Goal: Task Accomplishment & Management: Use online tool/utility

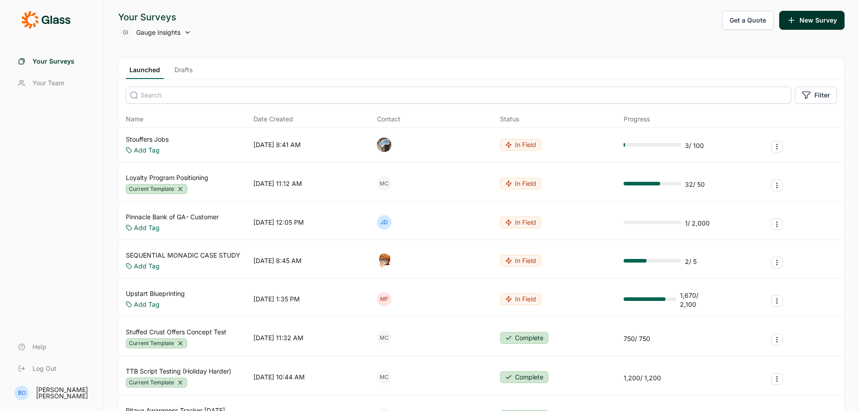
click at [163, 140] on link "Stouffers Jobs" at bounding box center [147, 139] width 43 height 9
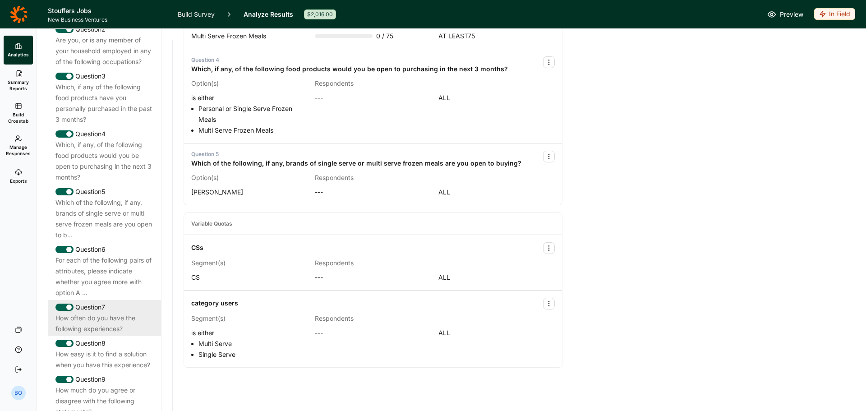
scroll to position [661, 0]
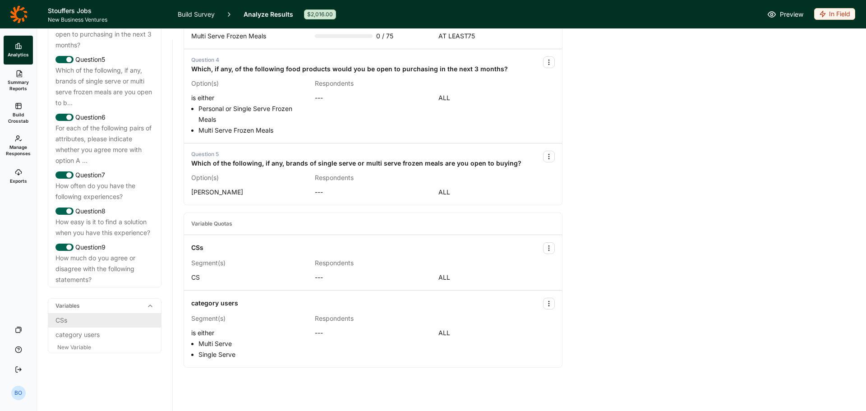
click at [98, 318] on div "CSs" at bounding box center [104, 320] width 98 height 11
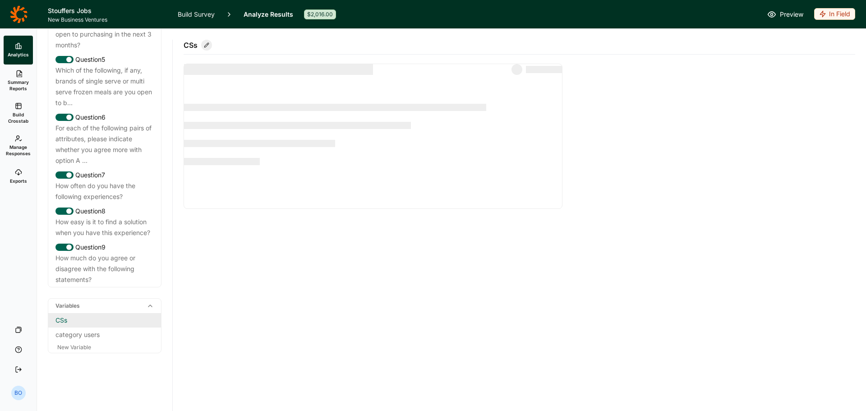
scroll to position [0, 0]
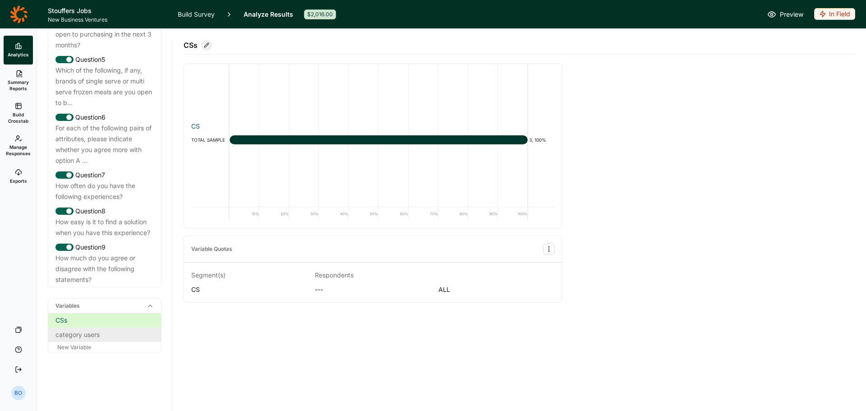
click at [97, 337] on div "category users" at bounding box center [104, 334] width 98 height 11
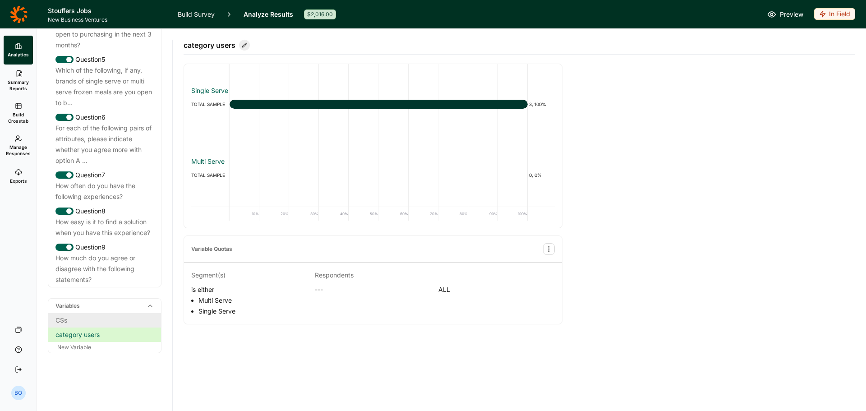
click at [101, 326] on div "CSs" at bounding box center [104, 320] width 113 height 14
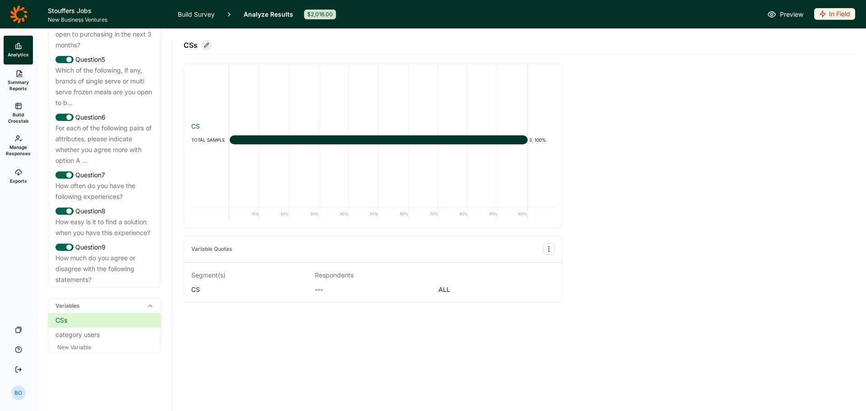
click at [204, 12] on link "Build Survey" at bounding box center [196, 14] width 37 height 28
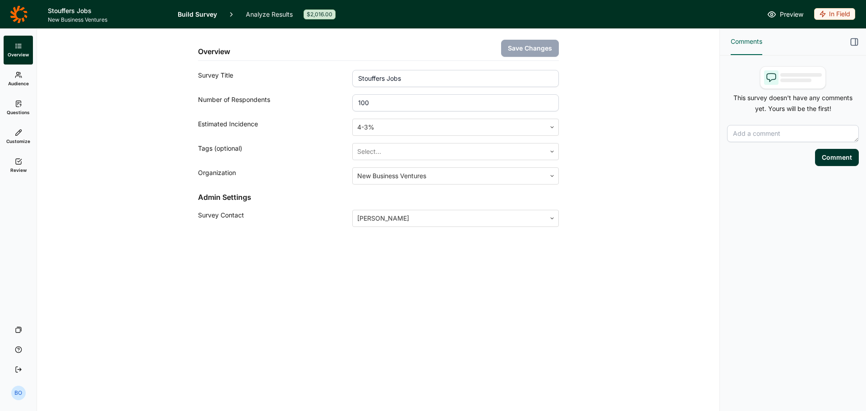
click at [23, 107] on link "Questions" at bounding box center [18, 107] width 29 height 29
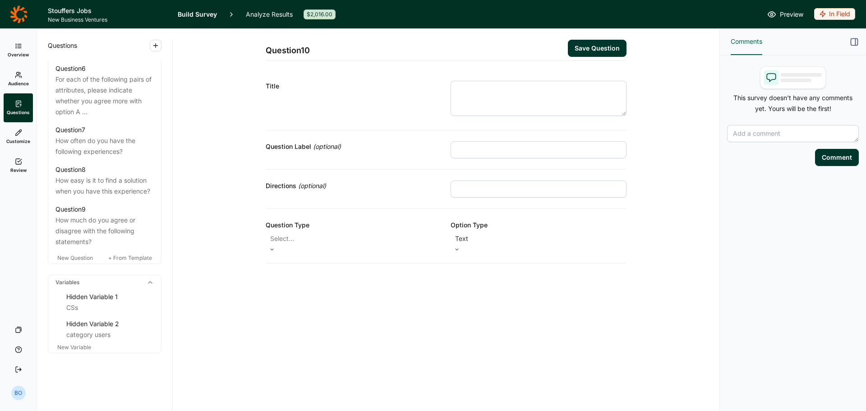
scroll to position [751, 0]
click at [98, 302] on div "CSs" at bounding box center [109, 307] width 87 height 11
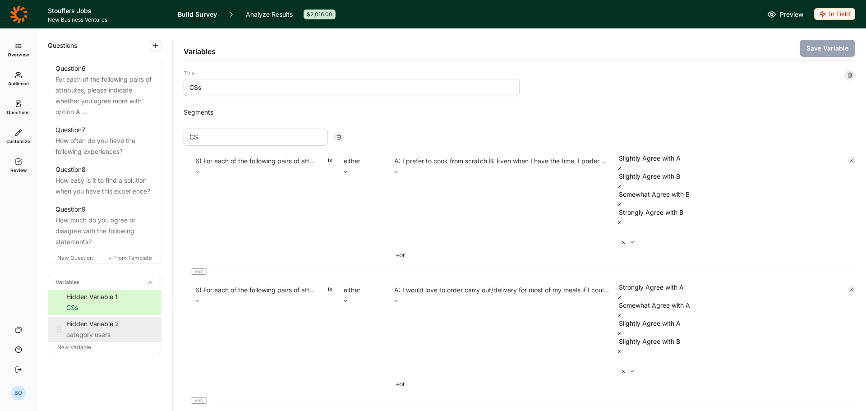
click at [89, 336] on div "category users" at bounding box center [109, 334] width 87 height 11
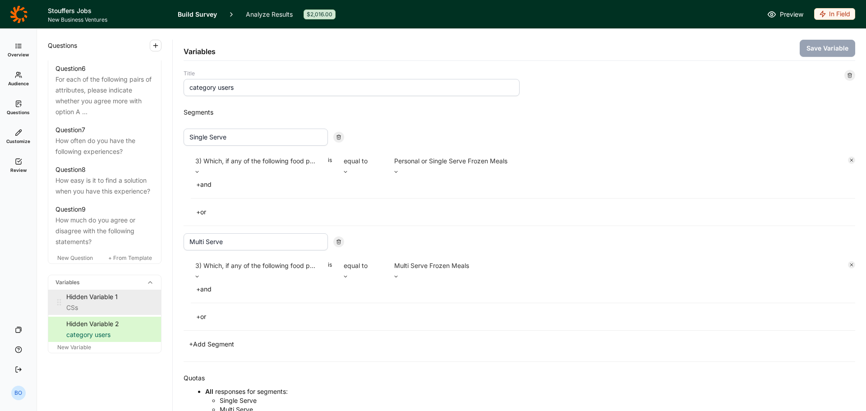
click at [86, 305] on div "CSs" at bounding box center [109, 307] width 87 height 11
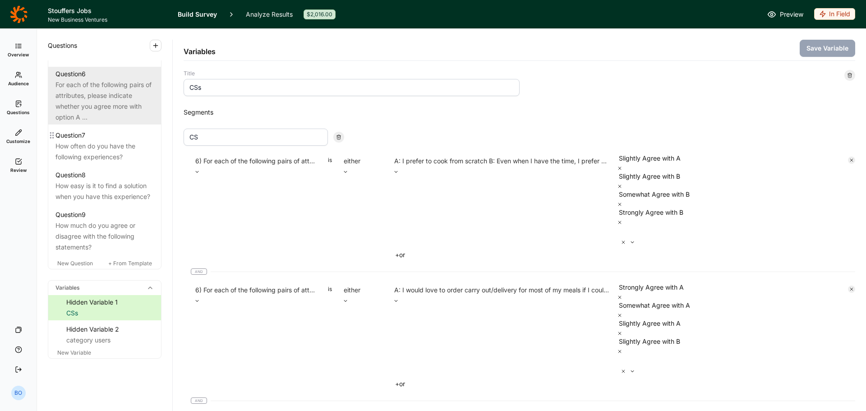
scroll to position [661, 0]
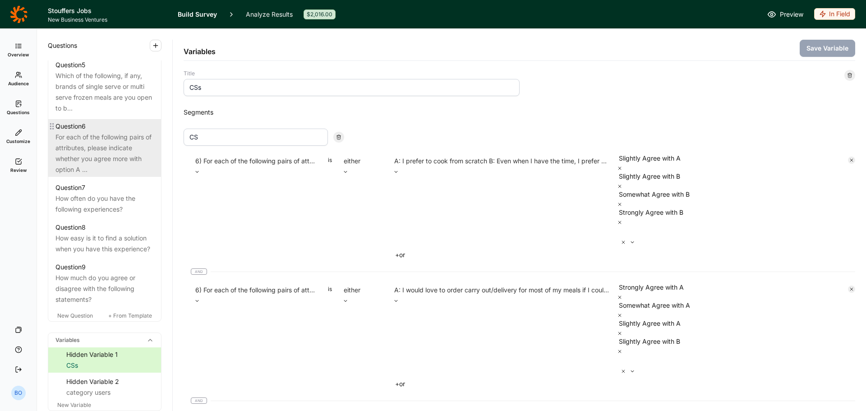
click at [99, 162] on div "For each of the following pairs of attributes, please indicate whether you agre…" at bounding box center [104, 153] width 98 height 43
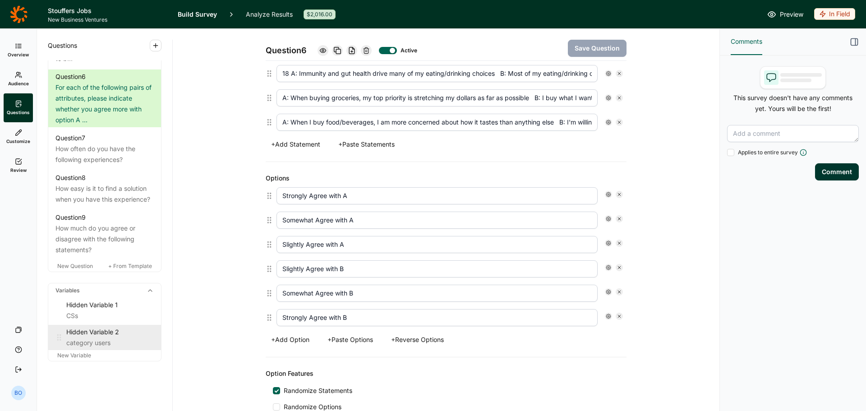
scroll to position [751, 0]
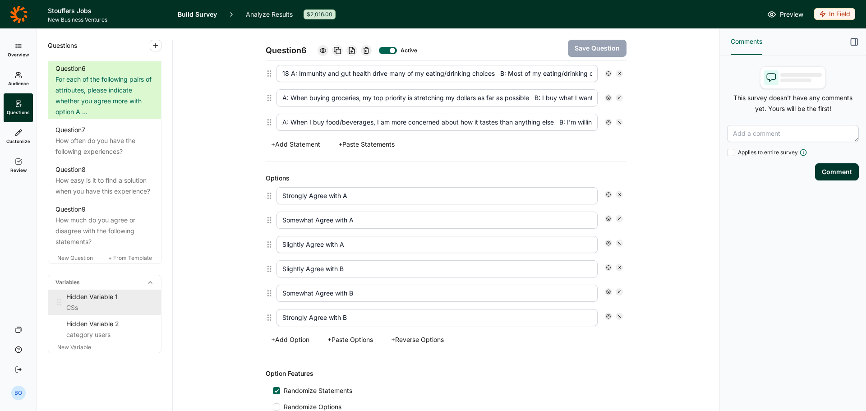
click at [90, 308] on div "CSs" at bounding box center [109, 307] width 87 height 11
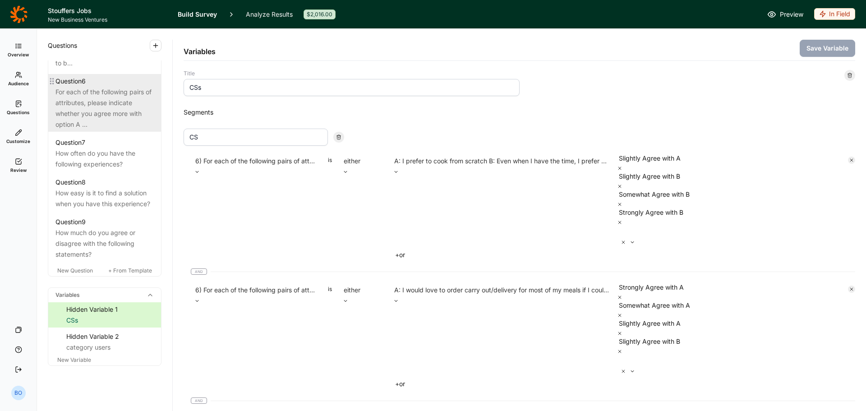
click at [96, 130] on div "For each of the following pairs of attributes, please indicate whether you agre…" at bounding box center [104, 108] width 98 height 43
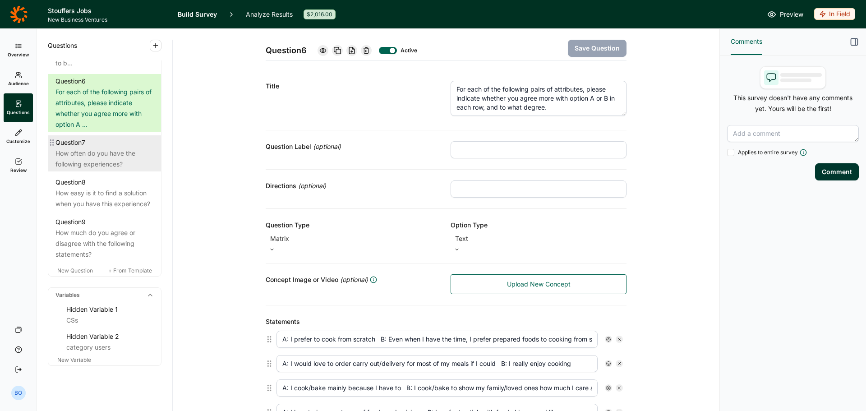
click at [109, 170] on div "How often do you have the following experiences?" at bounding box center [104, 159] width 98 height 22
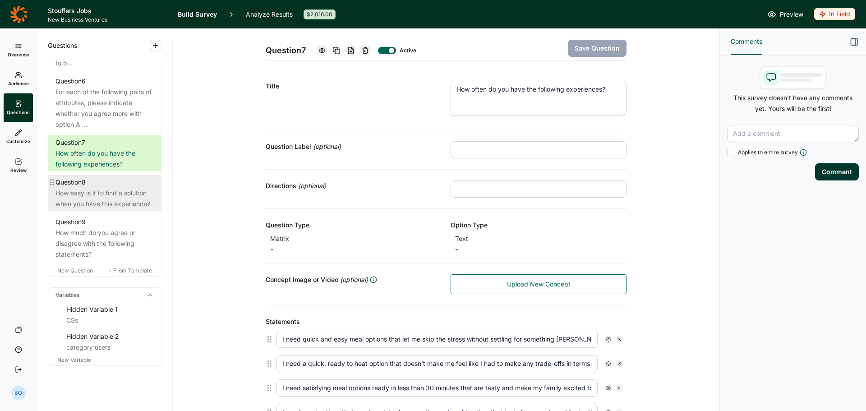
click at [86, 188] on div "Question 8" at bounding box center [70, 182] width 30 height 11
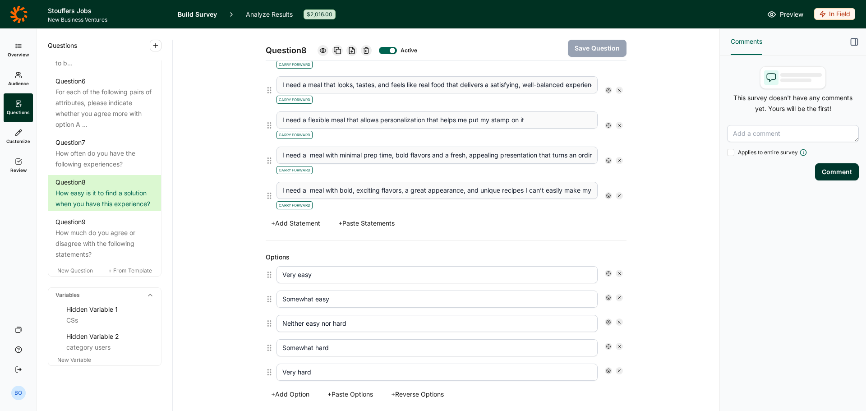
scroll to position [812, 0]
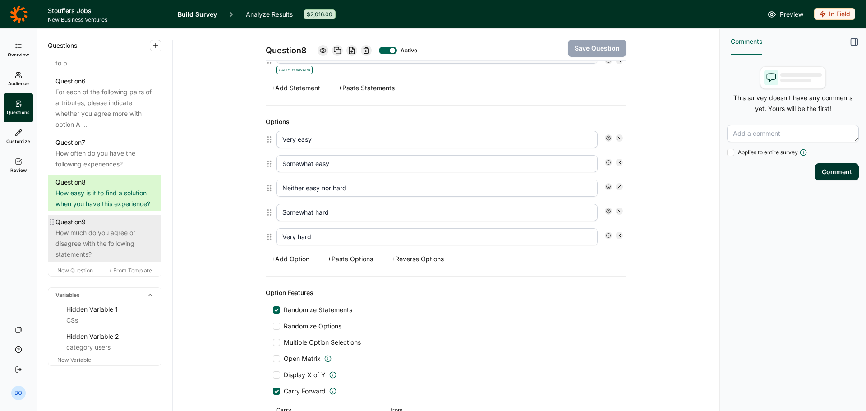
click at [96, 227] on div "Question 9" at bounding box center [104, 221] width 98 height 11
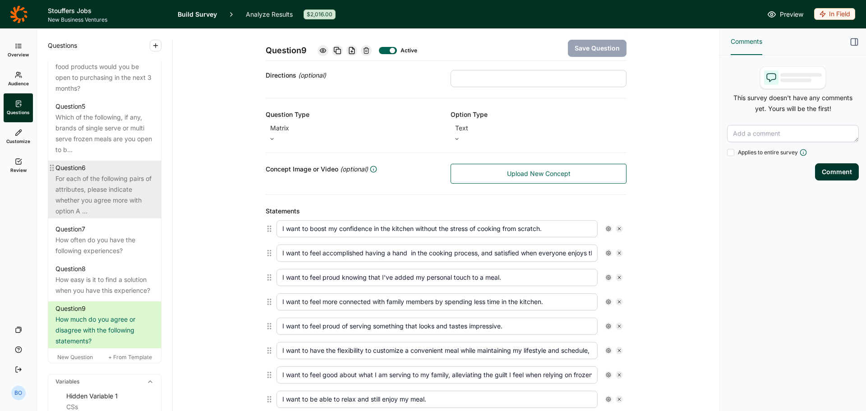
scroll to position [615, 0]
click at [103, 205] on div "For each of the following pairs of attributes, please indicate whether you agre…" at bounding box center [104, 198] width 98 height 43
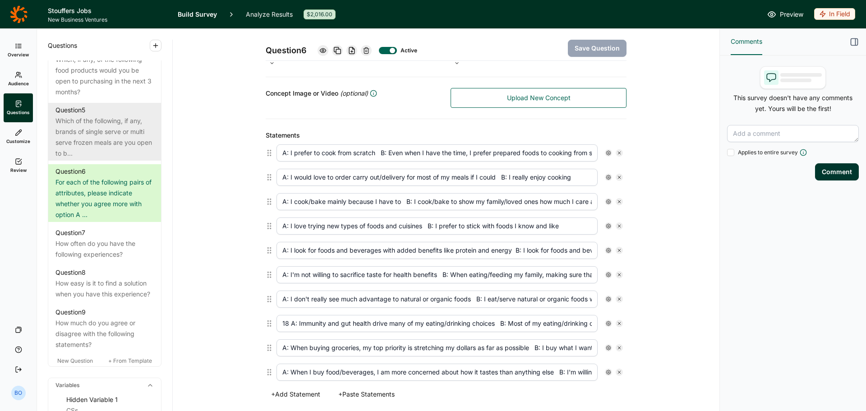
scroll to position [180, 0]
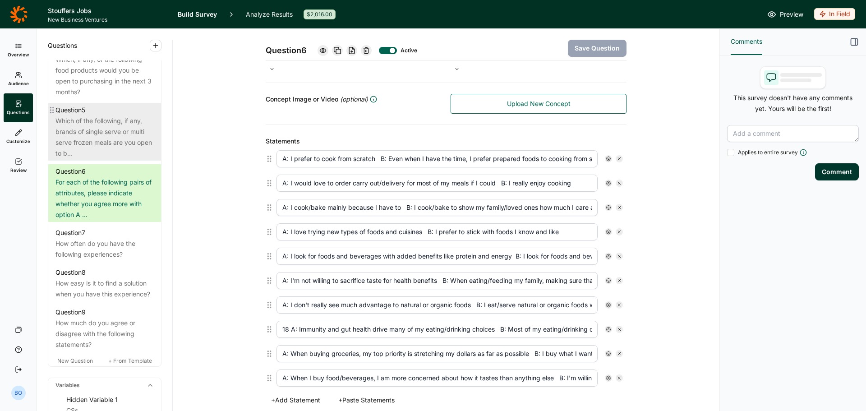
click at [106, 115] on div "Question 5" at bounding box center [104, 110] width 98 height 11
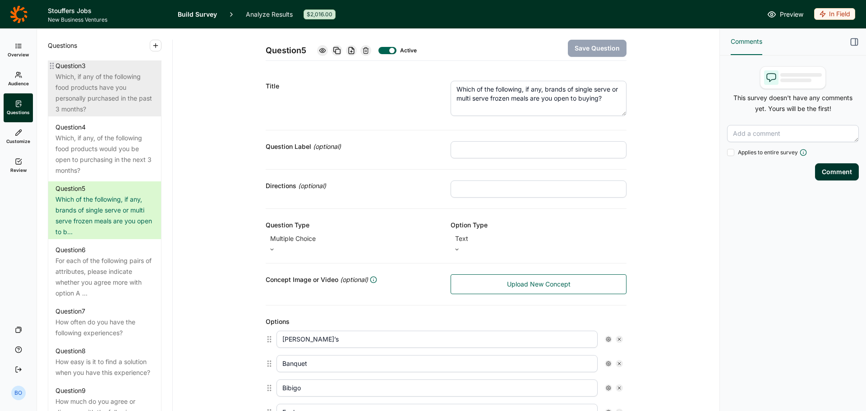
scroll to position [525, 0]
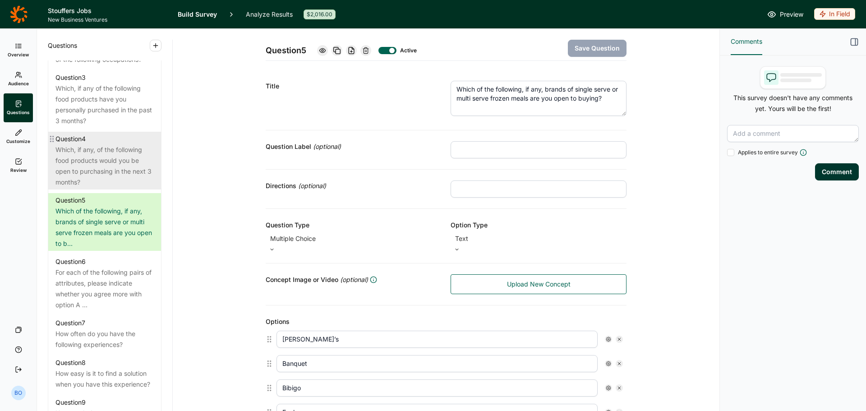
drag, startPoint x: 113, startPoint y: 174, endPoint x: 106, endPoint y: 170, distance: 8.0
click at [113, 174] on div "Which, if any, of the following food products would you be open to purchasing i…" at bounding box center [104, 165] width 98 height 43
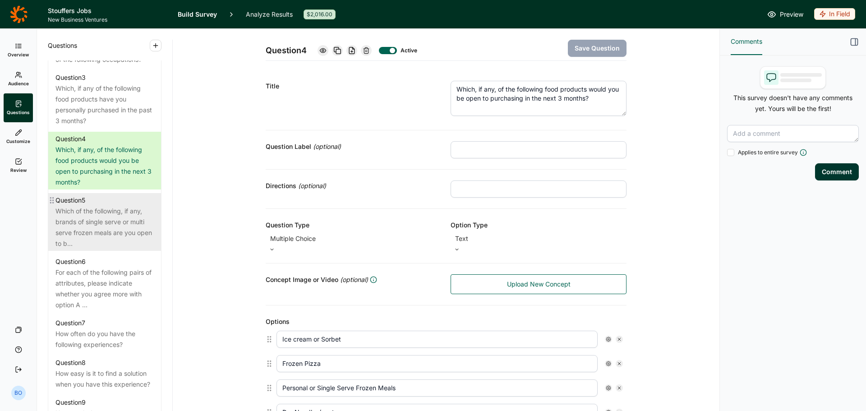
click at [124, 236] on div "Which of the following, if any, brands of single serve or multi serve frozen me…" at bounding box center [104, 227] width 98 height 43
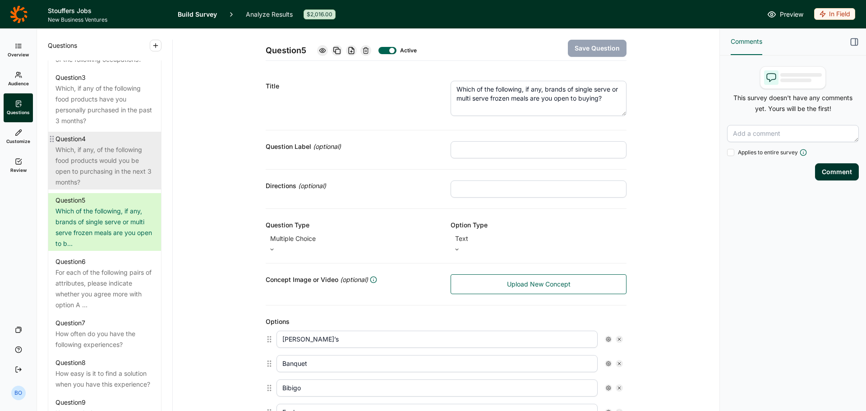
click at [132, 188] on div "Which, if any, of the following food products would you be open to purchasing i…" at bounding box center [104, 165] width 98 height 43
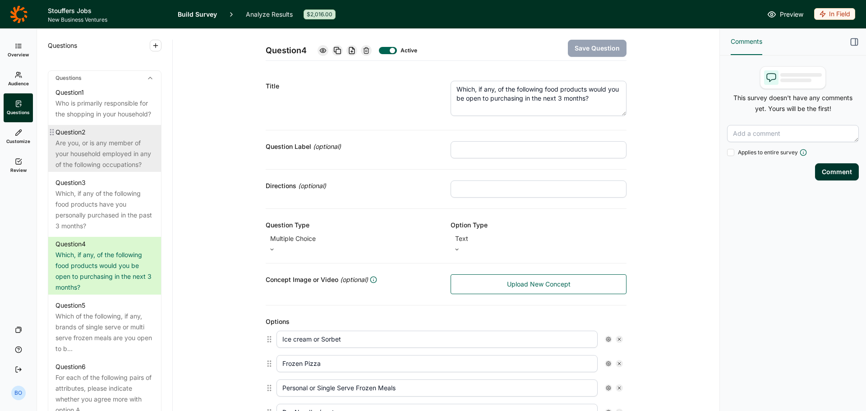
scroll to position [435, 0]
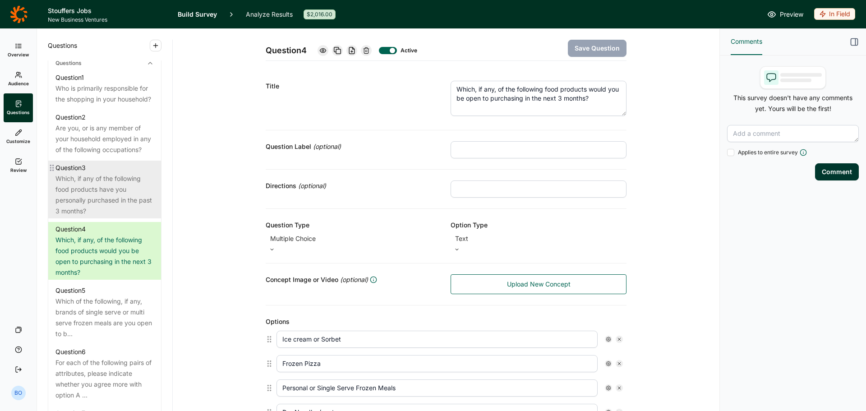
click at [106, 212] on div "Which, if any of the following food products have you personally purchased in t…" at bounding box center [104, 194] width 98 height 43
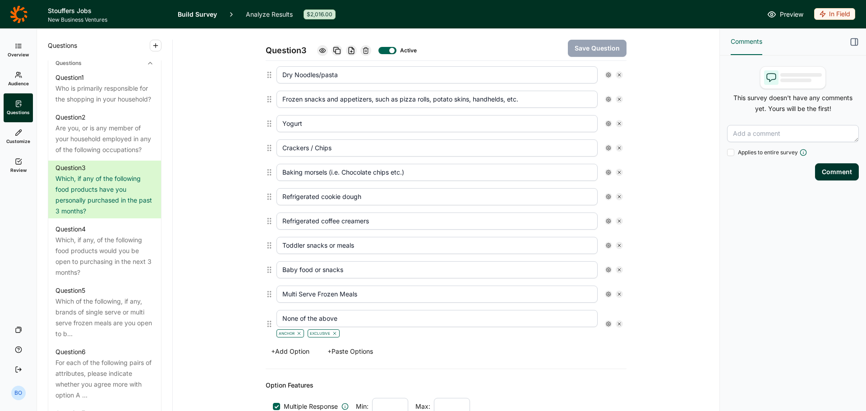
scroll to position [382, 0]
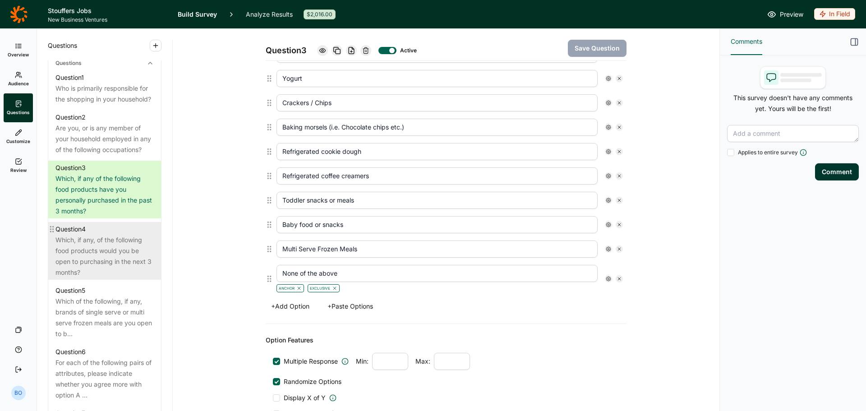
click at [110, 265] on div "Which, if any, of the following food products would you be open to purchasing i…" at bounding box center [104, 255] width 98 height 43
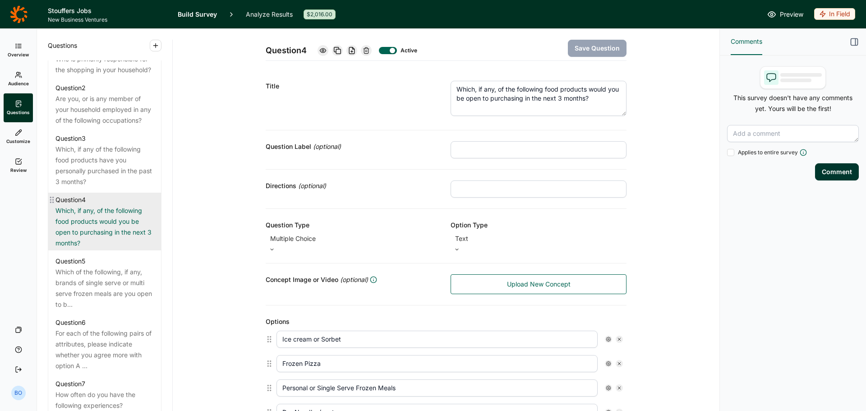
scroll to position [480, 0]
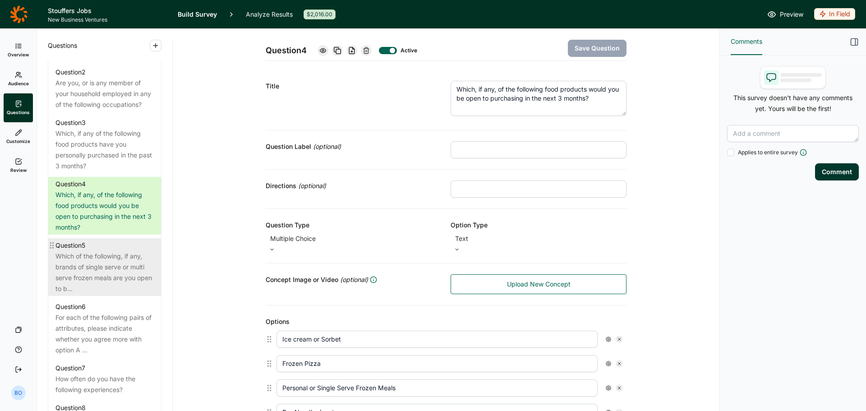
click at [99, 251] on div "Question 5" at bounding box center [104, 245] width 98 height 11
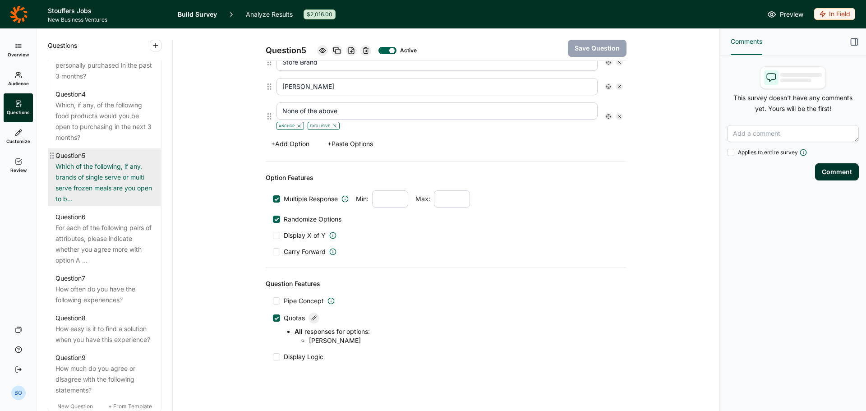
scroll to position [570, 0]
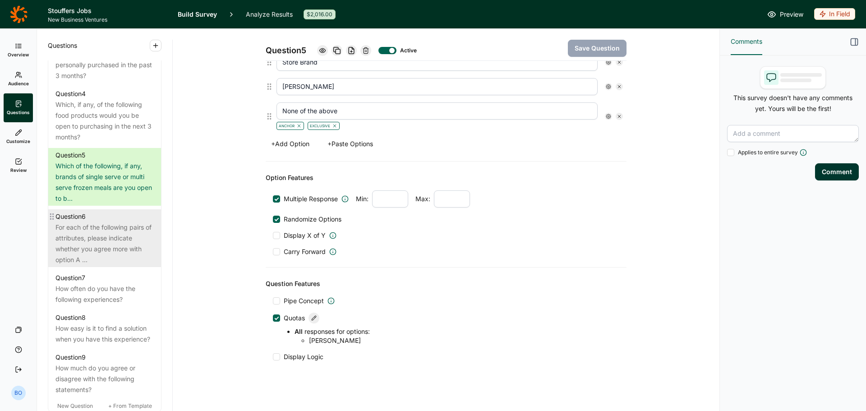
click at [109, 256] on div "For each of the following pairs of attributes, please indicate whether you agre…" at bounding box center [104, 243] width 98 height 43
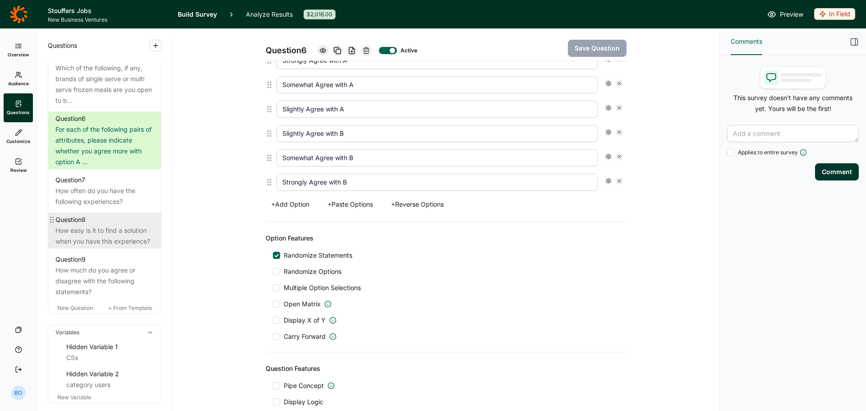
scroll to position [751, 0]
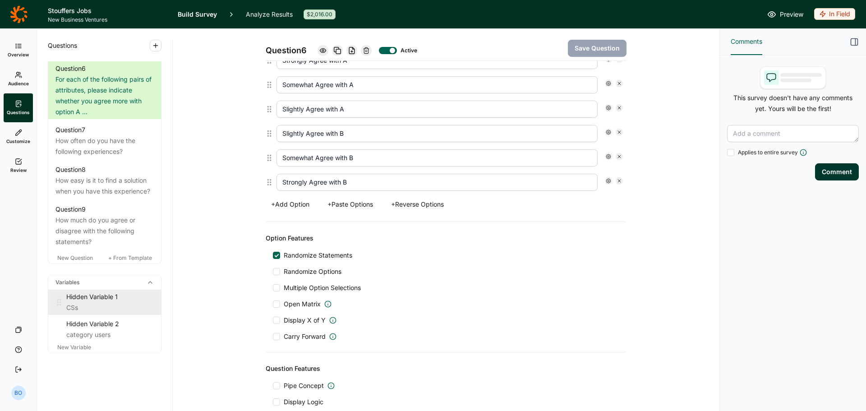
click at [111, 303] on div "CSs" at bounding box center [109, 307] width 87 height 11
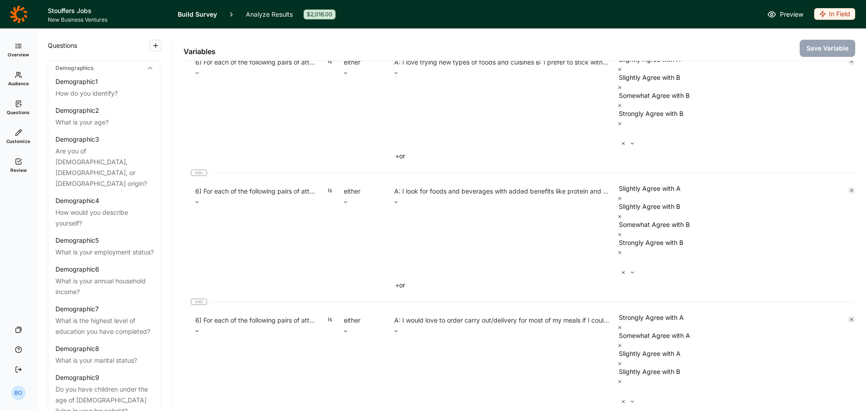
click at [14, 18] on icon at bounding box center [18, 13] width 17 height 17
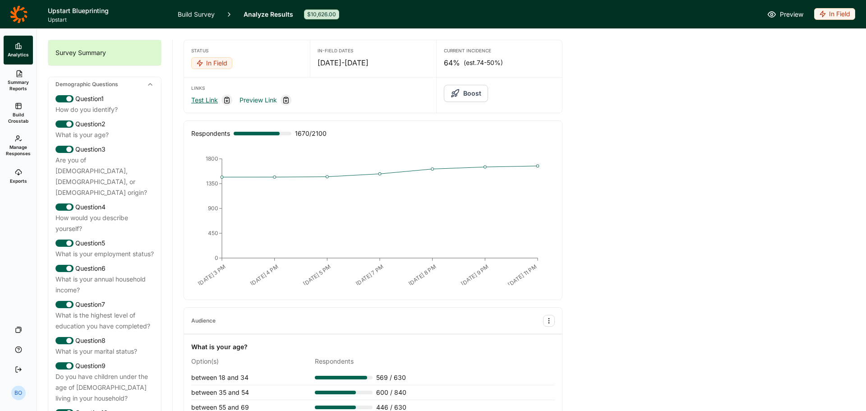
click at [203, 100] on link "Test Link" at bounding box center [204, 100] width 27 height 11
click at [197, 9] on link "Build Survey" at bounding box center [196, 14] width 37 height 28
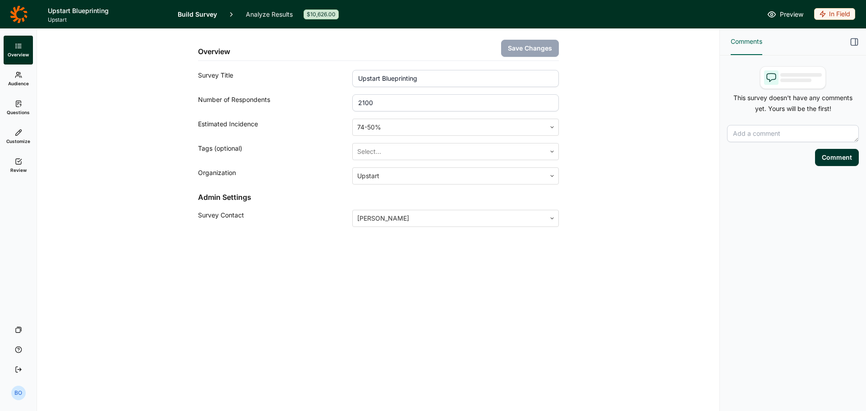
click at [19, 74] on icon at bounding box center [18, 74] width 7 height 7
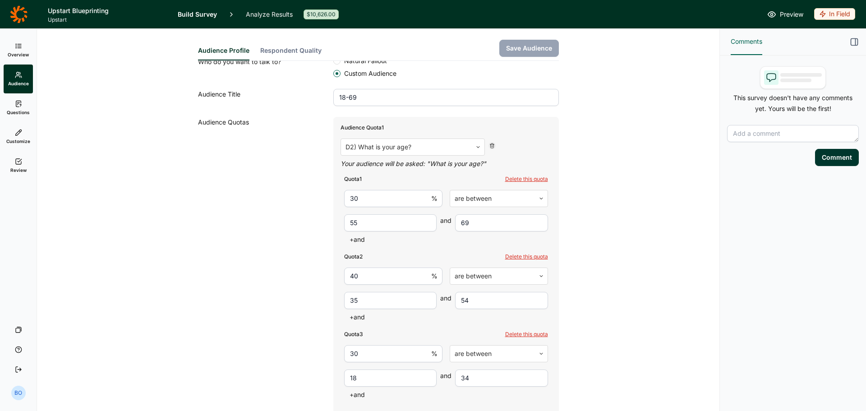
scroll to position [197, 0]
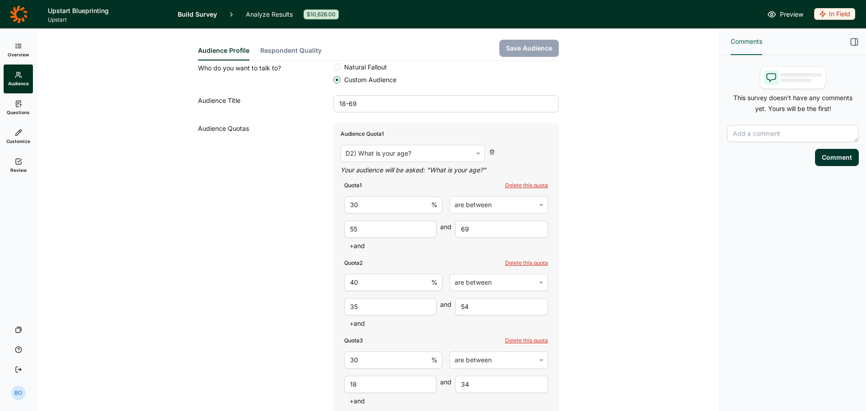
click at [11, 104] on link "Questions" at bounding box center [18, 107] width 29 height 29
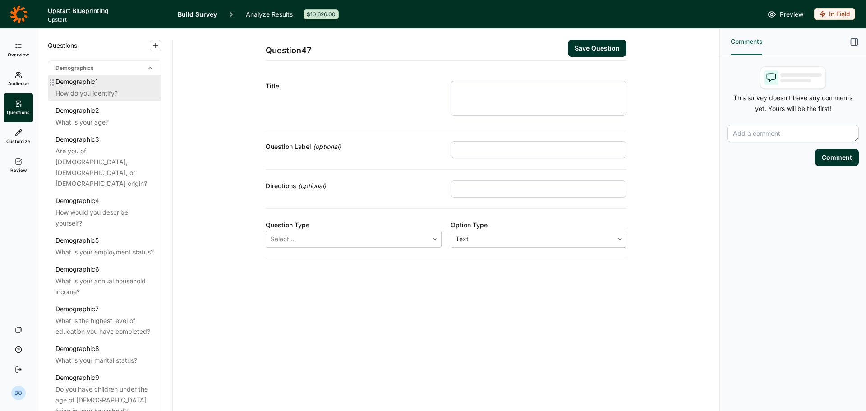
click at [108, 91] on div "How do you identify?" at bounding box center [104, 93] width 98 height 11
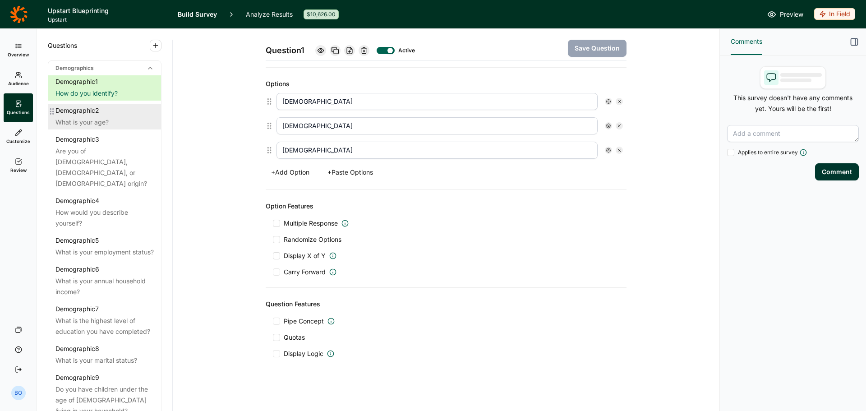
click at [104, 108] on div "Demographic 2" at bounding box center [104, 110] width 98 height 9
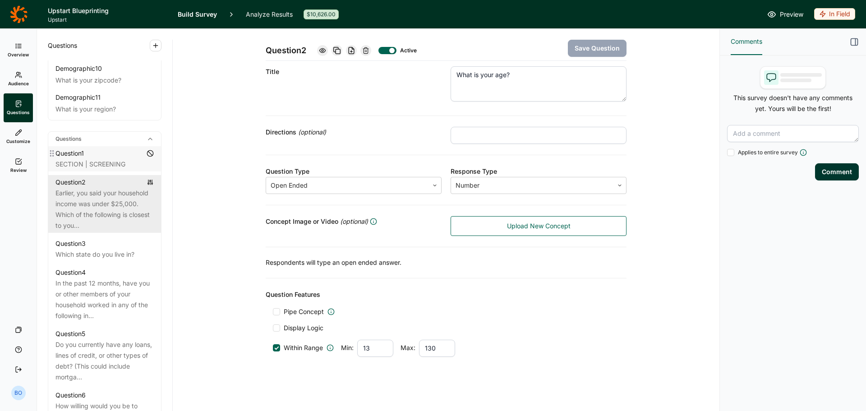
scroll to position [406, 0]
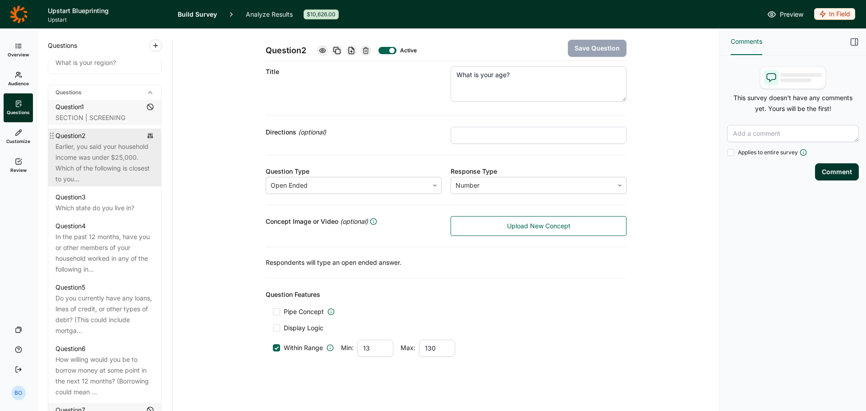
click at [90, 183] on div "Earlier, you said your household income was under $25,000. Which of the followi…" at bounding box center [104, 162] width 98 height 43
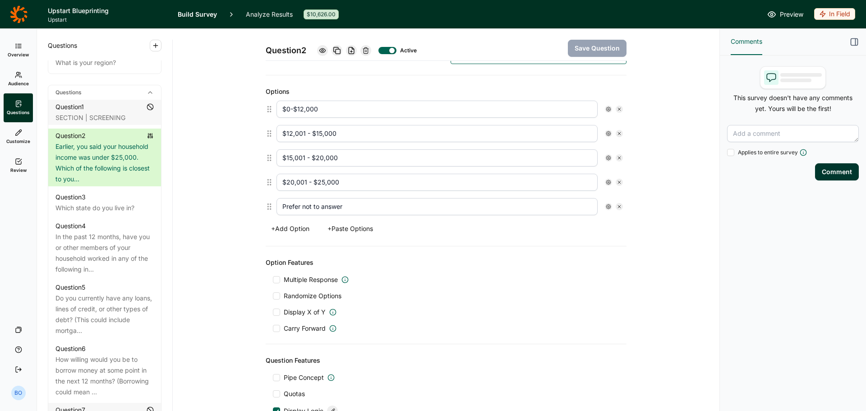
scroll to position [271, 0]
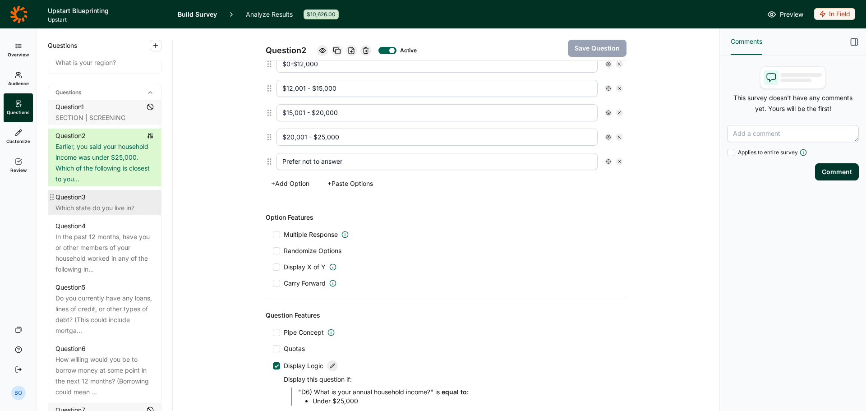
click at [88, 206] on div "Which state do you live in?" at bounding box center [104, 207] width 98 height 11
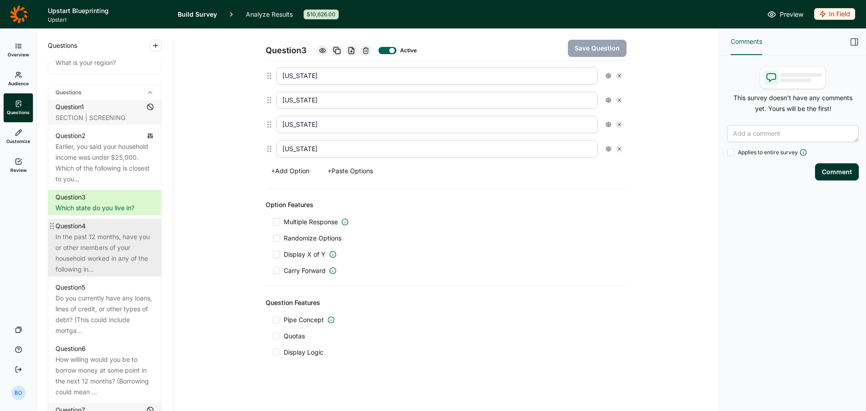
click at [99, 227] on div "Question 4" at bounding box center [104, 225] width 98 height 11
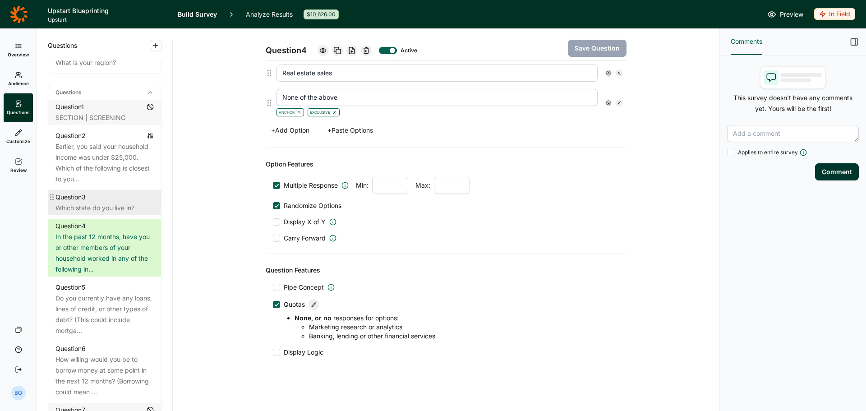
scroll to position [451, 0]
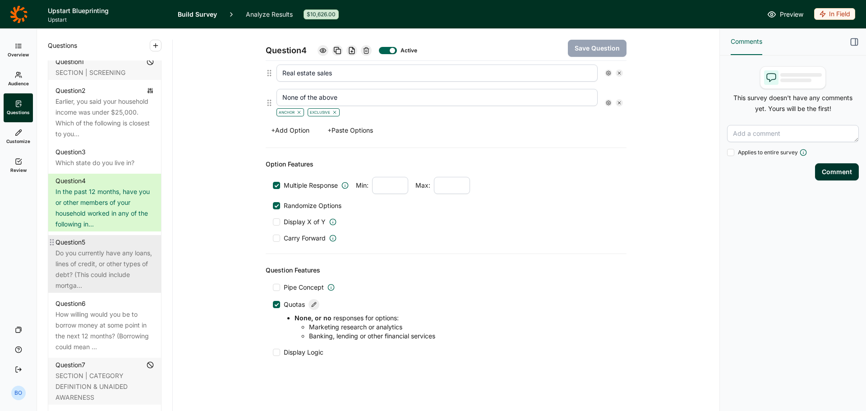
drag, startPoint x: 101, startPoint y: 264, endPoint x: 95, endPoint y: 254, distance: 11.4
click at [101, 264] on div "Do you currently have any loans, lines of credit, or other types of debt? (This…" at bounding box center [104, 269] width 98 height 43
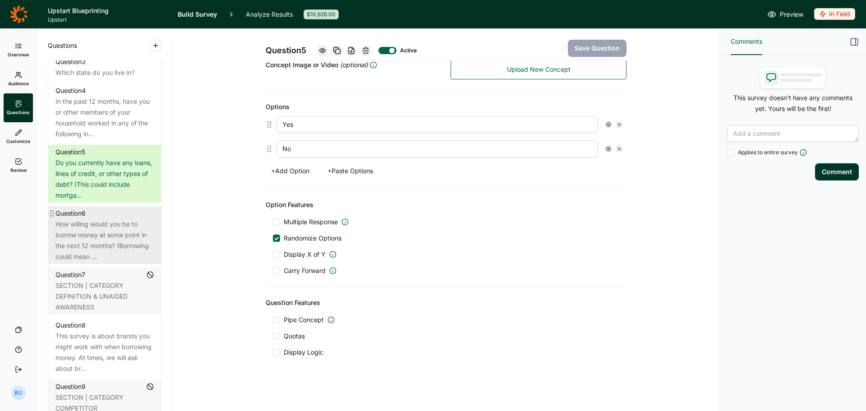
click at [101, 239] on div "How willing would you be to borrow money at some point in the next 12 months? (…" at bounding box center [104, 240] width 98 height 43
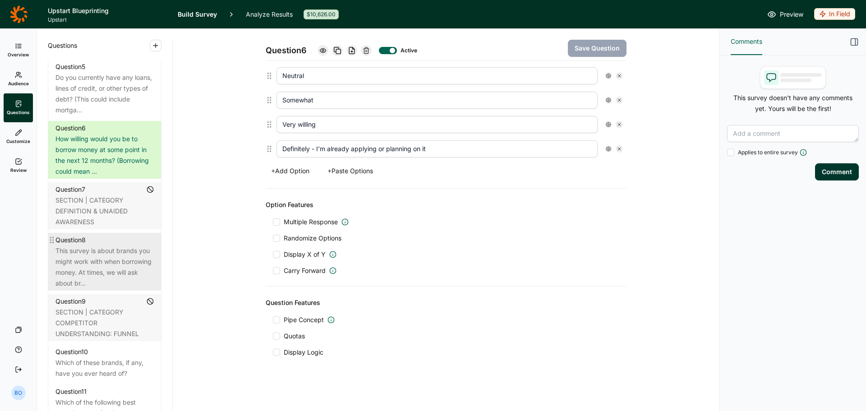
scroll to position [631, 0]
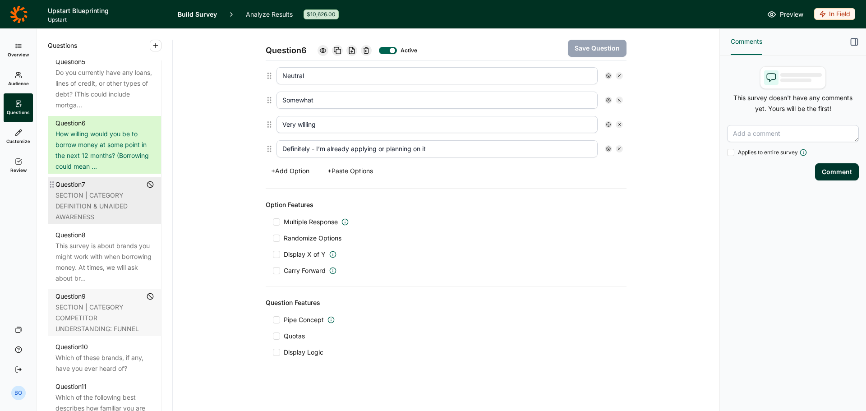
click at [115, 213] on div "SECTION | CATEGORY DEFINITION & UNAIDED AWARENESS" at bounding box center [104, 206] width 98 height 32
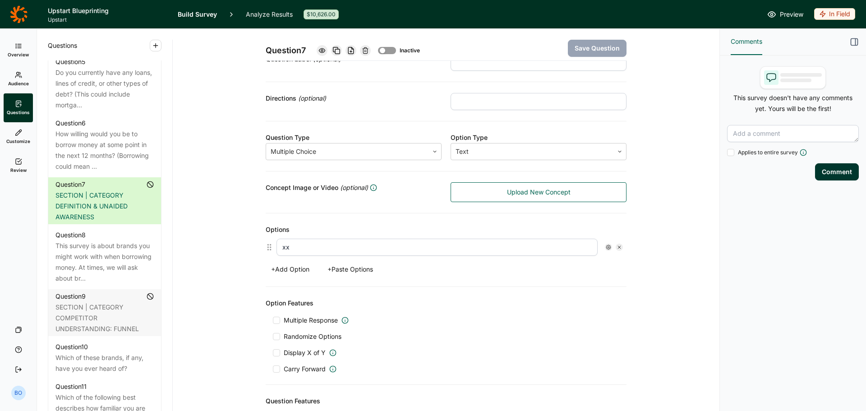
scroll to position [186, 0]
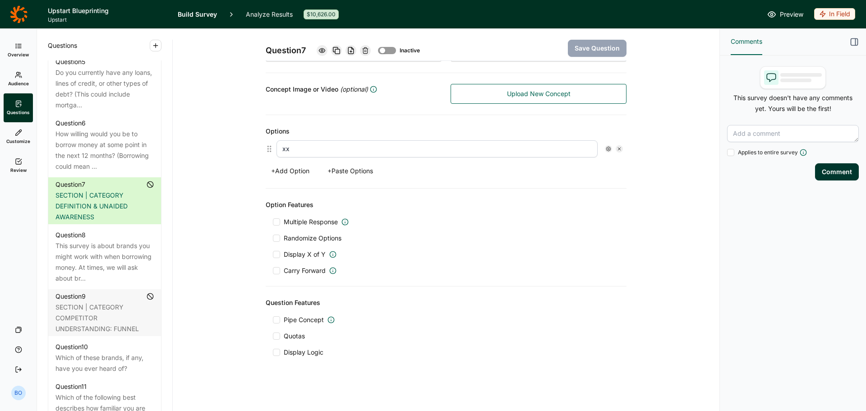
click at [263, 12] on link "Analyze Results" at bounding box center [269, 14] width 47 height 28
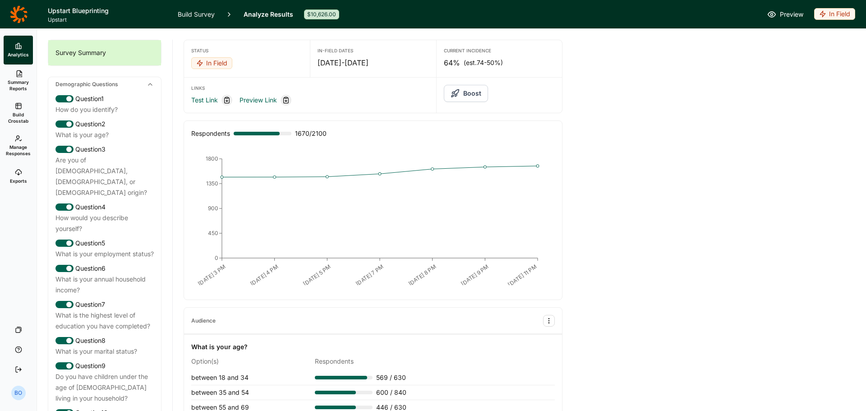
click at [197, 10] on link "Build Survey" at bounding box center [196, 14] width 37 height 28
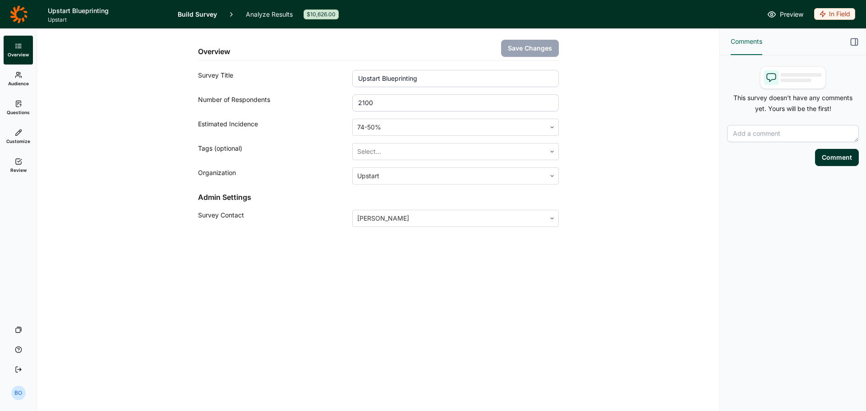
drag, startPoint x: 13, startPoint y: 99, endPoint x: 18, endPoint y: 105, distance: 8.0
click at [13, 99] on link "Questions" at bounding box center [18, 107] width 29 height 29
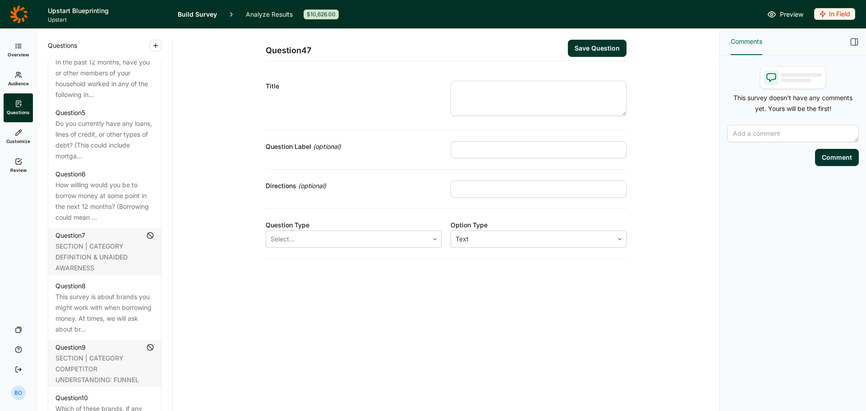
scroll to position [676, 0]
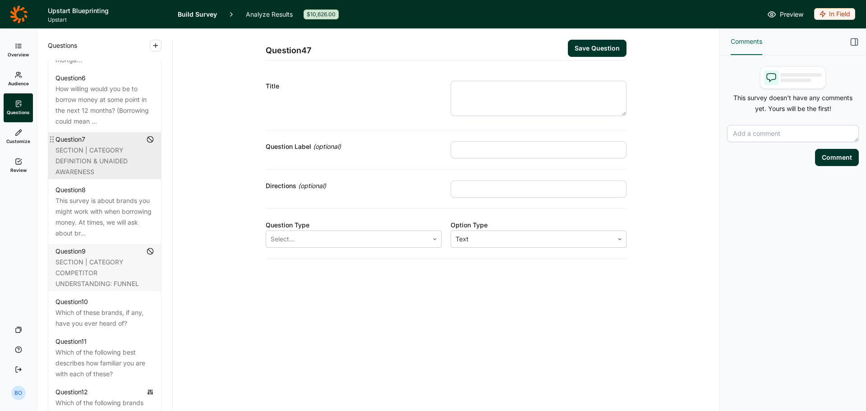
click at [90, 158] on div "SECTION | CATEGORY DEFINITION & UNAIDED AWARENESS" at bounding box center [104, 161] width 98 height 32
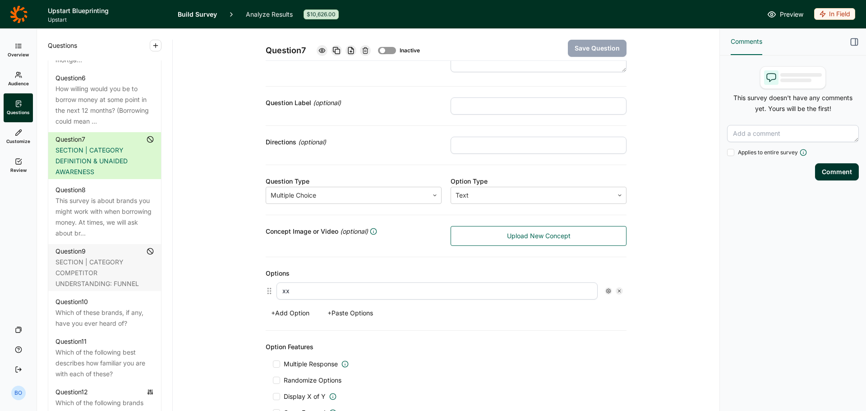
scroll to position [180, 0]
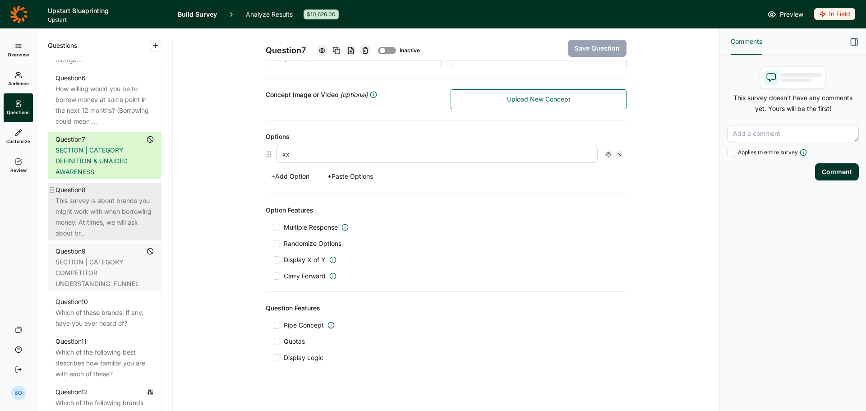
click at [102, 199] on div "This survey is about brands you might work with when borrowing money. At times,…" at bounding box center [104, 216] width 98 height 43
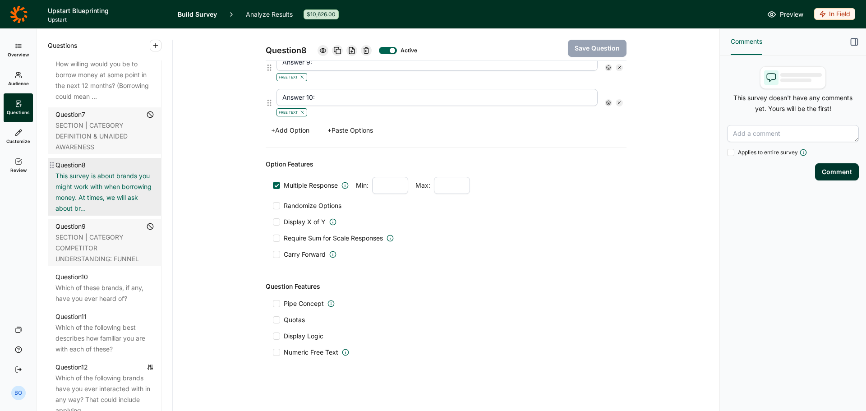
scroll to position [767, 0]
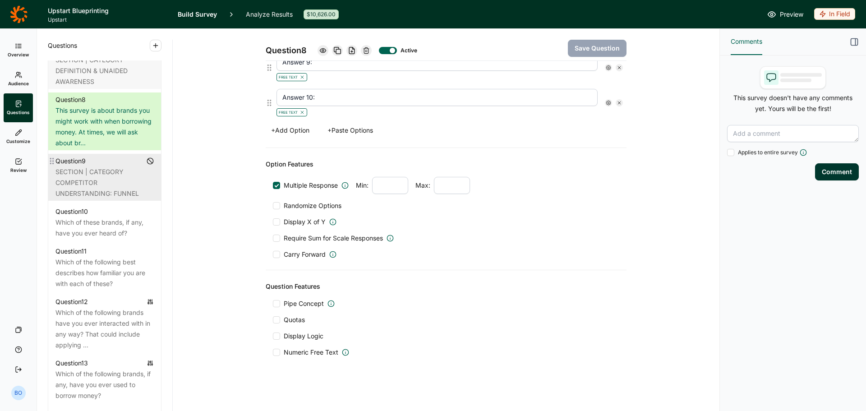
click at [116, 186] on div "SECTION | CATEGORY COMPETITOR UNDERSTANDING: FUNNEL" at bounding box center [104, 182] width 98 height 32
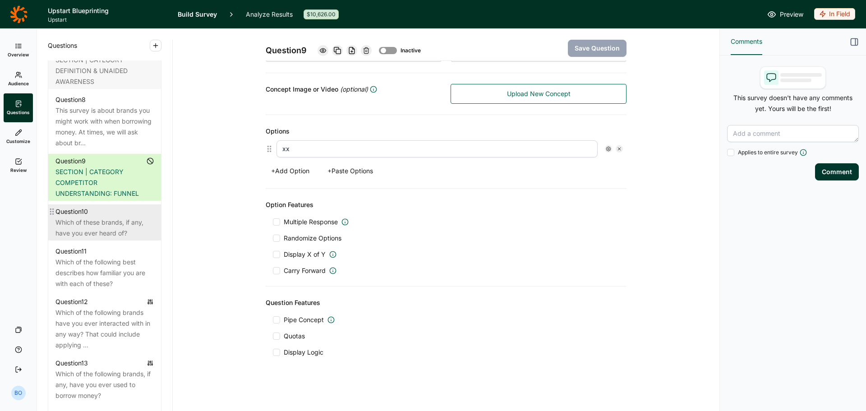
click at [82, 226] on div "Which of these brands, if any, have you ever heard of?" at bounding box center [104, 228] width 98 height 22
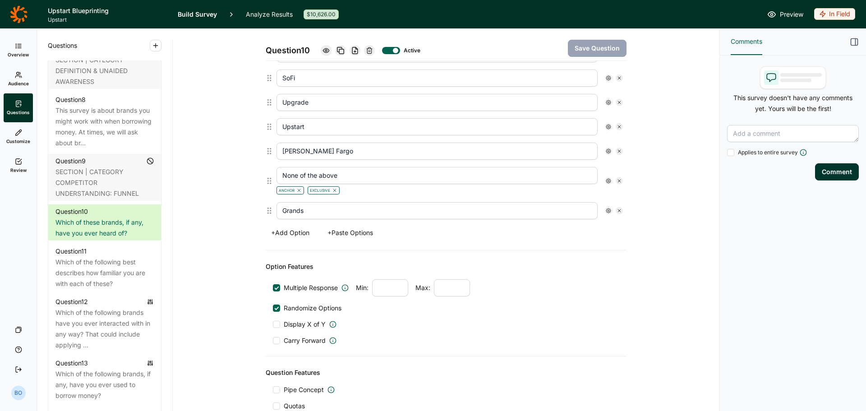
scroll to position [723, 0]
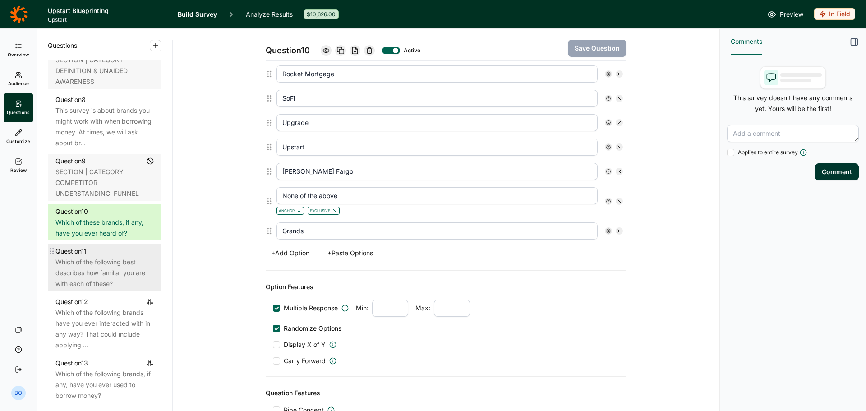
click at [106, 264] on div "Which of the following best describes how familiar you are with each of these?" at bounding box center [104, 273] width 98 height 32
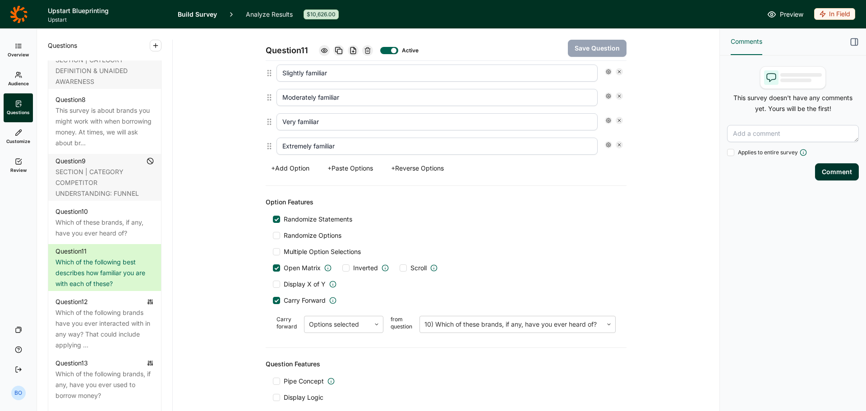
scroll to position [1259, 0]
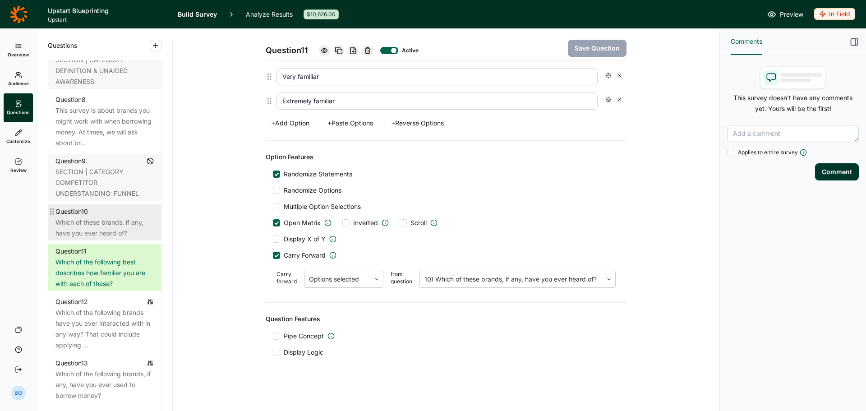
click at [92, 232] on div "Which of these brands, if any, have you ever heard of?" at bounding box center [104, 228] width 98 height 22
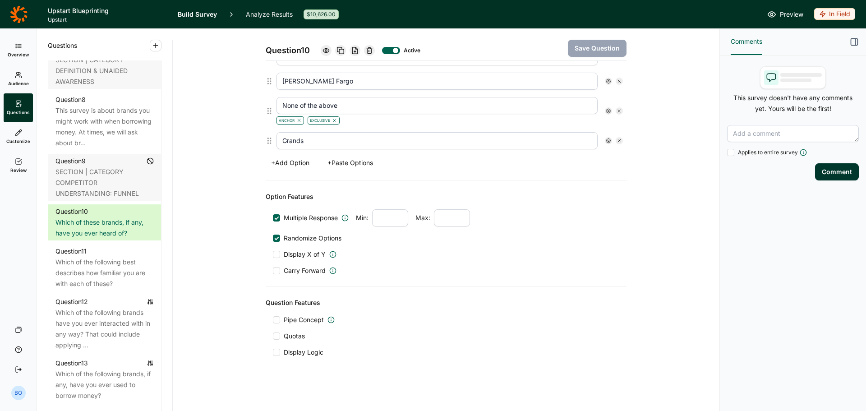
scroll to position [813, 0]
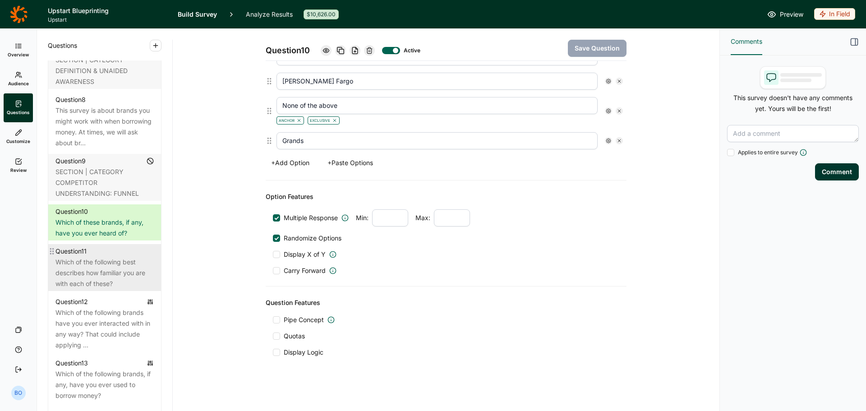
click at [96, 262] on div "Which of the following best describes how familiar you are with each of these?" at bounding box center [104, 273] width 98 height 32
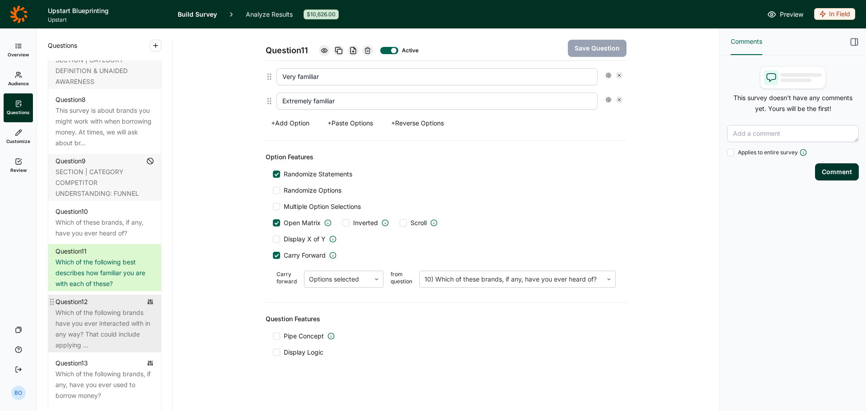
click at [98, 311] on div "Which of the following brands have you ever interacted with in any way? That co…" at bounding box center [104, 328] width 98 height 43
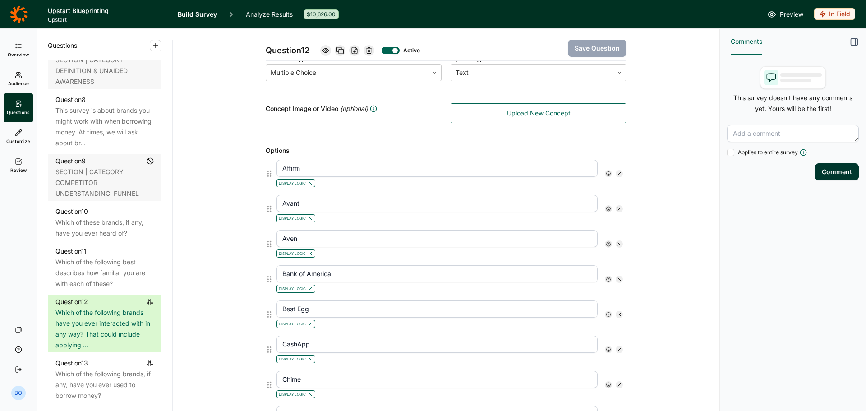
scroll to position [156, 0]
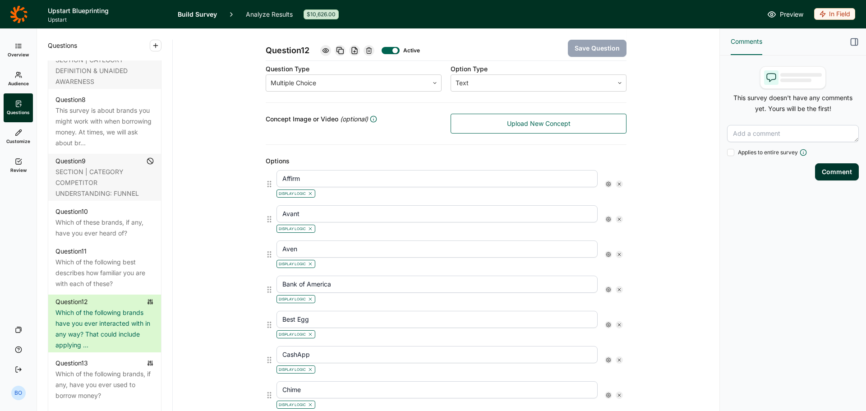
click at [606, 185] on icon at bounding box center [608, 183] width 5 height 5
click at [675, 205] on div "Display Logic Use weight Anchor Exclusive Free Text Is Active" at bounding box center [641, 232] width 79 height 88
click at [671, 203] on icon at bounding box center [668, 200] width 5 height 5
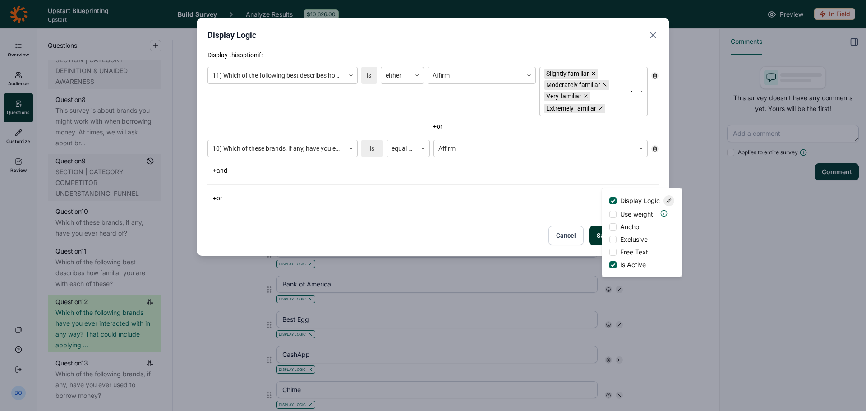
click at [655, 34] on icon "Close" at bounding box center [652, 35] width 11 height 11
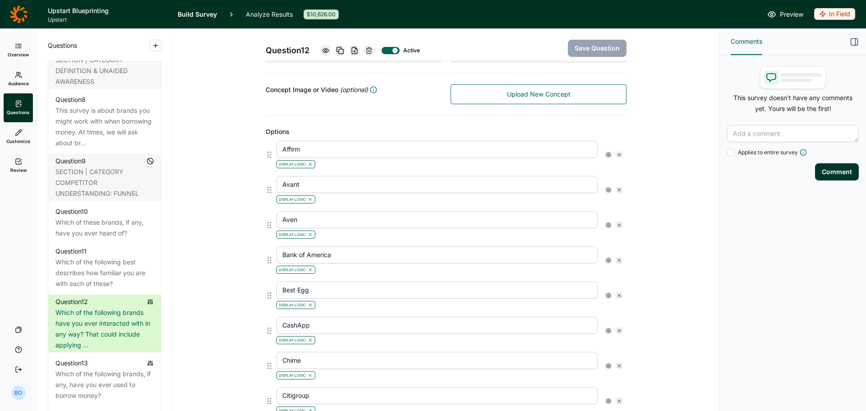
scroll to position [201, 0]
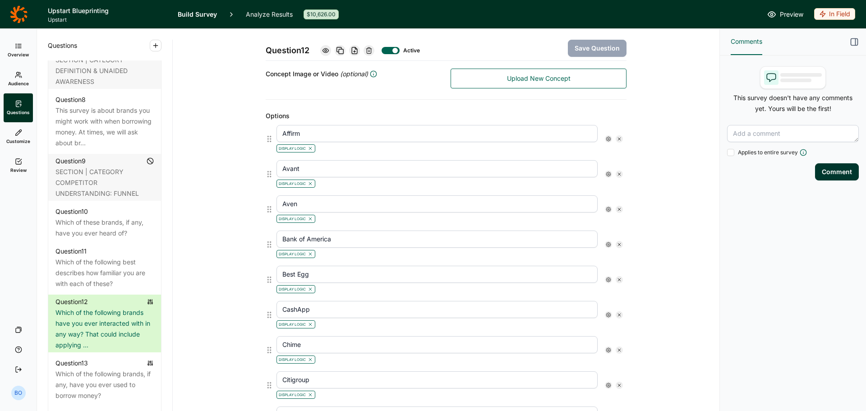
click at [605, 177] on div at bounding box center [608, 173] width 7 height 7
click at [668, 193] on icon at bounding box center [668, 190] width 5 height 5
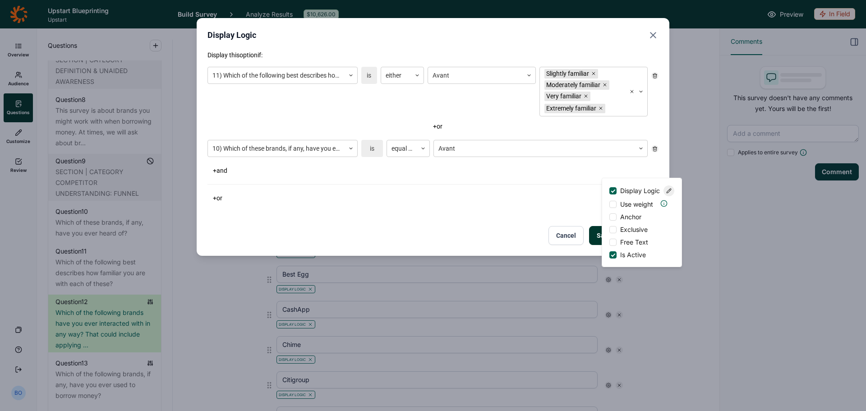
click at [655, 34] on icon "Close" at bounding box center [652, 35] width 11 height 11
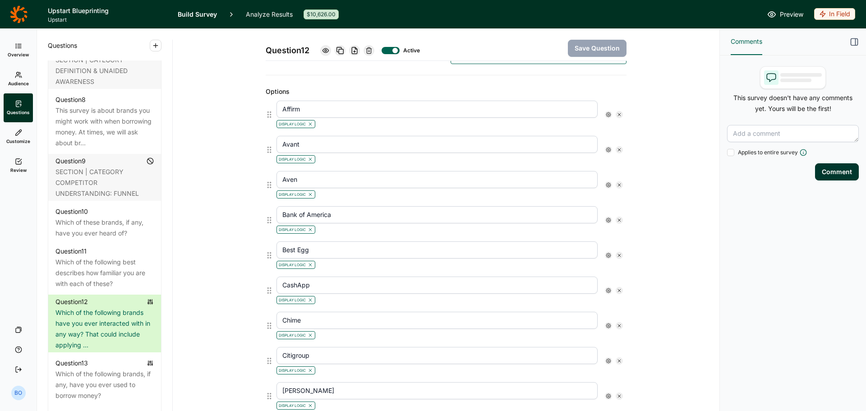
scroll to position [246, 0]
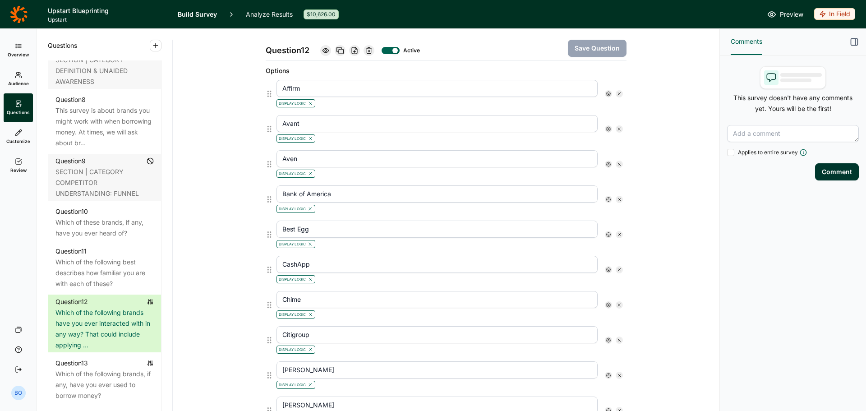
click at [606, 165] on use at bounding box center [608, 164] width 5 height 5
click at [670, 183] on icon at bounding box center [668, 180] width 5 height 5
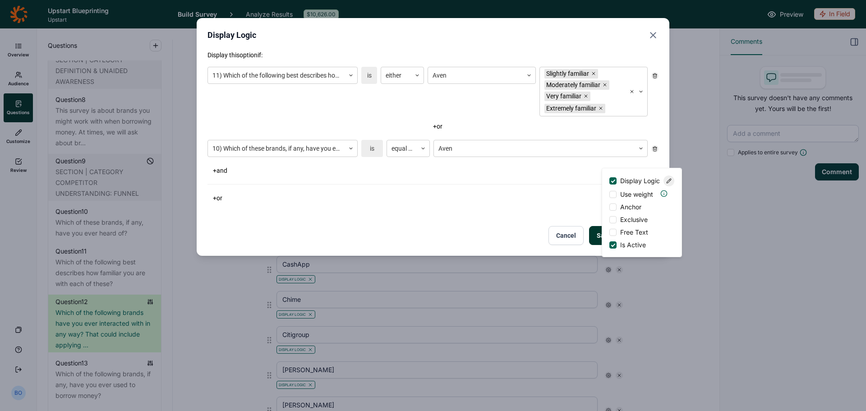
click at [652, 35] on use "Close" at bounding box center [652, 34] width 5 height 5
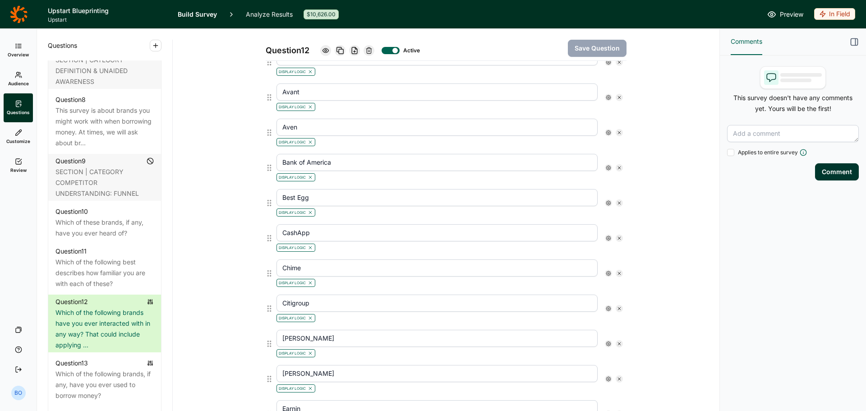
scroll to position [291, 0]
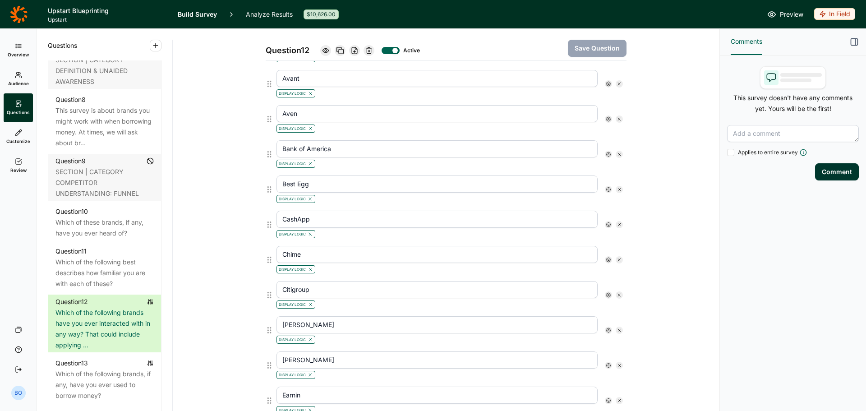
click at [606, 156] on use at bounding box center [608, 154] width 5 height 5
click at [669, 174] on icon at bounding box center [668, 170] width 5 height 5
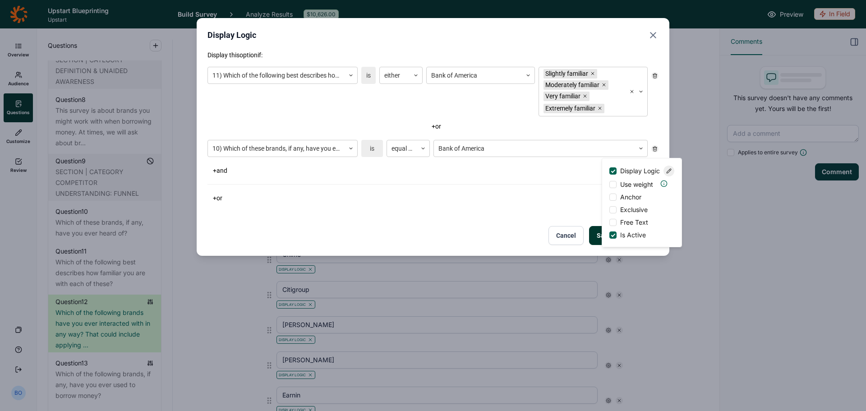
click at [652, 35] on icon "Close" at bounding box center [652, 35] width 11 height 11
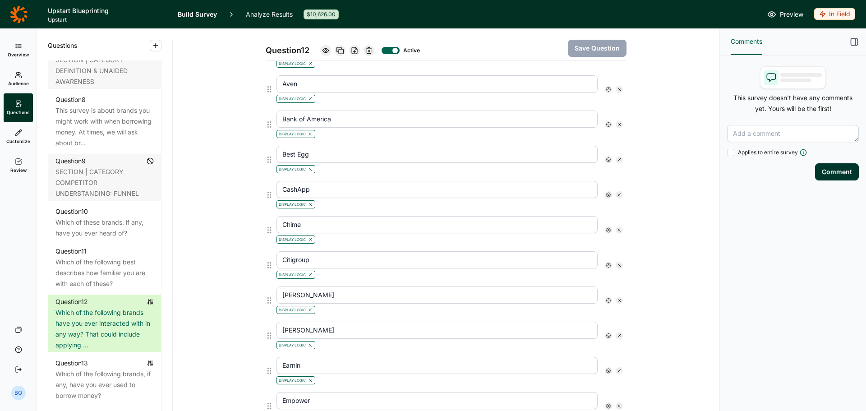
scroll to position [336, 0]
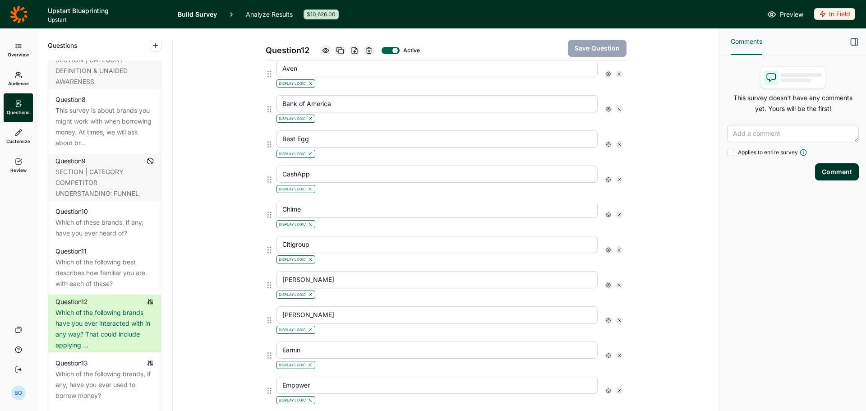
click at [606, 144] on use at bounding box center [608, 144] width 5 height 5
click at [669, 164] on icon at bounding box center [668, 160] width 5 height 5
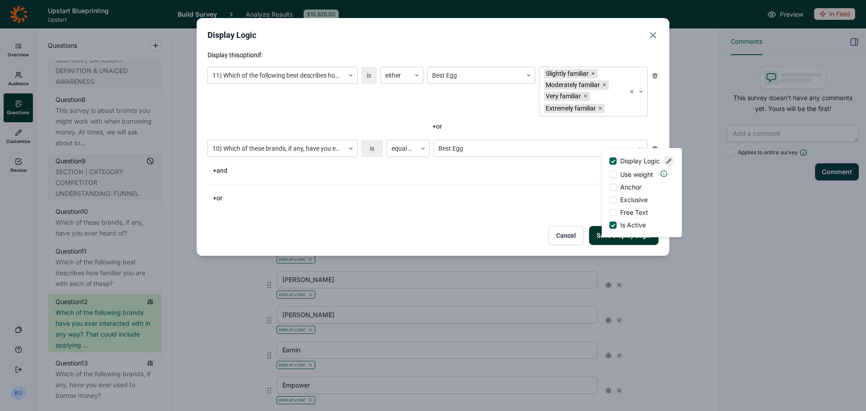
click at [652, 38] on icon "Close" at bounding box center [652, 35] width 11 height 11
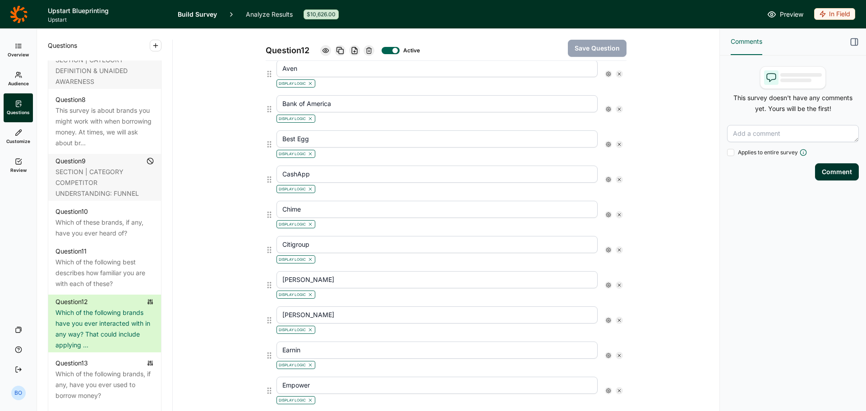
click at [606, 182] on icon at bounding box center [608, 179] width 5 height 5
click at [672, 199] on div at bounding box center [668, 196] width 11 height 11
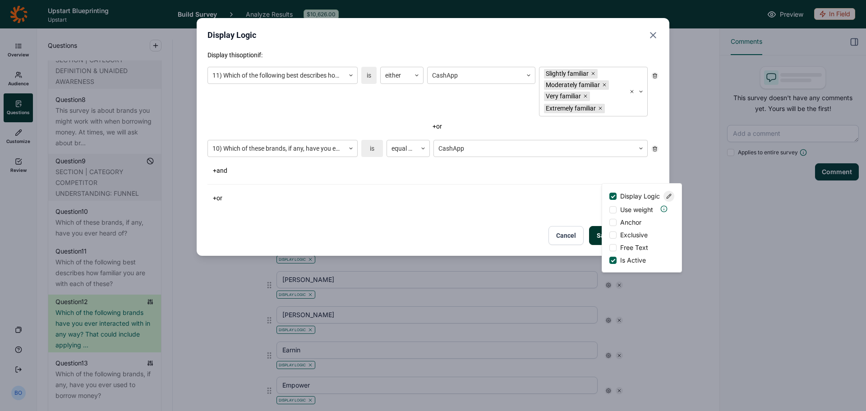
click at [654, 33] on icon "Close" at bounding box center [652, 35] width 11 height 11
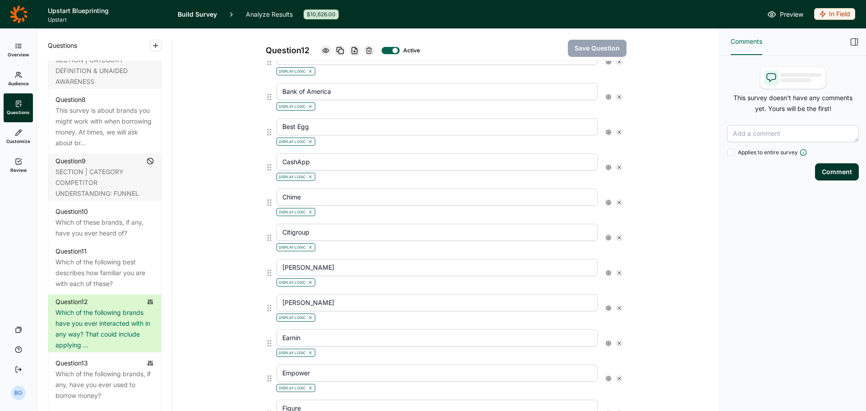
scroll to position [381, 0]
click at [606, 170] on icon at bounding box center [608, 169] width 5 height 5
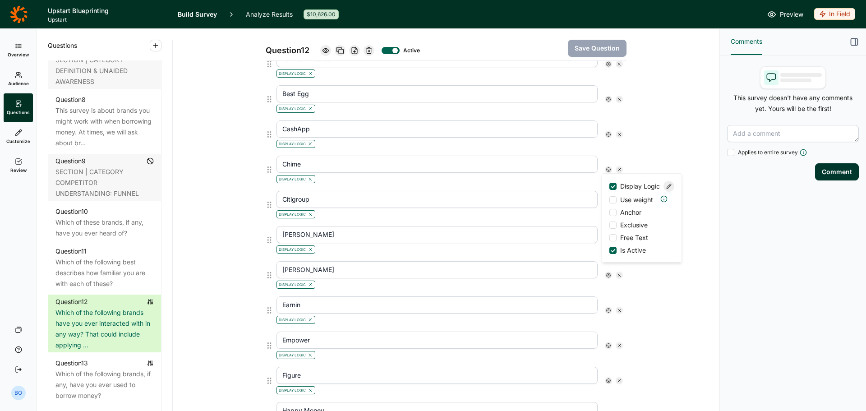
click at [670, 192] on div at bounding box center [668, 186] width 11 height 11
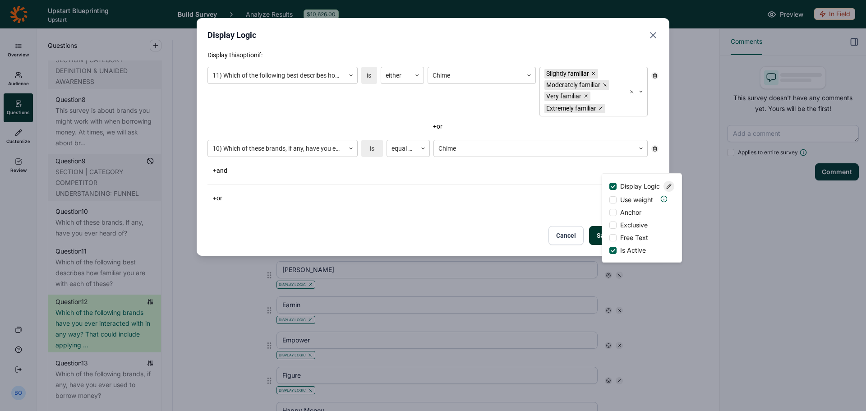
click at [655, 36] on icon "Close" at bounding box center [652, 35] width 11 height 11
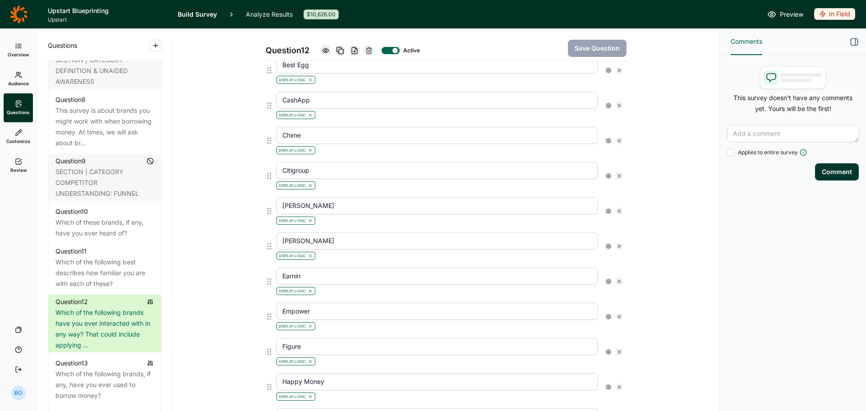
scroll to position [427, 0]
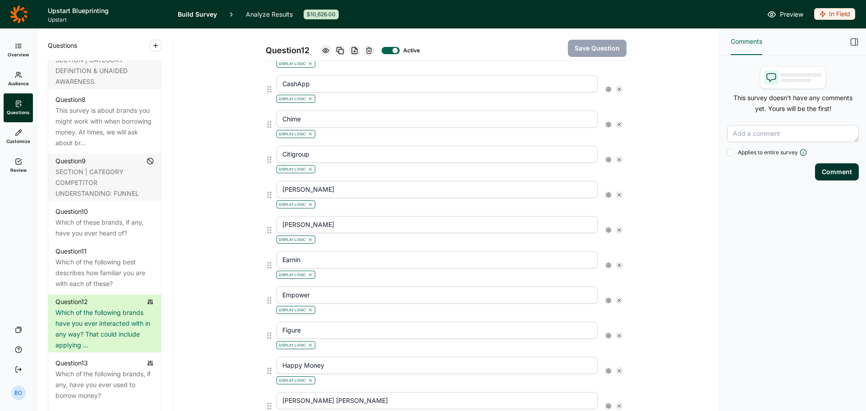
click at [606, 161] on icon at bounding box center [608, 159] width 5 height 5
click at [669, 179] on icon at bounding box center [668, 176] width 5 height 5
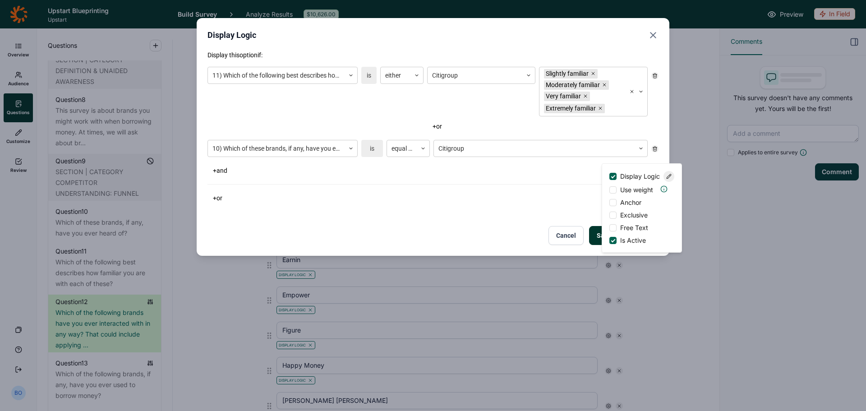
click at [653, 34] on use "Close" at bounding box center [652, 34] width 5 height 5
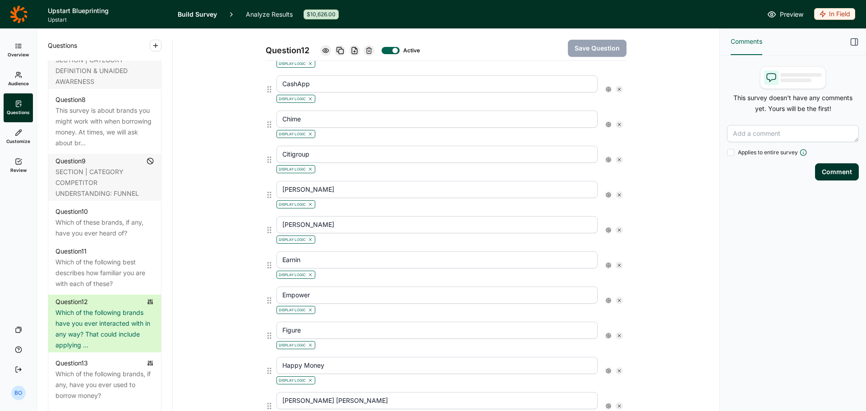
scroll to position [472, 0]
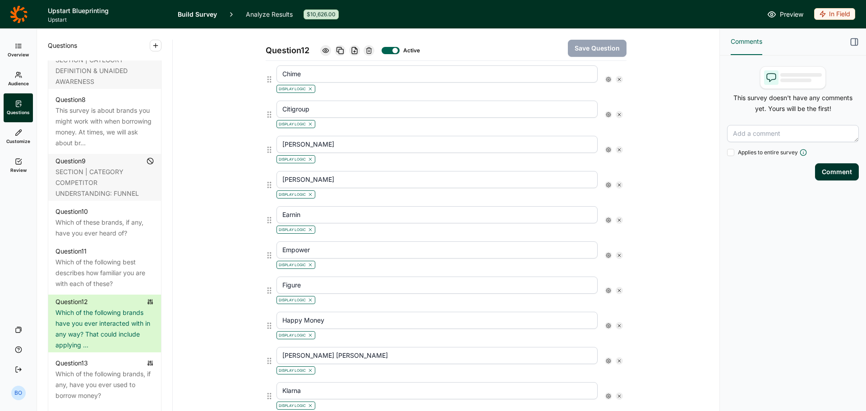
click at [606, 148] on use at bounding box center [608, 149] width 5 height 5
click at [670, 166] on div at bounding box center [668, 166] width 11 height 11
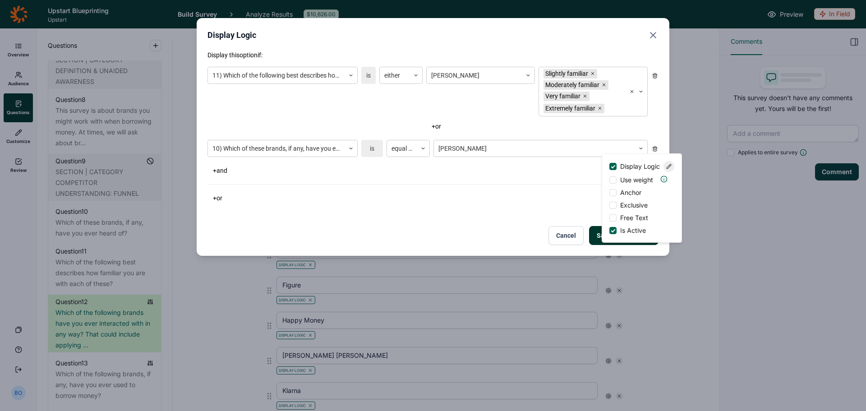
click at [658, 35] on div "Display Logic Display this option if: 11) Which of the following best describes…" at bounding box center [433, 137] width 473 height 238
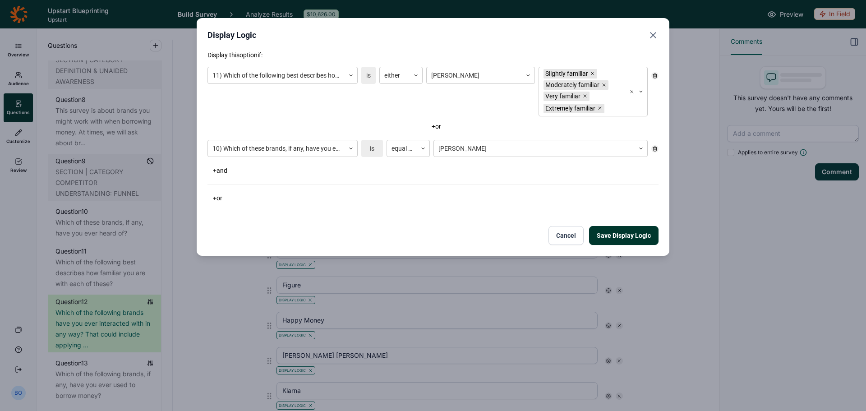
click at [654, 33] on icon "Close" at bounding box center [652, 35] width 11 height 11
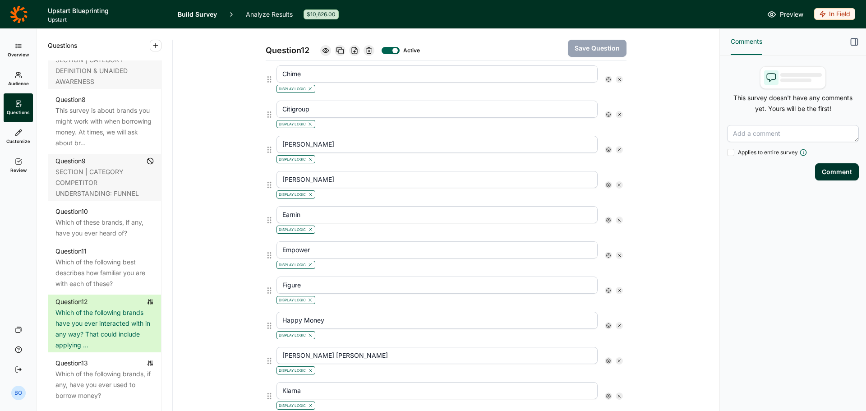
click at [605, 188] on div at bounding box center [608, 184] width 7 height 7
click at [667, 202] on div at bounding box center [668, 201] width 11 height 11
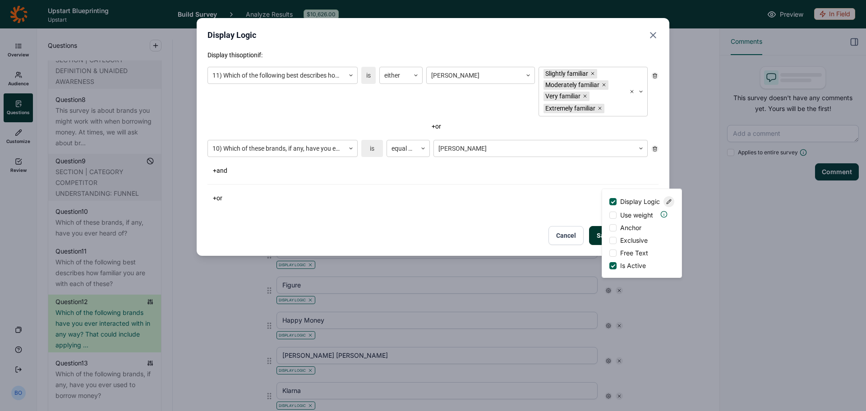
click at [652, 36] on use "Close" at bounding box center [652, 34] width 5 height 5
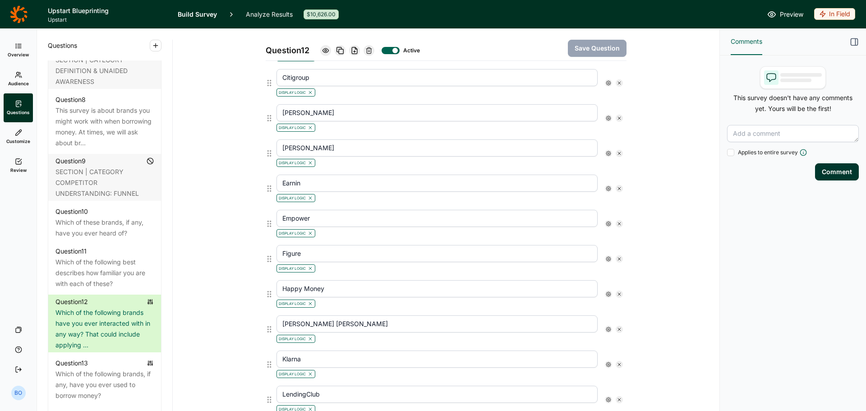
scroll to position [517, 0]
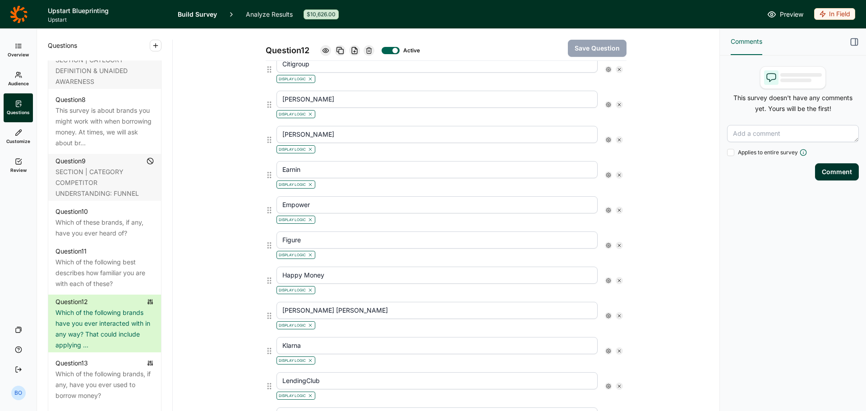
click at [605, 172] on div at bounding box center [608, 174] width 7 height 7
click at [668, 194] on icon at bounding box center [668, 191] width 5 height 5
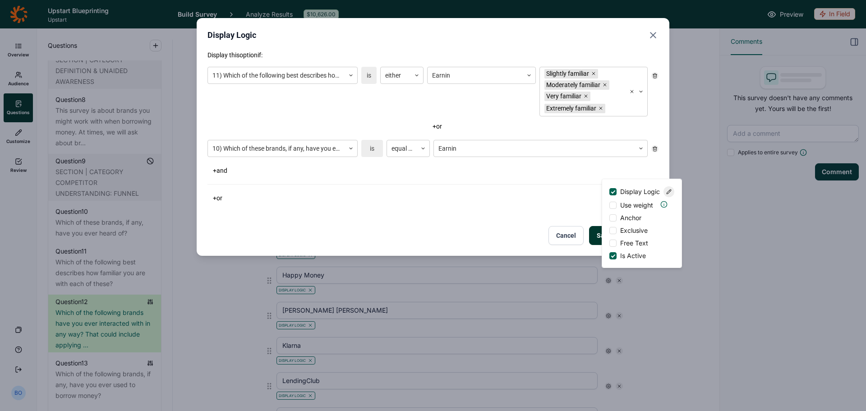
click at [656, 36] on icon "Close" at bounding box center [652, 35] width 11 height 11
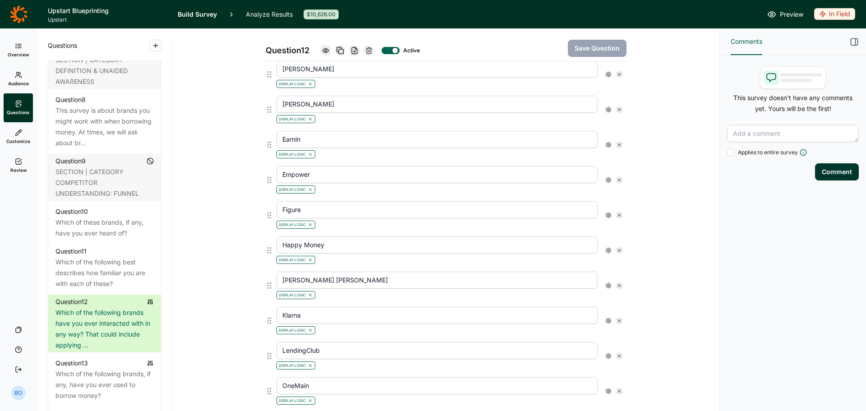
scroll to position [562, 0]
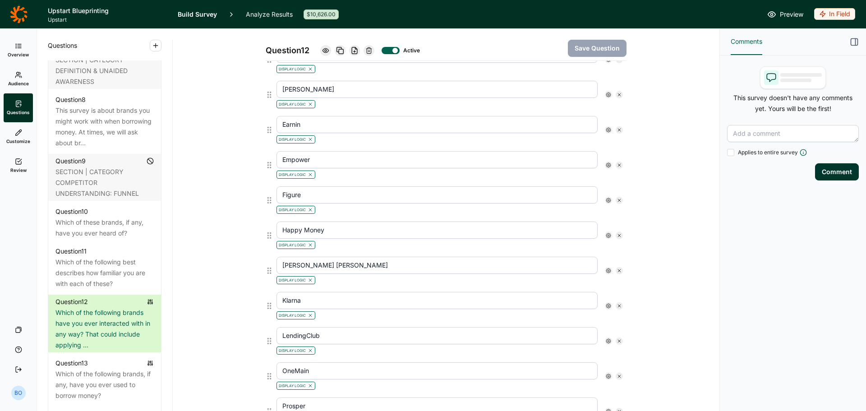
click at [607, 166] on icon at bounding box center [608, 164] width 5 height 5
click at [668, 182] on div at bounding box center [668, 181] width 11 height 11
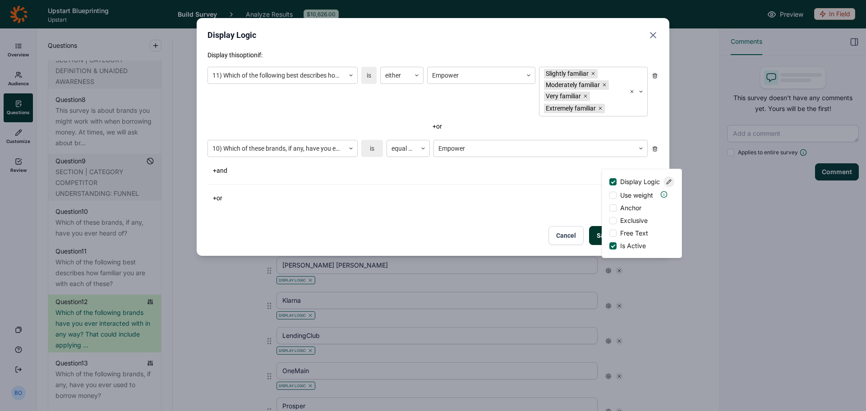
click at [653, 33] on icon "Close" at bounding box center [652, 35] width 11 height 11
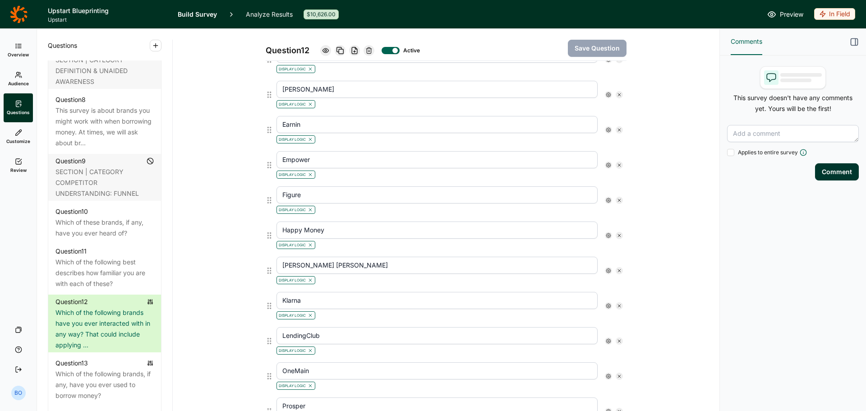
click at [605, 202] on div at bounding box center [608, 200] width 7 height 7
click at [670, 220] on icon at bounding box center [668, 216] width 5 height 5
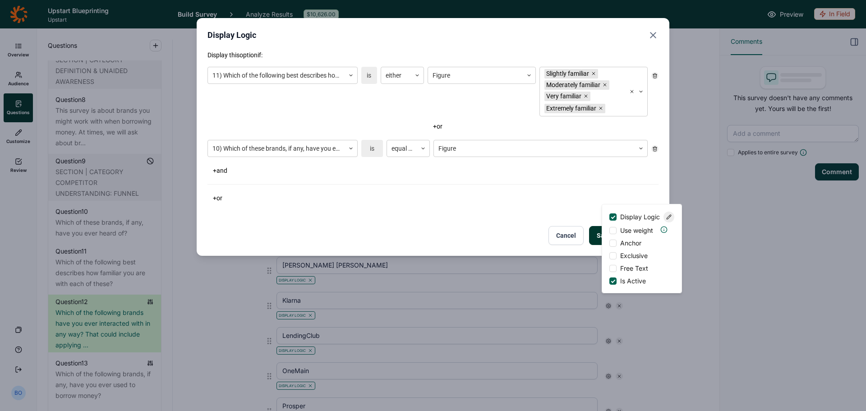
click at [654, 41] on button "Close" at bounding box center [652, 35] width 11 height 13
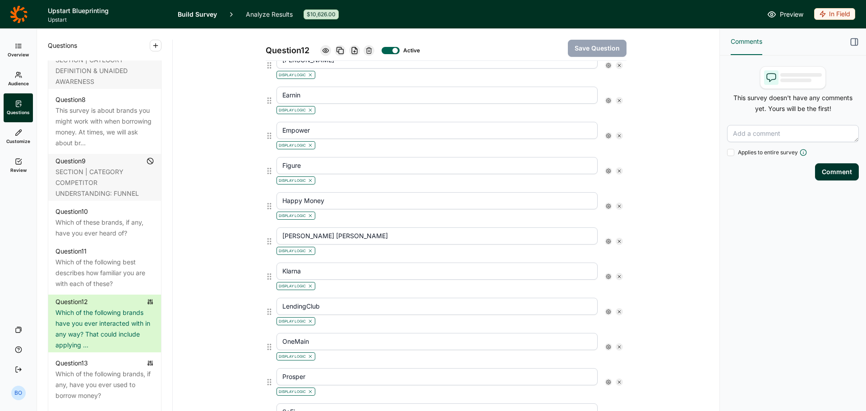
scroll to position [607, 0]
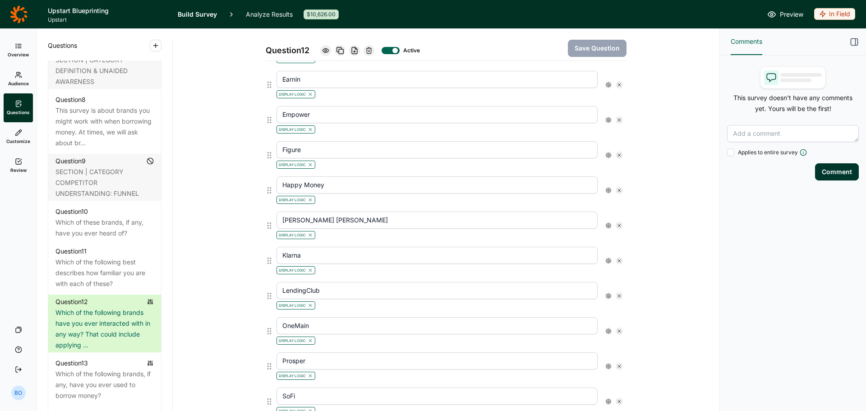
click at [606, 188] on use at bounding box center [608, 190] width 5 height 5
click at [669, 210] on icon at bounding box center [668, 206] width 5 height 5
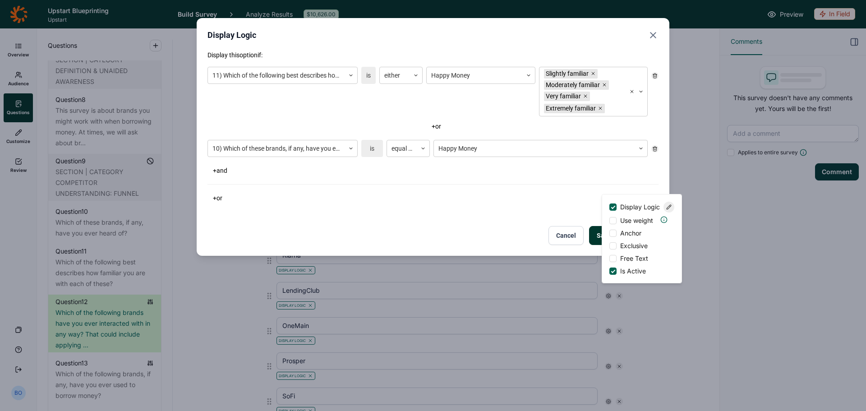
click at [653, 34] on icon "Close" at bounding box center [652, 35] width 11 height 11
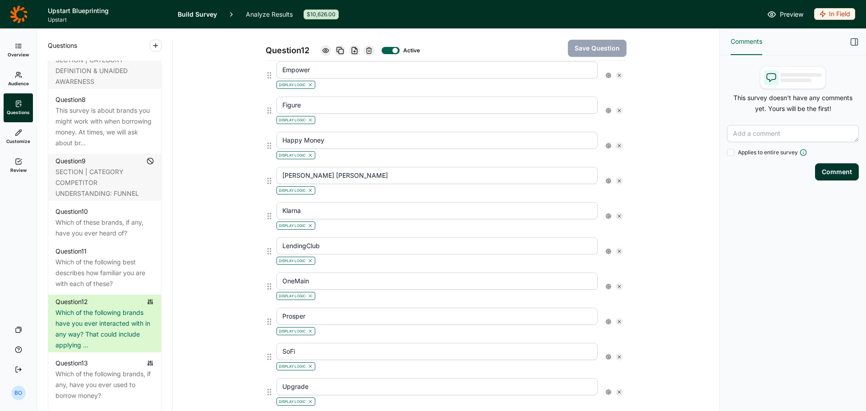
scroll to position [652, 0]
click at [606, 180] on use at bounding box center [608, 180] width 5 height 5
click at [670, 199] on use at bounding box center [668, 197] width 5 height 5
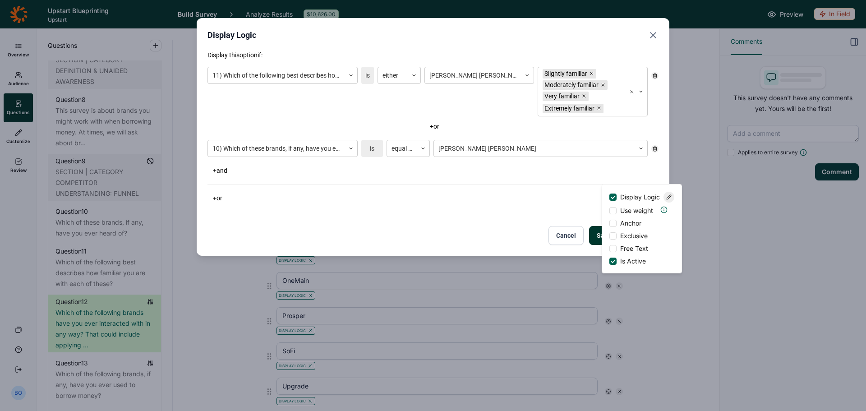
drag, startPoint x: 653, startPoint y: 36, endPoint x: 654, endPoint y: 40, distance: 4.7
click at [653, 36] on use "Close" at bounding box center [652, 34] width 5 height 5
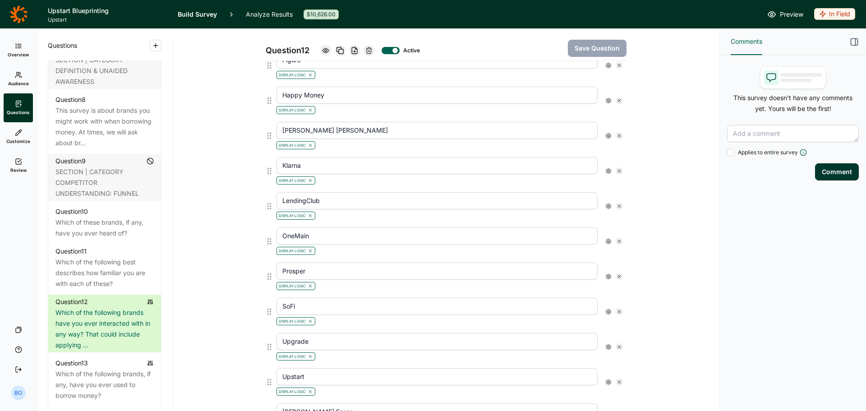
scroll to position [697, 0]
click at [606, 170] on icon at bounding box center [608, 170] width 5 height 5
click at [668, 190] on icon at bounding box center [668, 186] width 5 height 5
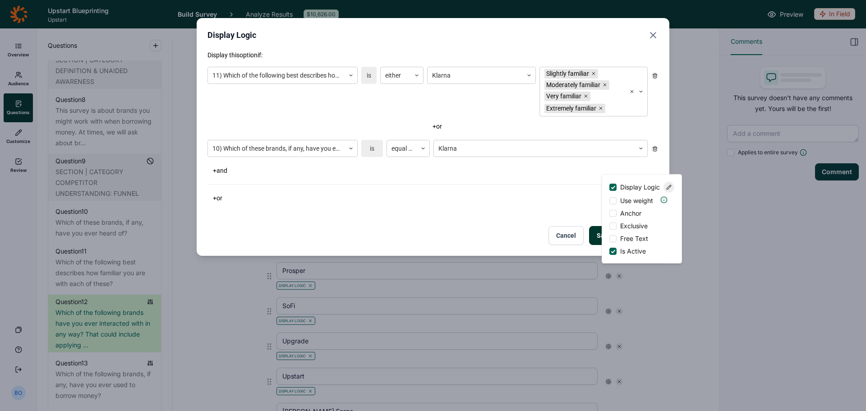
click at [652, 39] on icon "Close" at bounding box center [652, 35] width 11 height 11
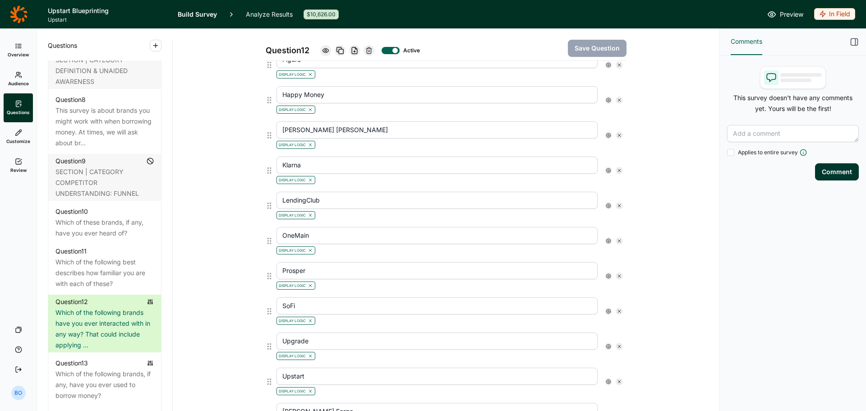
click at [606, 207] on icon at bounding box center [608, 205] width 5 height 5
click at [671, 224] on icon at bounding box center [668, 222] width 5 height 5
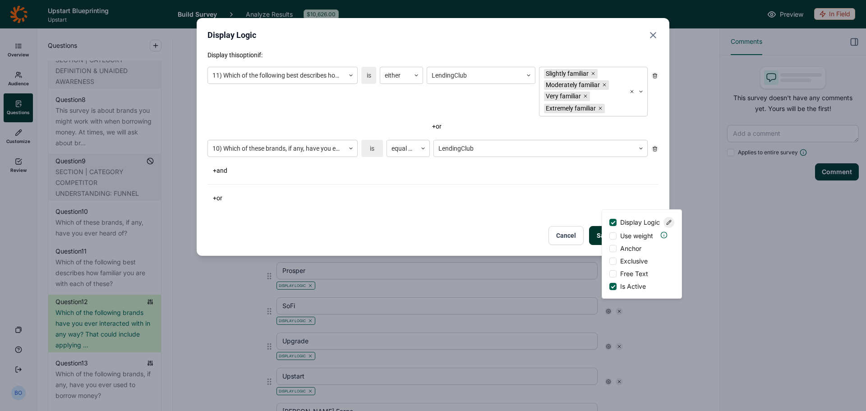
click at [653, 35] on use "Close" at bounding box center [652, 34] width 5 height 5
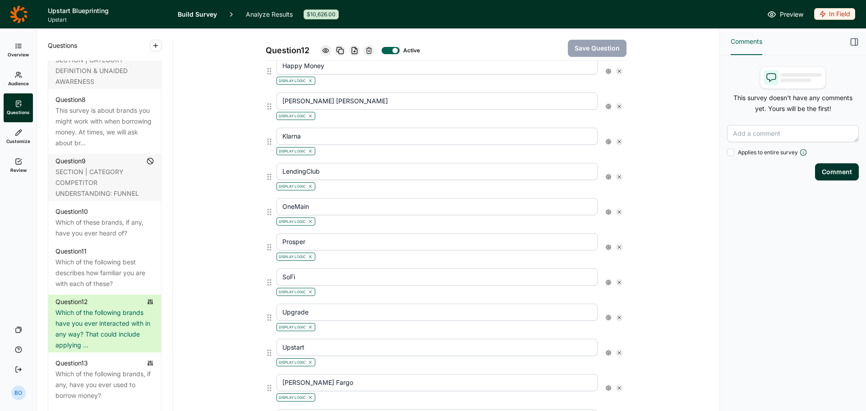
scroll to position [742, 0]
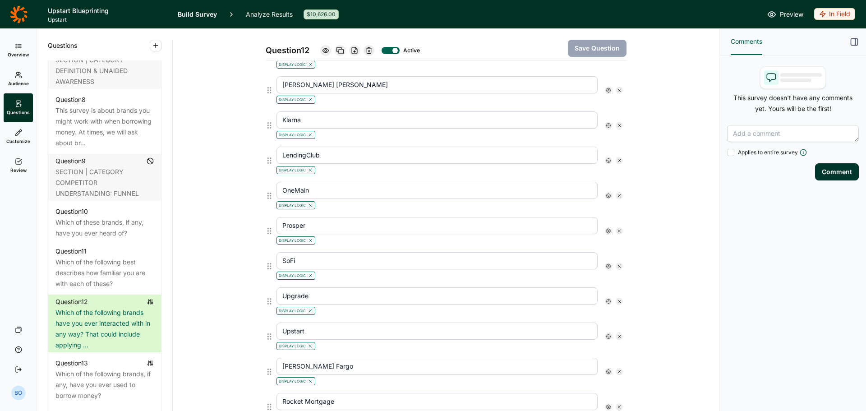
click at [606, 198] on div at bounding box center [608, 195] width 7 height 7
click at [668, 215] on use at bounding box center [668, 212] width 5 height 5
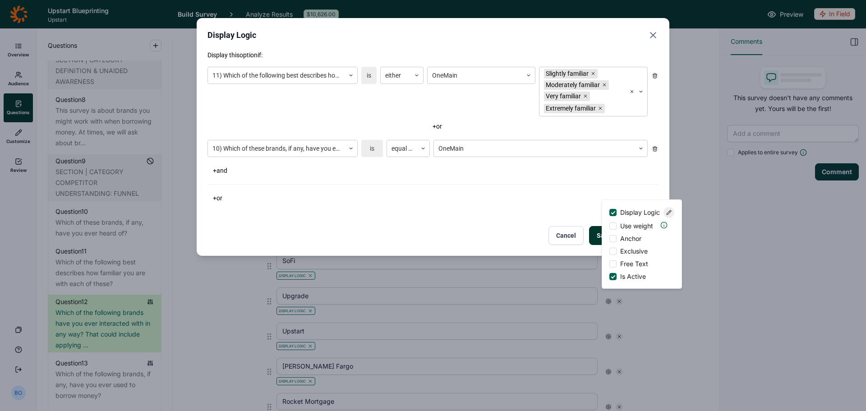
click at [651, 35] on icon "Close" at bounding box center [652, 35] width 11 height 11
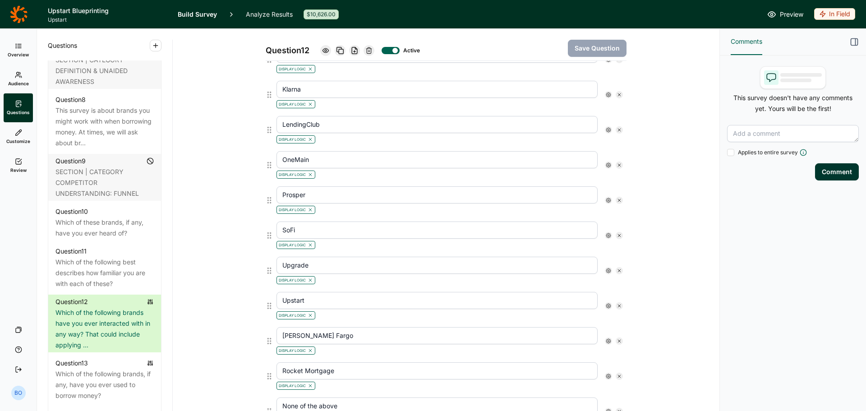
scroll to position [787, 0]
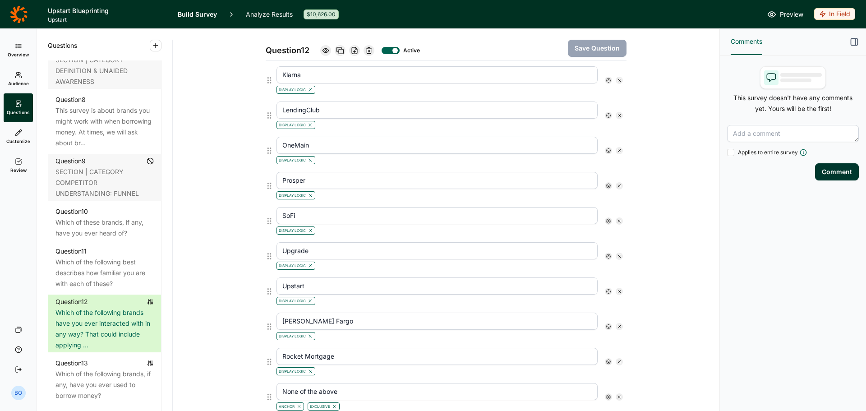
click at [606, 184] on icon at bounding box center [608, 185] width 5 height 5
click at [666, 205] on icon at bounding box center [668, 202] width 5 height 5
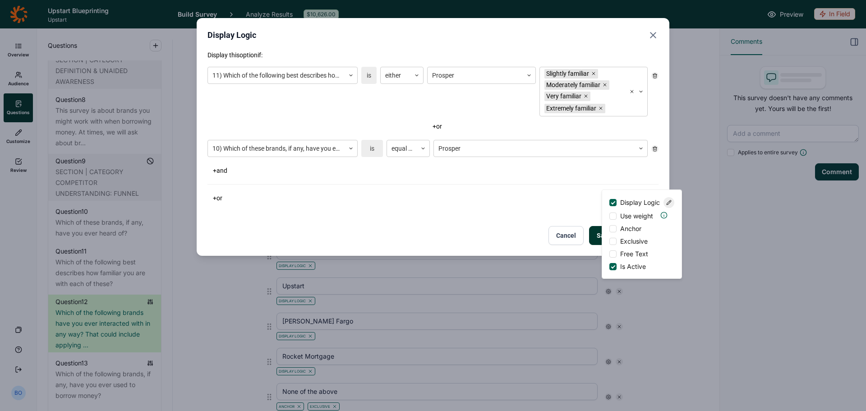
click at [655, 34] on icon "Close" at bounding box center [652, 35] width 11 height 11
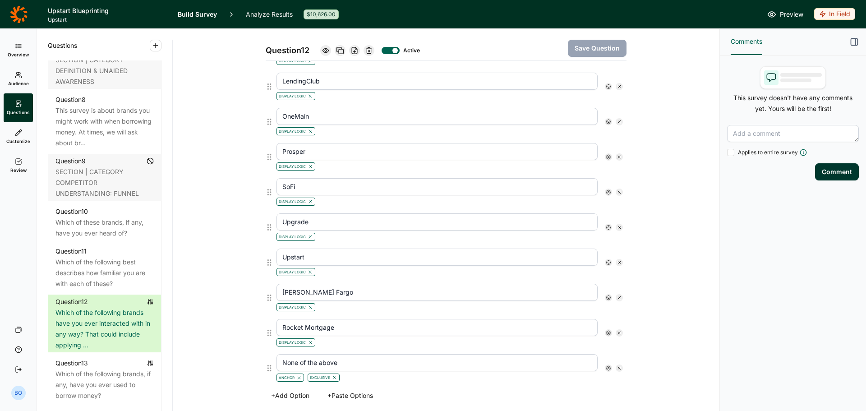
scroll to position [832, 0]
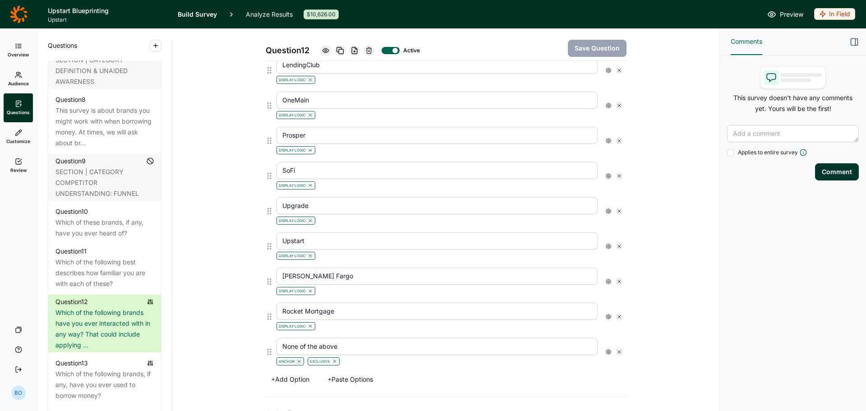
click at [606, 175] on icon at bounding box center [608, 175] width 5 height 5
click at [669, 195] on use at bounding box center [668, 192] width 5 height 5
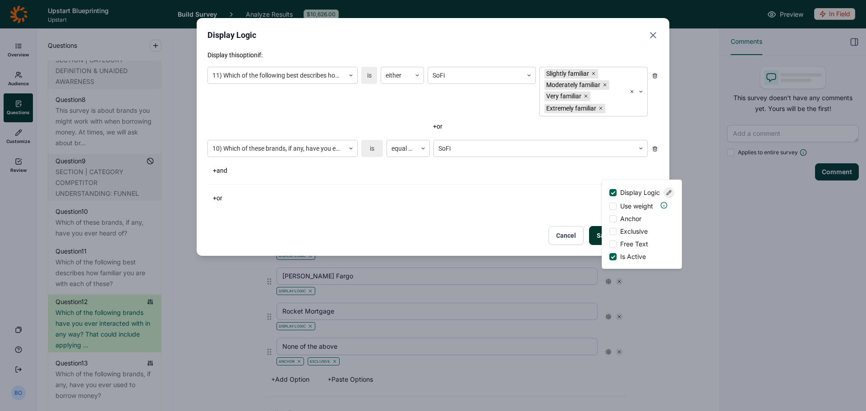
click at [654, 34] on use "Close" at bounding box center [652, 34] width 5 height 5
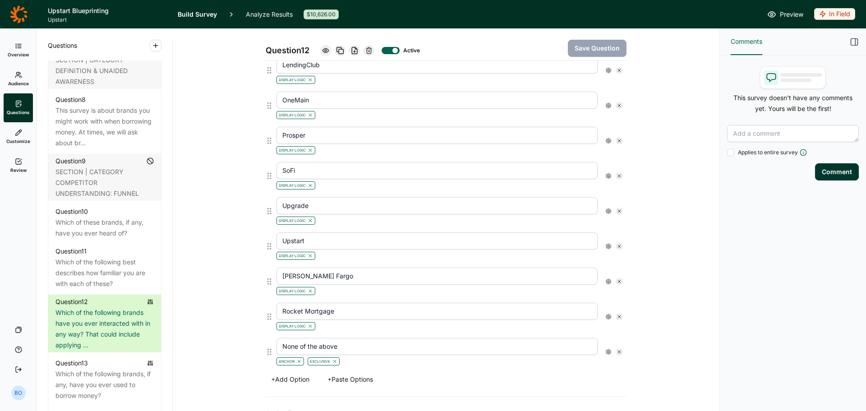
click at [607, 211] on use at bounding box center [608, 211] width 5 height 5
click at [670, 230] on use at bounding box center [668, 227] width 5 height 5
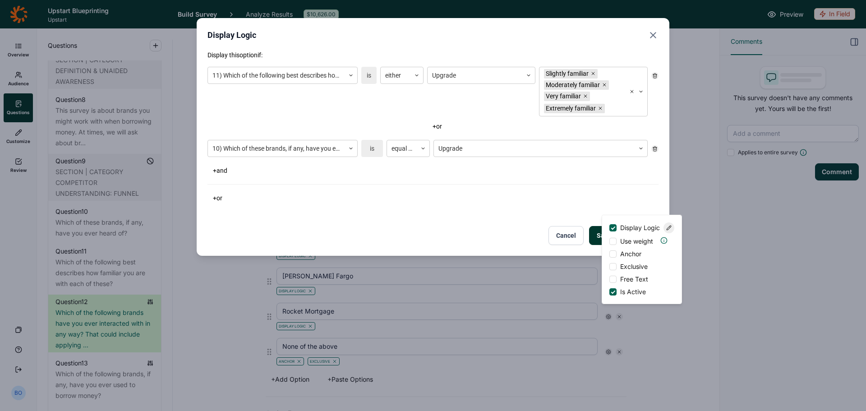
click at [656, 35] on icon "Close" at bounding box center [652, 35] width 11 height 11
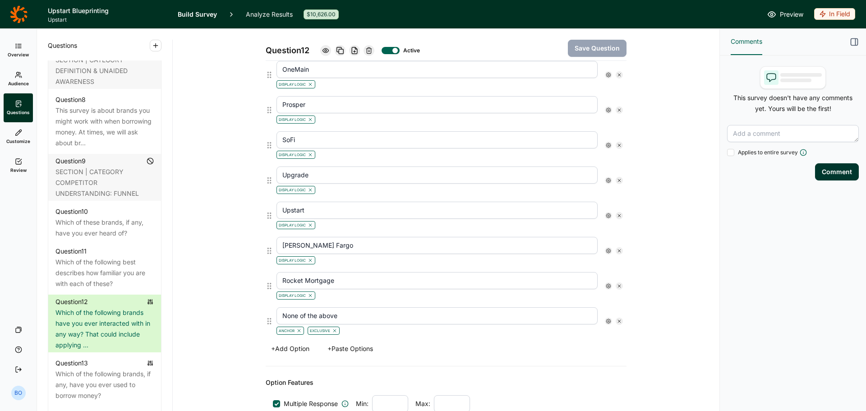
scroll to position [877, 0]
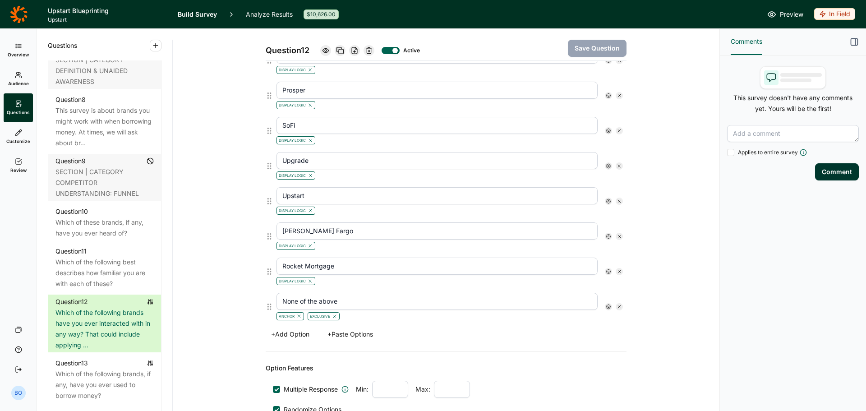
click at [606, 200] on icon at bounding box center [608, 200] width 5 height 5
click at [669, 219] on icon at bounding box center [668, 217] width 5 height 5
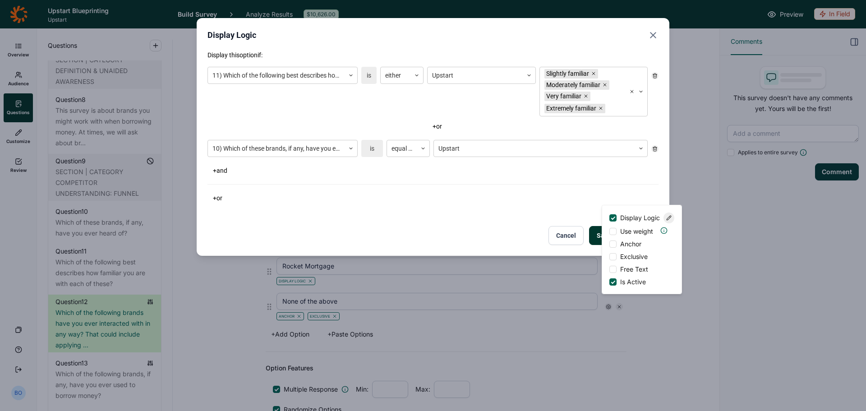
click at [652, 32] on icon "Close" at bounding box center [652, 35] width 11 height 11
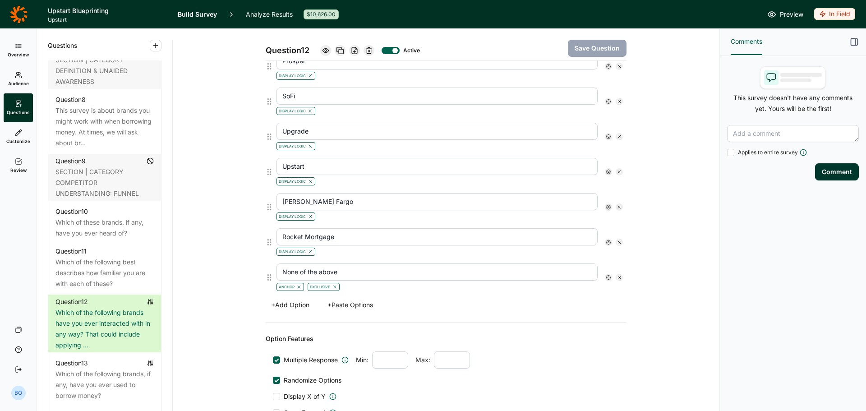
scroll to position [923, 0]
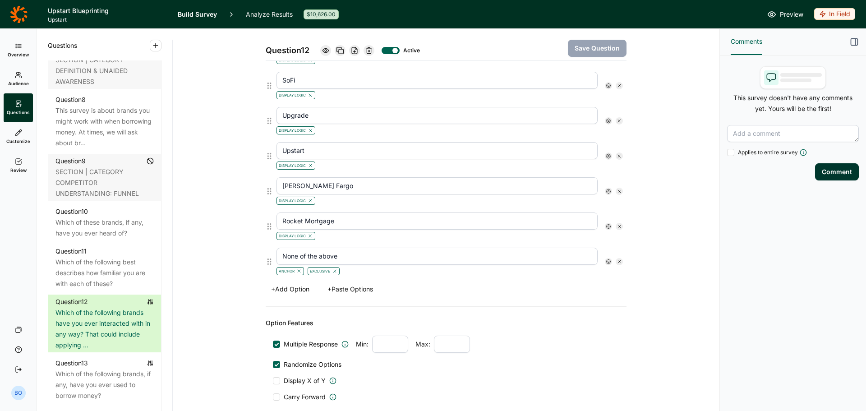
click at [606, 188] on icon at bounding box center [608, 190] width 5 height 5
click at [668, 211] on icon at bounding box center [668, 207] width 5 height 5
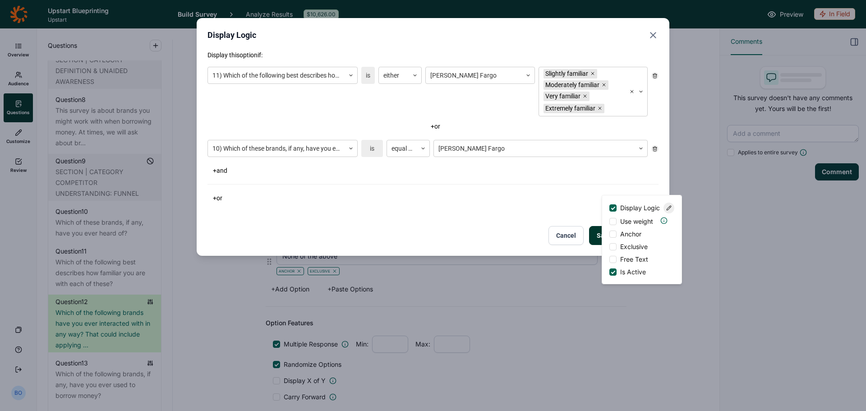
click at [656, 35] on icon "Close" at bounding box center [652, 35] width 11 height 11
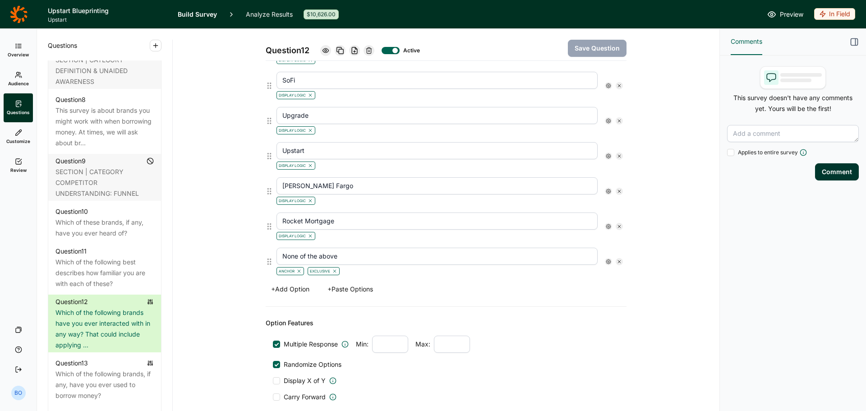
click at [606, 225] on use at bounding box center [608, 226] width 5 height 5
click at [670, 246] on icon at bounding box center [668, 242] width 5 height 5
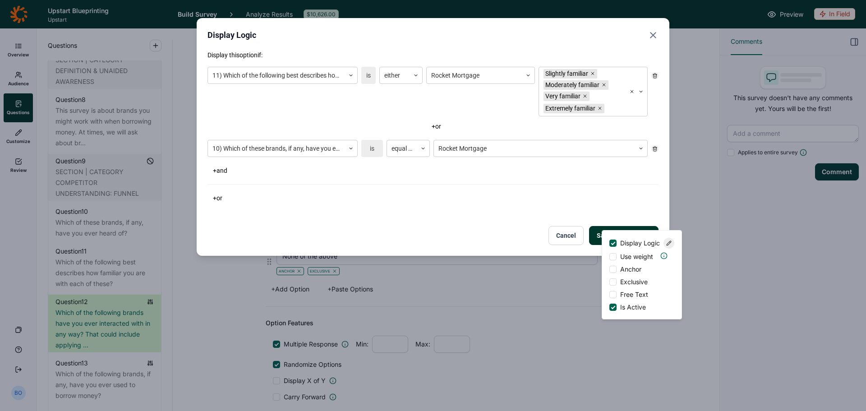
click at [654, 35] on use "Close" at bounding box center [652, 34] width 5 height 5
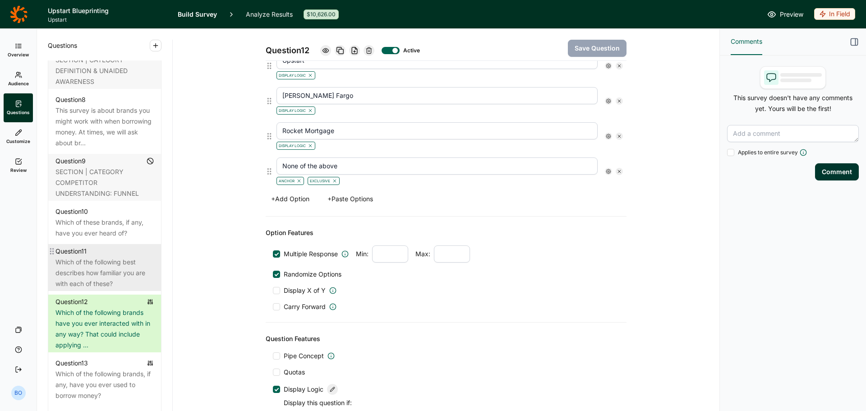
scroll to position [812, 0]
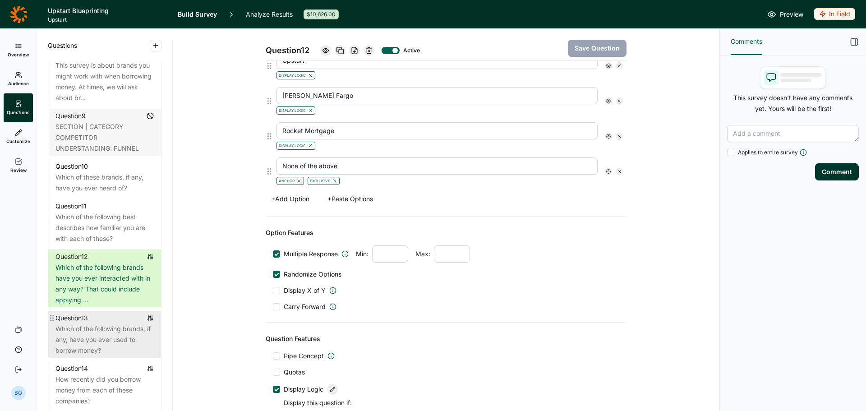
click at [97, 336] on div "Which of the following brands, if any, have you ever used to borrow money?" at bounding box center [104, 339] width 98 height 32
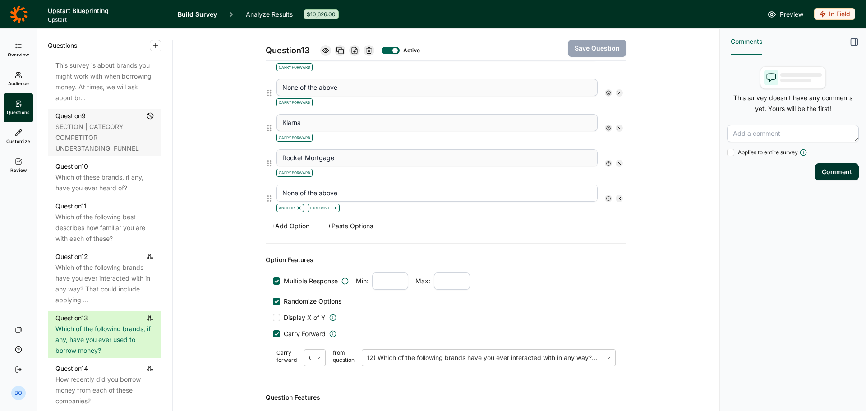
scroll to position [1037, 0]
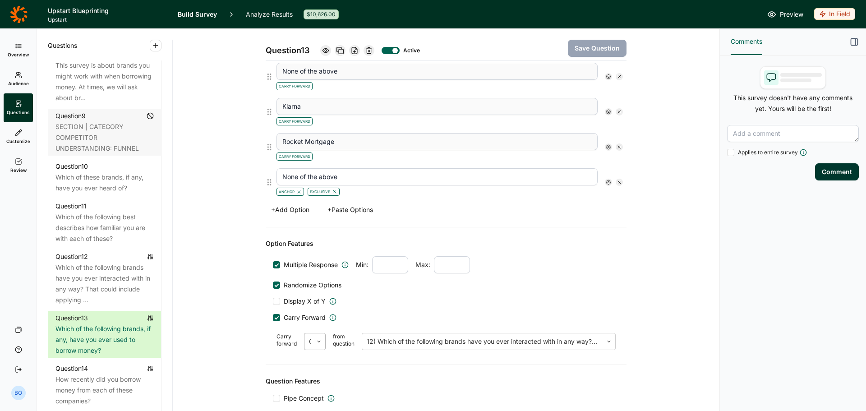
click at [304, 339] on div "Options selected" at bounding box center [308, 341] width 8 height 16
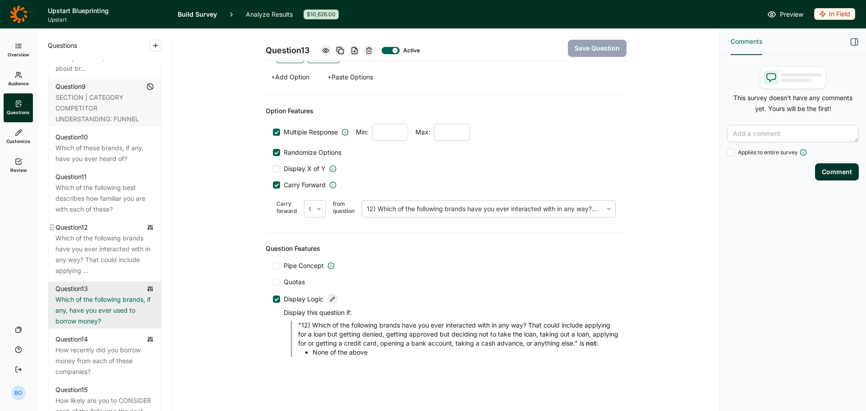
scroll to position [857, 0]
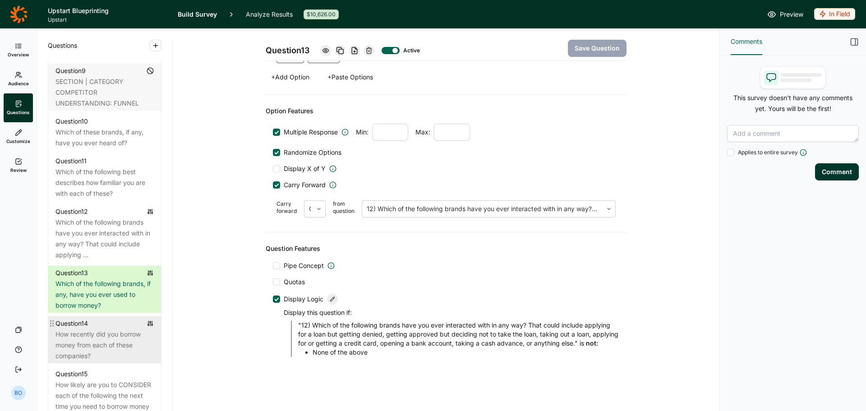
drag, startPoint x: 97, startPoint y: 334, endPoint x: 96, endPoint y: 324, distance: 10.0
click at [97, 334] on div "How recently did you borrow money from each of these companies?" at bounding box center [104, 345] width 98 height 32
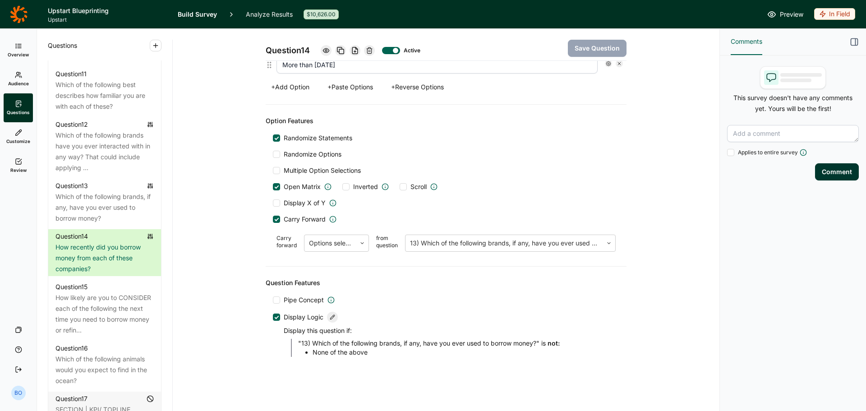
scroll to position [947, 0]
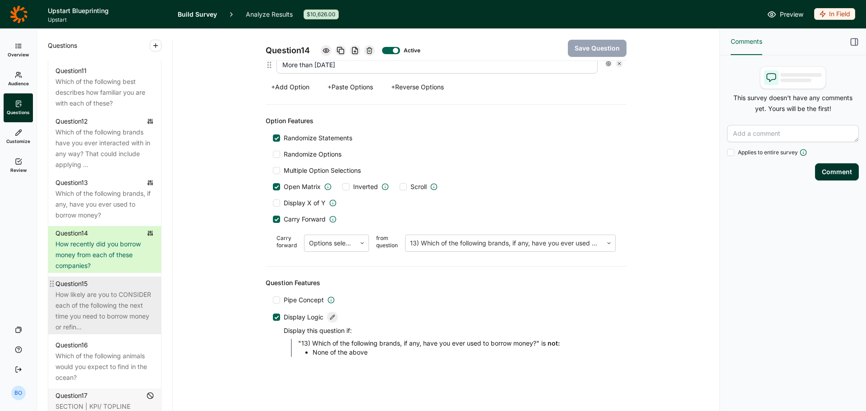
click at [99, 299] on div "How likely are you to CONSIDER each of the following the next time you need to …" at bounding box center [104, 310] width 98 height 43
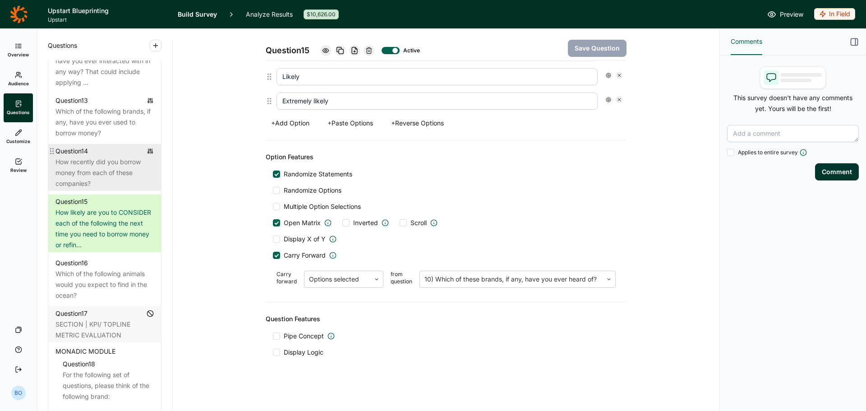
scroll to position [1037, 0]
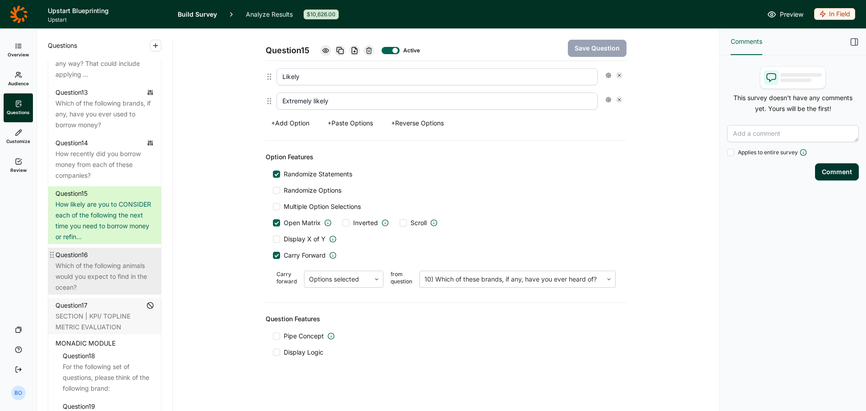
click at [112, 276] on div "Which of the following animals would you expect to find in the ocean?" at bounding box center [104, 276] width 98 height 32
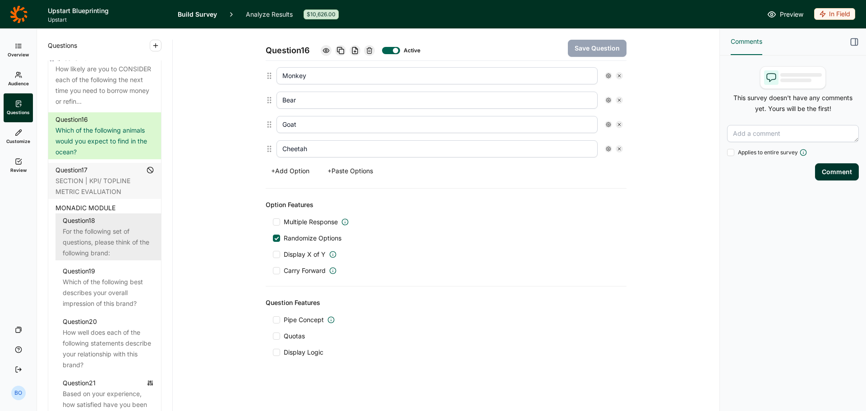
scroll to position [1217, 0]
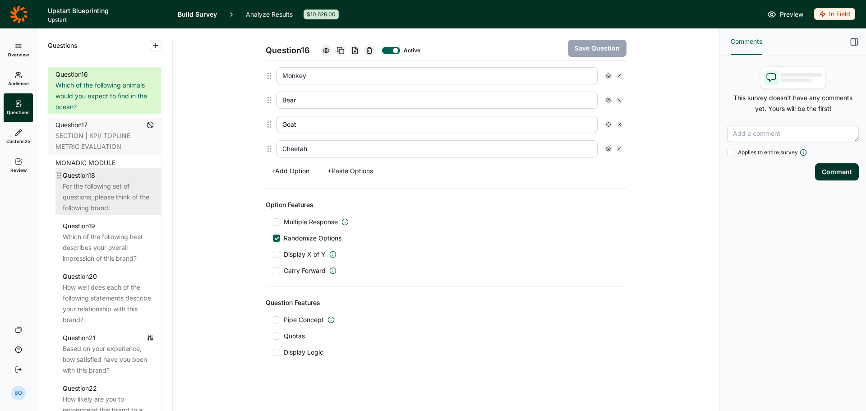
click at [98, 204] on div "For the following set of questions, please think of the following brand:" at bounding box center [108, 197] width 91 height 32
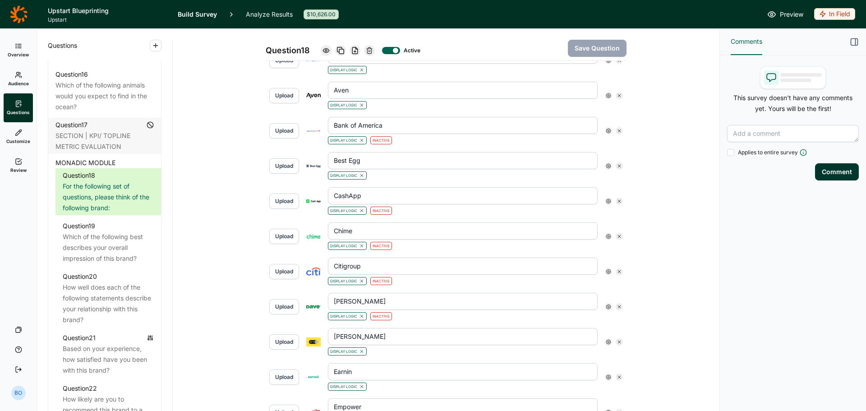
scroll to position [283, 0]
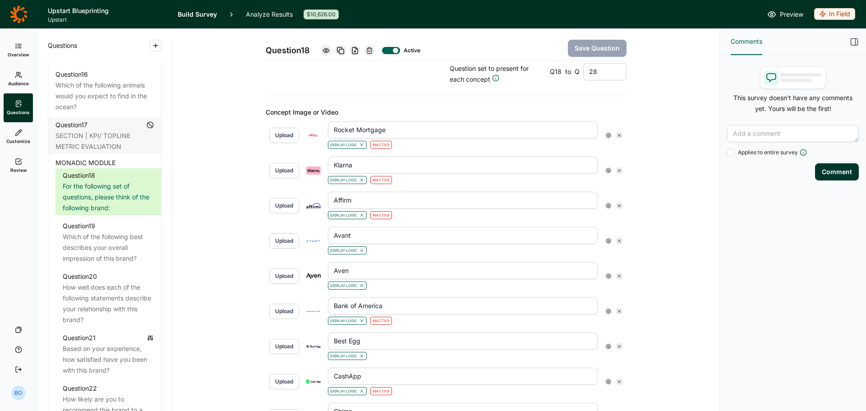
click at [606, 133] on icon at bounding box center [608, 135] width 5 height 5
click at [670, 155] on icon at bounding box center [668, 151] width 5 height 5
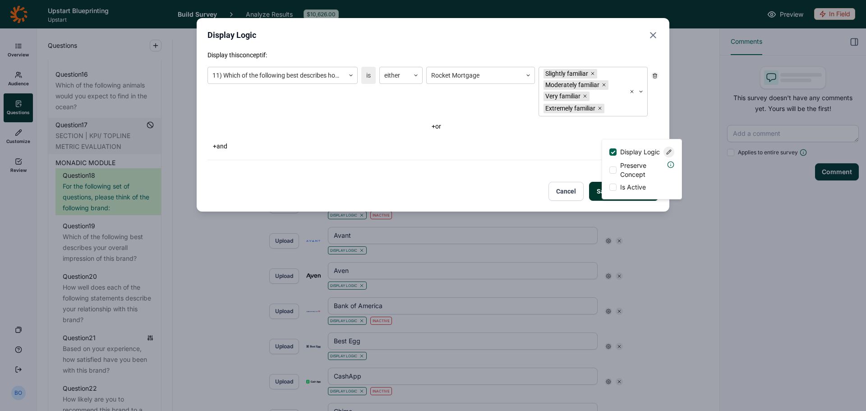
click at [652, 37] on icon "Close" at bounding box center [652, 35] width 11 height 11
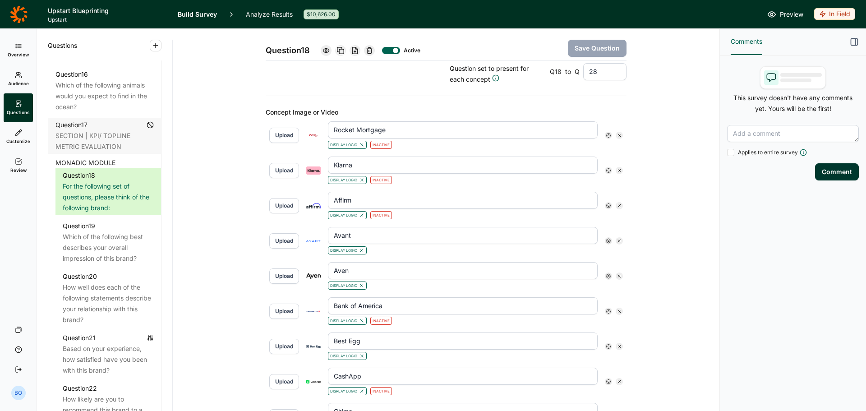
click at [606, 173] on div at bounding box center [608, 170] width 7 height 7
click at [667, 188] on icon at bounding box center [668, 186] width 5 height 5
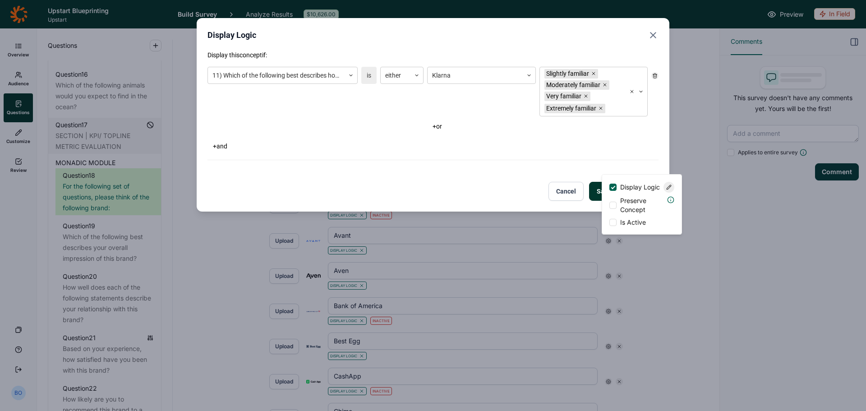
click at [653, 32] on icon "Close" at bounding box center [652, 35] width 11 height 11
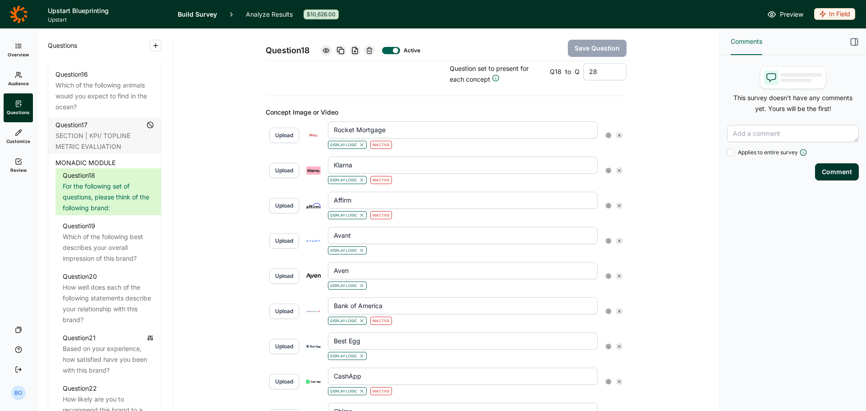
click at [607, 205] on use at bounding box center [608, 205] width 5 height 5
click at [672, 225] on div at bounding box center [668, 222] width 11 height 11
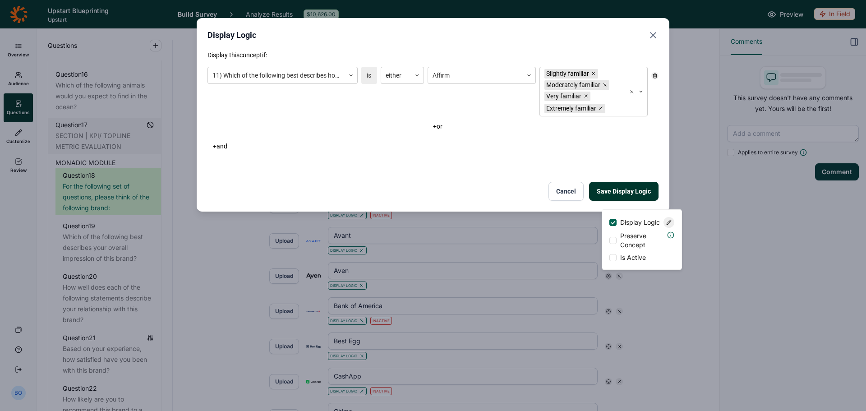
click at [658, 37] on icon "Close" at bounding box center [652, 35] width 11 height 11
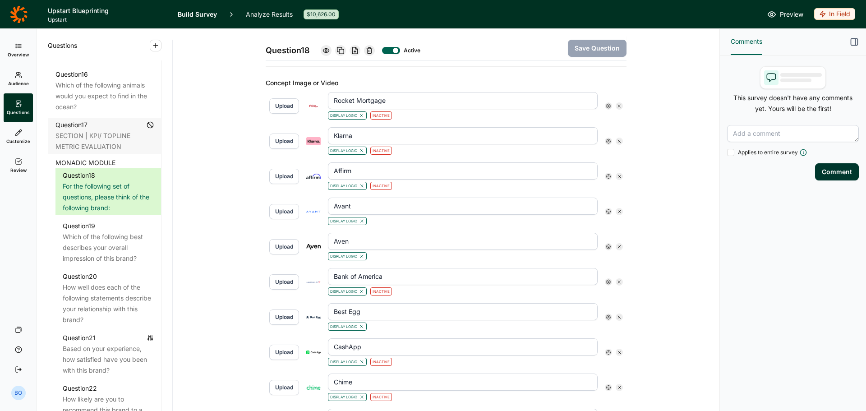
scroll to position [328, 0]
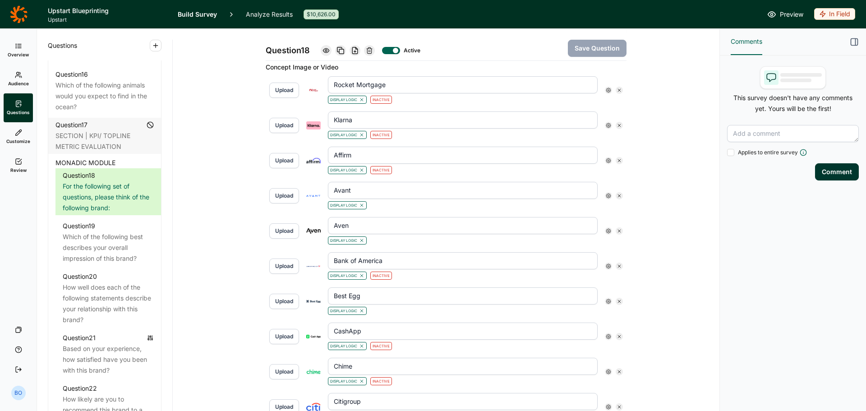
click at [609, 197] on div at bounding box center [614, 195] width 18 height 7
click at [606, 195] on use at bounding box center [608, 195] width 5 height 5
click at [672, 213] on div "Display Logic" at bounding box center [647, 212] width 54 height 11
click at [609, 212] on input "Display Logic" at bounding box center [609, 212] width 0 height 0
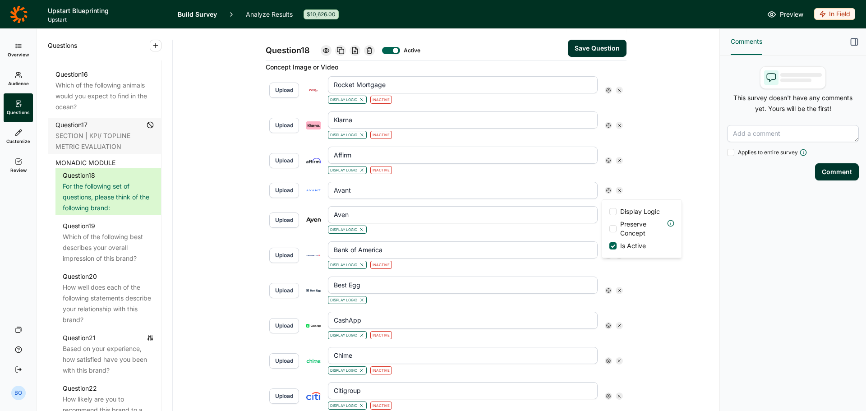
click at [647, 211] on span "Display Logic" at bounding box center [640, 211] width 40 height 9
click at [609, 211] on input "Display Logic" at bounding box center [609, 211] width 0 height 0
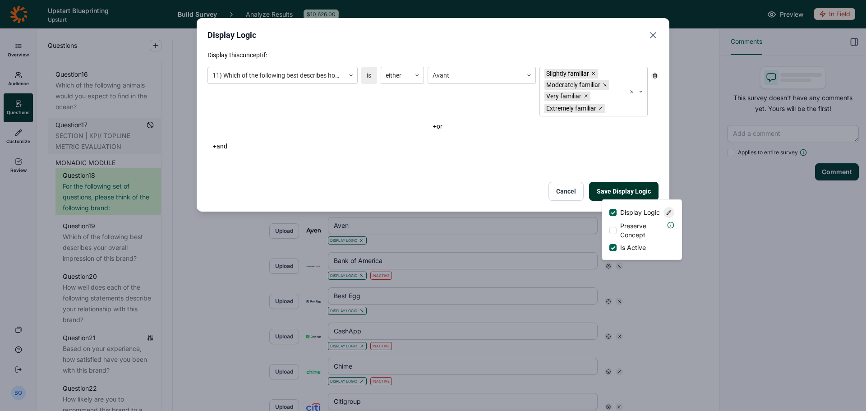
click at [655, 38] on use "Close" at bounding box center [652, 34] width 5 height 5
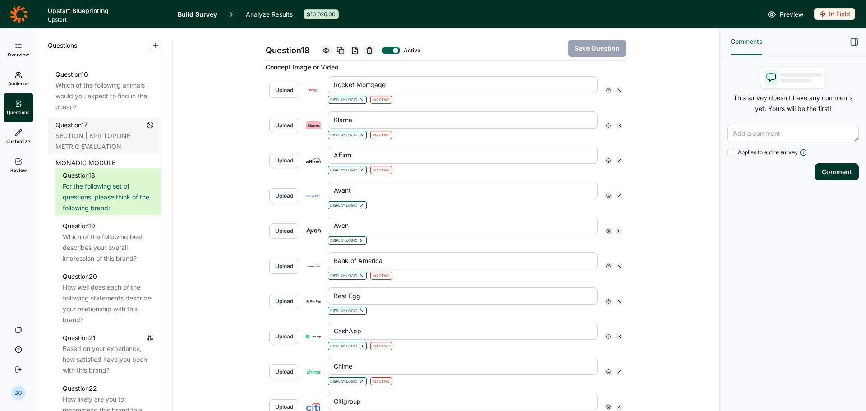
click at [607, 232] on icon at bounding box center [608, 230] width 5 height 5
click at [667, 249] on icon at bounding box center [668, 247] width 5 height 5
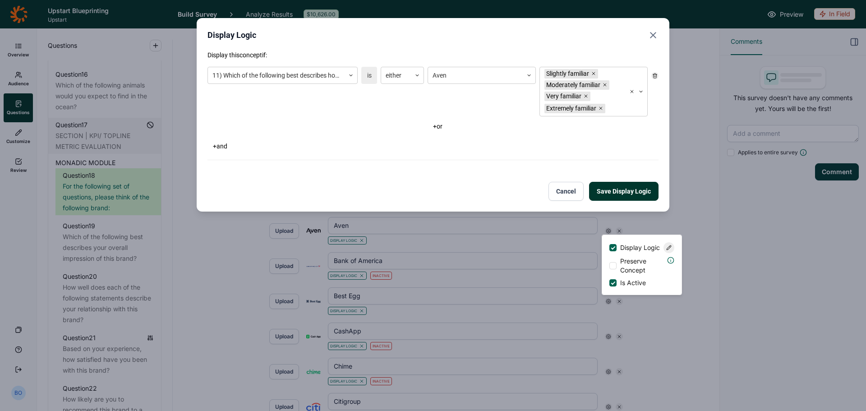
click at [654, 32] on icon "Close" at bounding box center [652, 35] width 11 height 11
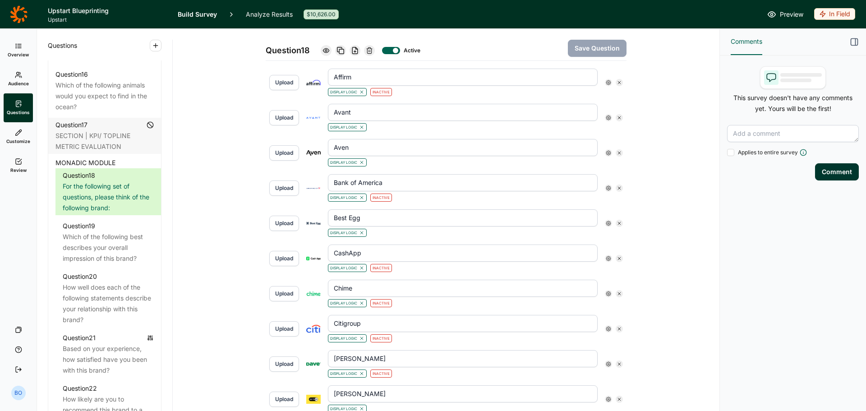
scroll to position [418, 0]
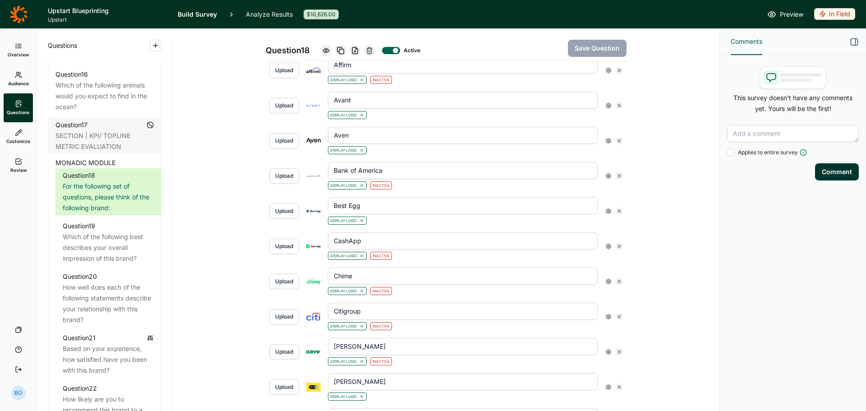
click at [606, 174] on icon at bounding box center [608, 175] width 5 height 5
click at [666, 196] on div at bounding box center [668, 192] width 11 height 11
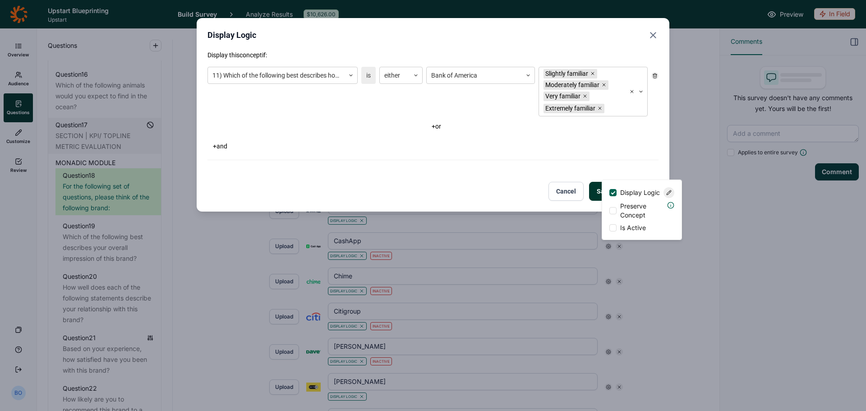
click at [655, 33] on use "Close" at bounding box center [652, 34] width 5 height 5
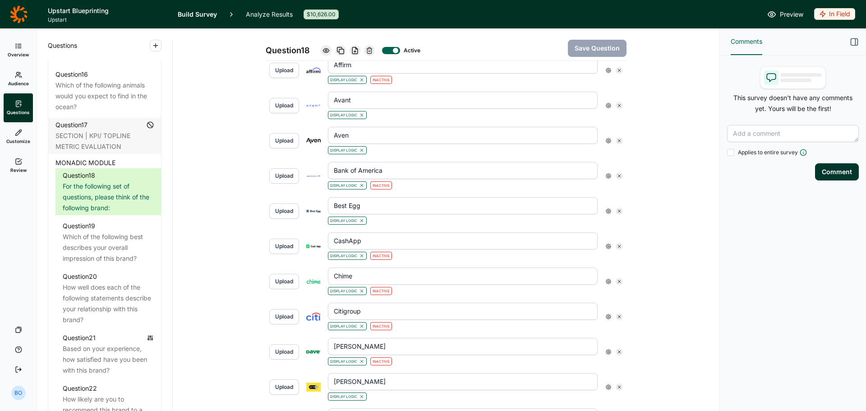
click at [605, 214] on div at bounding box center [608, 210] width 7 height 7
click at [668, 230] on icon at bounding box center [668, 227] width 5 height 5
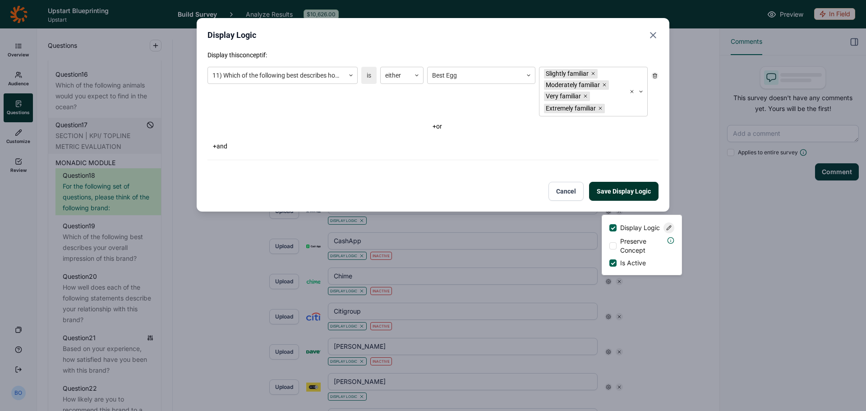
click at [657, 36] on icon "Close" at bounding box center [652, 35] width 11 height 11
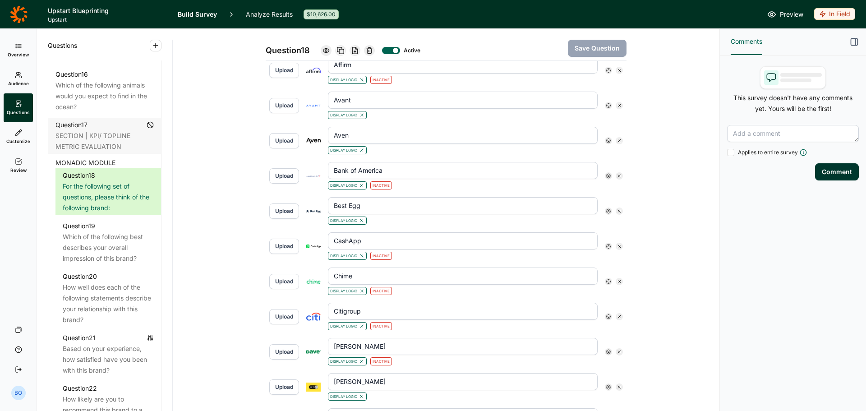
scroll to position [464, 0]
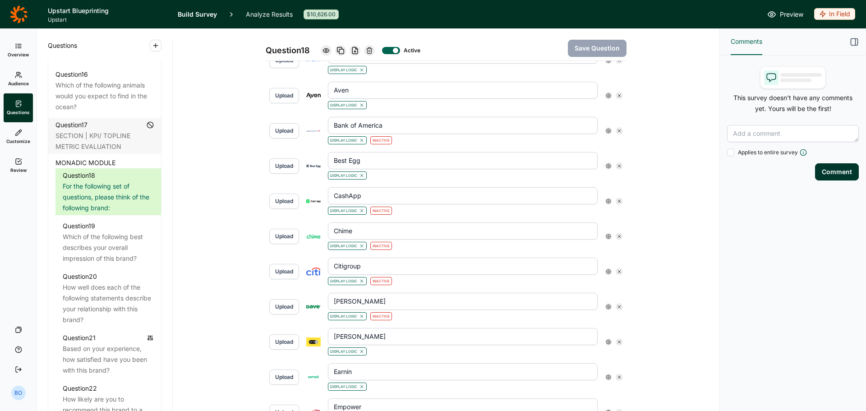
click at [605, 200] on div at bounding box center [608, 200] width 7 height 7
click at [667, 220] on icon at bounding box center [668, 217] width 5 height 5
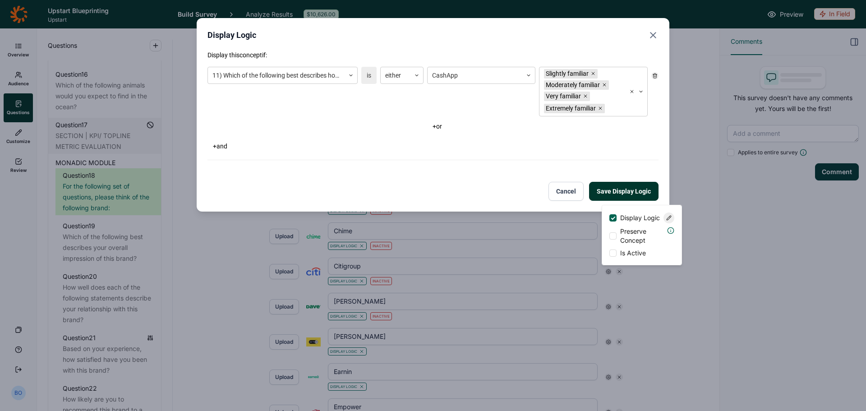
drag, startPoint x: 654, startPoint y: 36, endPoint x: 654, endPoint y: 42, distance: 6.8
click at [655, 36] on icon "Close" at bounding box center [652, 35] width 11 height 11
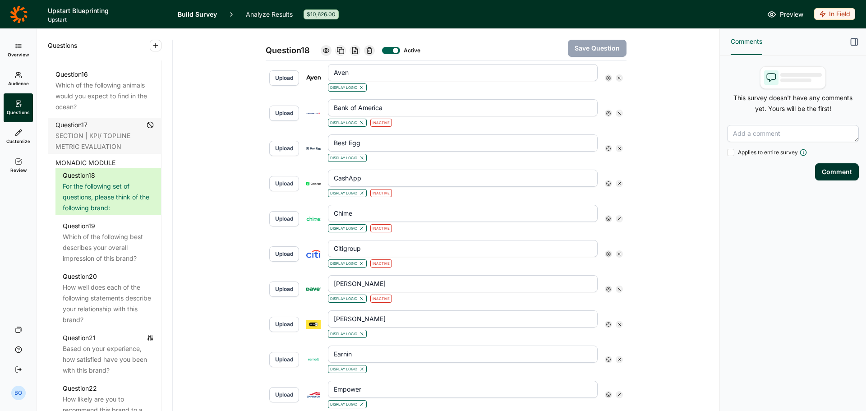
scroll to position [509, 0]
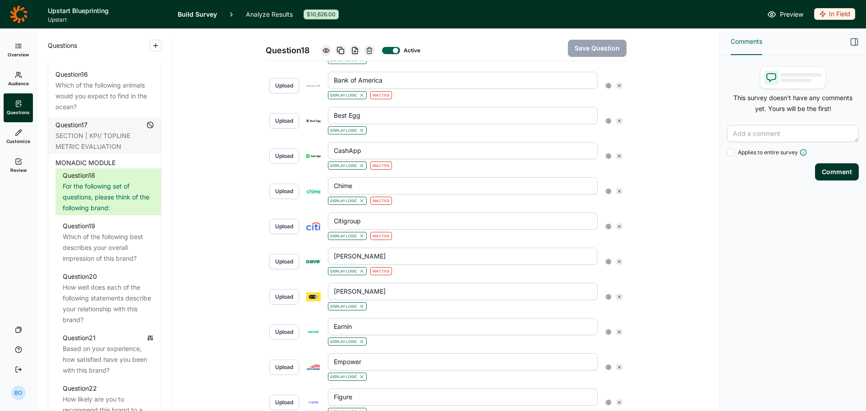
click at [607, 192] on icon at bounding box center [608, 190] width 5 height 5
click at [667, 210] on icon at bounding box center [668, 207] width 5 height 5
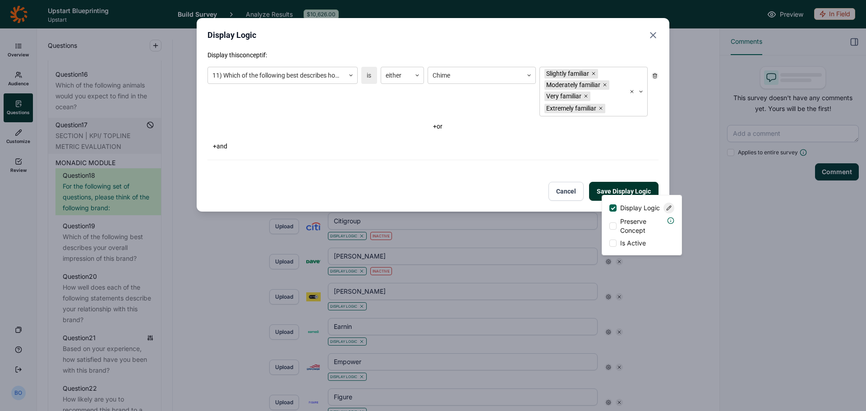
click at [647, 39] on div "Display Logic" at bounding box center [432, 35] width 451 height 13
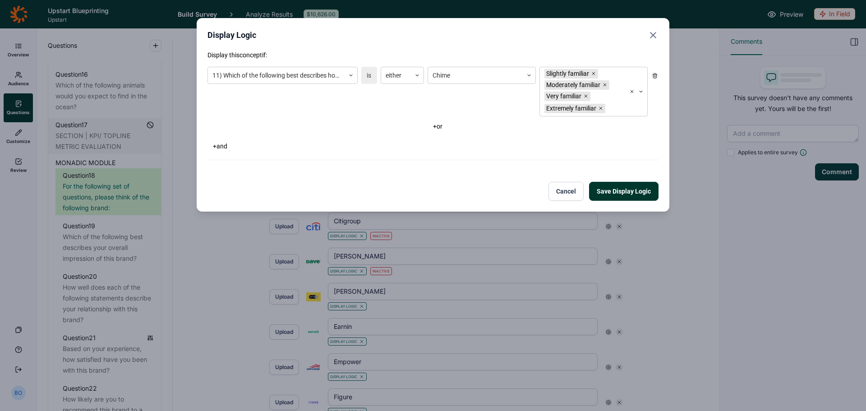
click at [649, 35] on icon "Close" at bounding box center [652, 35] width 11 height 11
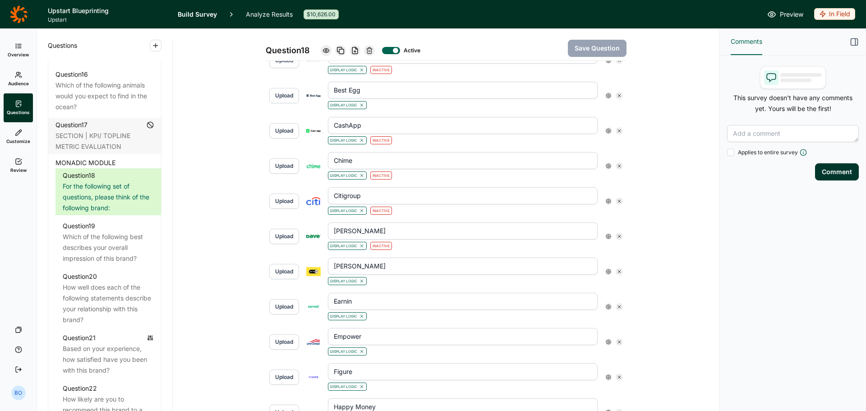
scroll to position [554, 0]
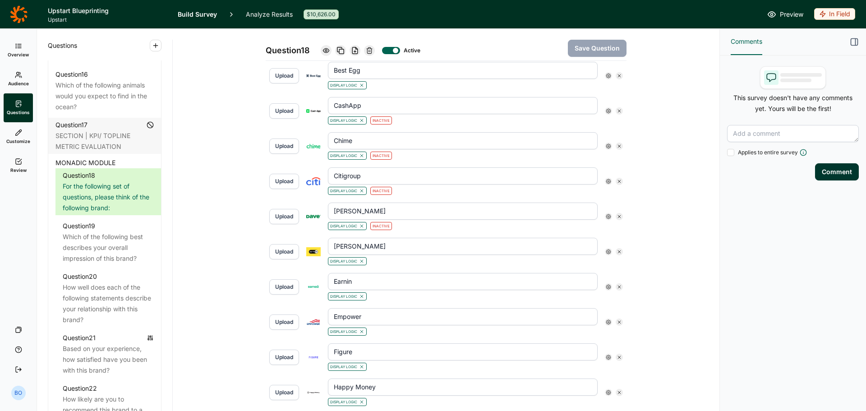
click at [606, 180] on use at bounding box center [608, 181] width 5 height 5
click at [671, 200] on icon at bounding box center [668, 197] width 5 height 5
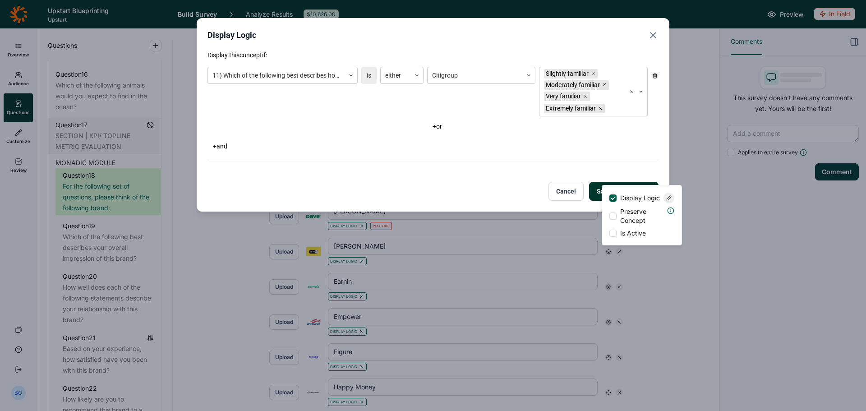
click at [656, 32] on icon "Close" at bounding box center [652, 35] width 11 height 11
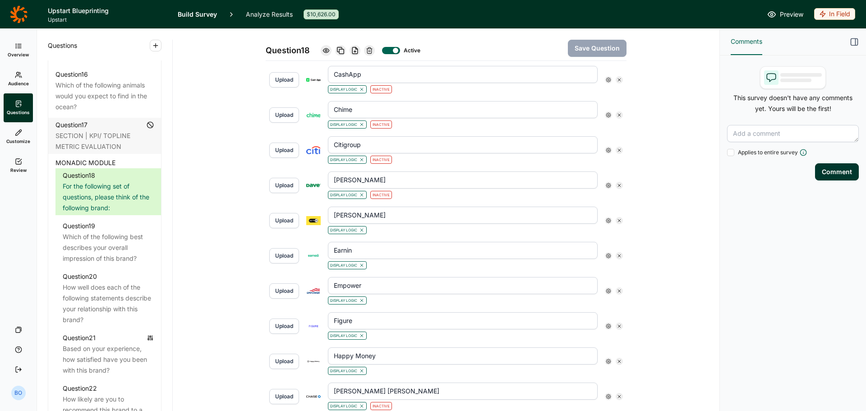
scroll to position [599, 0]
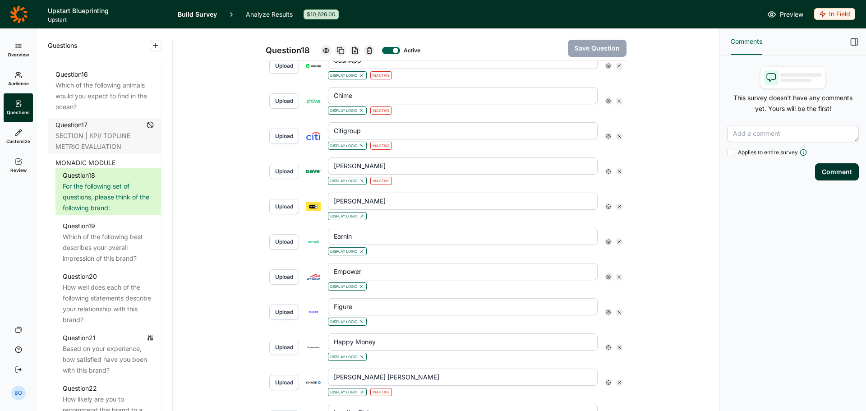
click at [606, 173] on use at bounding box center [608, 171] width 5 height 5
click at [665, 193] on div at bounding box center [668, 188] width 11 height 11
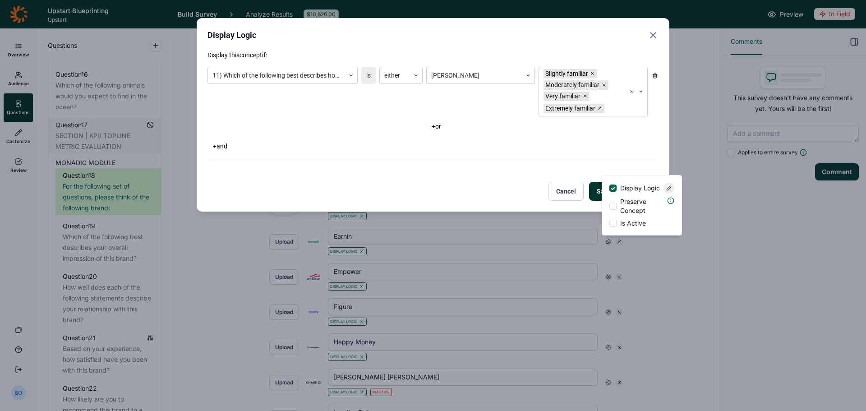
click at [652, 37] on icon "Close" at bounding box center [652, 35] width 11 height 11
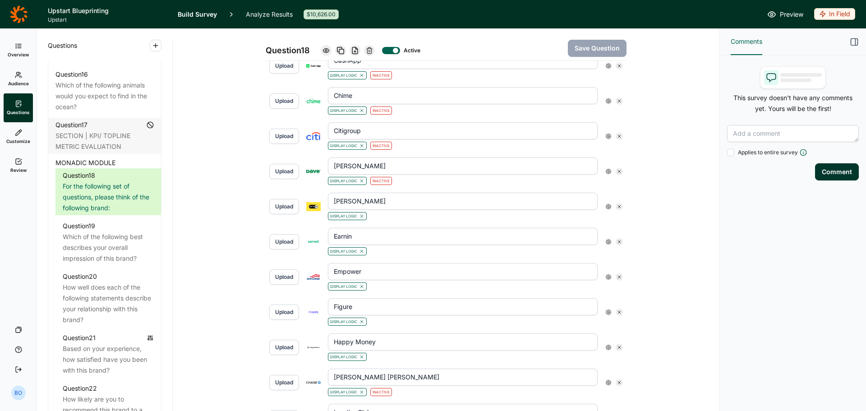
click at [606, 207] on icon at bounding box center [608, 206] width 5 height 5
click at [670, 225] on use at bounding box center [668, 223] width 5 height 5
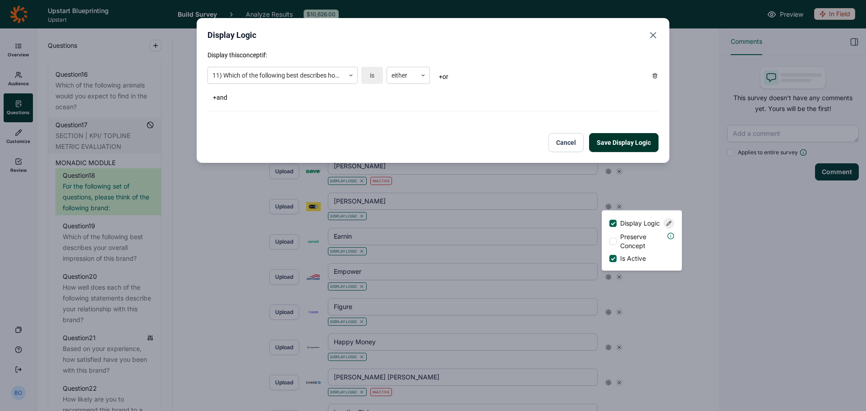
click at [652, 36] on use "Close" at bounding box center [652, 34] width 5 height 5
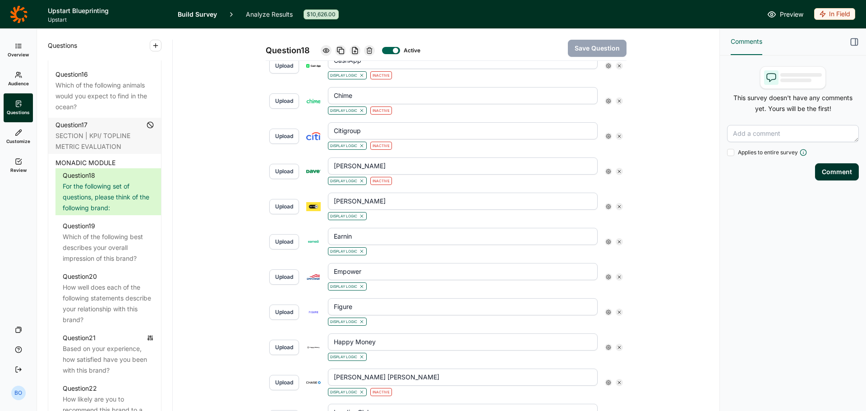
drag, startPoint x: 604, startPoint y: 170, endPoint x: 608, endPoint y: 174, distance: 5.4
click at [606, 171] on icon at bounding box center [608, 171] width 5 height 5
click at [668, 191] on icon at bounding box center [668, 187] width 5 height 5
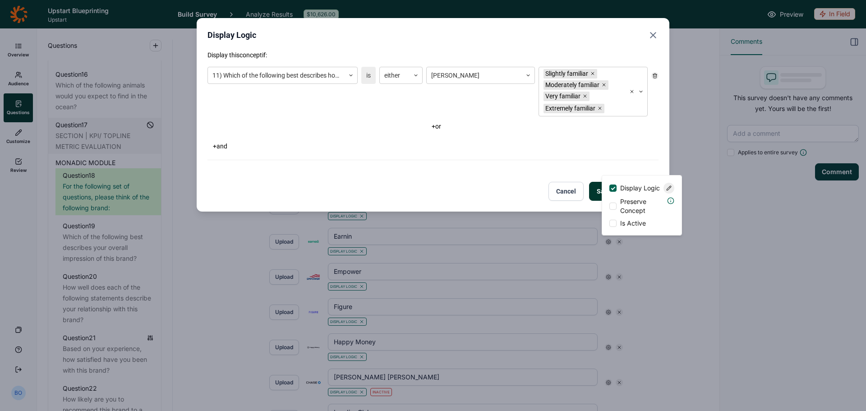
drag, startPoint x: 672, startPoint y: 266, endPoint x: 666, endPoint y: 264, distance: 7.3
click at [672, 266] on div "Display Logic Display this concept if: 11) Which of the following best describe…" at bounding box center [433, 205] width 866 height 411
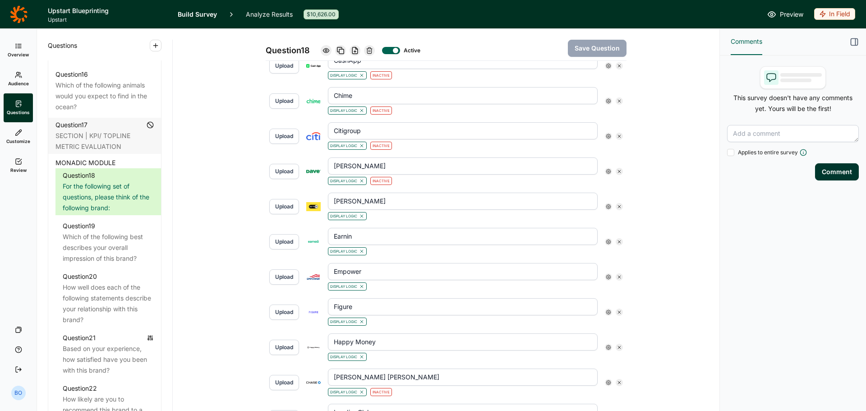
click at [608, 208] on div at bounding box center [608, 206] width 7 height 7
click at [666, 226] on icon at bounding box center [668, 222] width 5 height 5
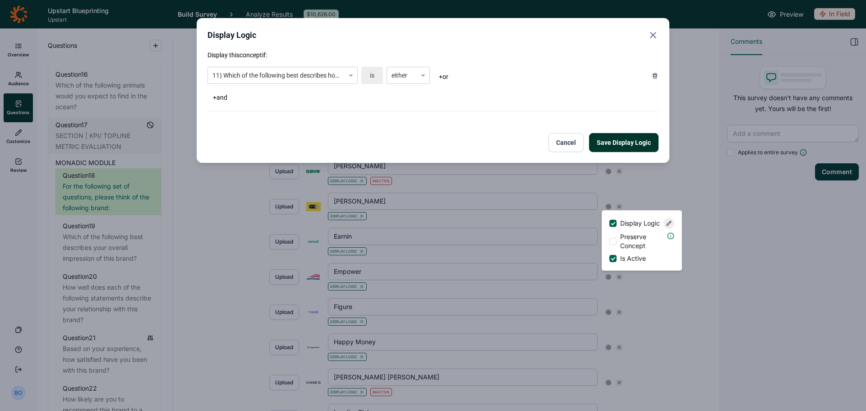
click at [653, 34] on icon "Close" at bounding box center [652, 35] width 11 height 11
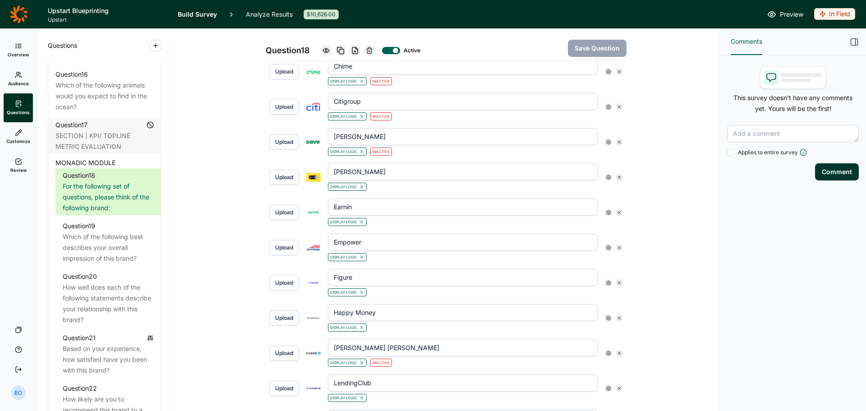
scroll to position [644, 0]
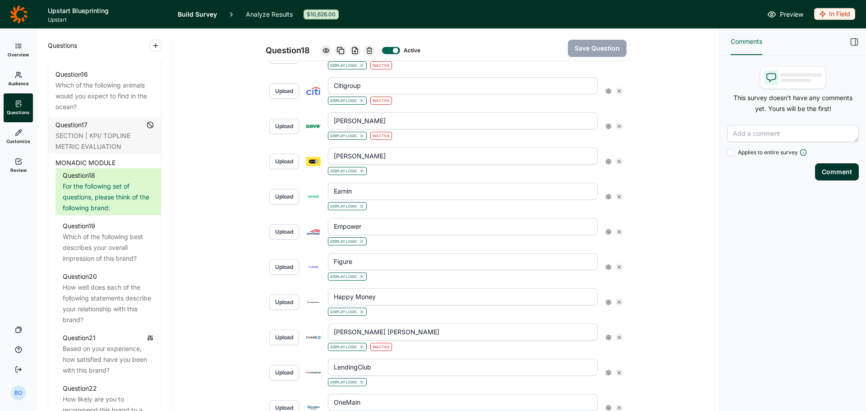
click at [606, 196] on icon at bounding box center [608, 196] width 5 height 5
click at [671, 216] on icon at bounding box center [668, 213] width 5 height 5
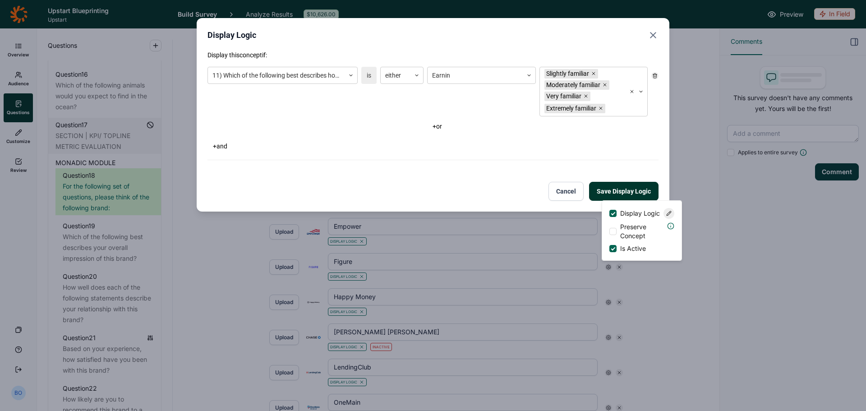
click at [656, 34] on icon "Close" at bounding box center [652, 35] width 11 height 11
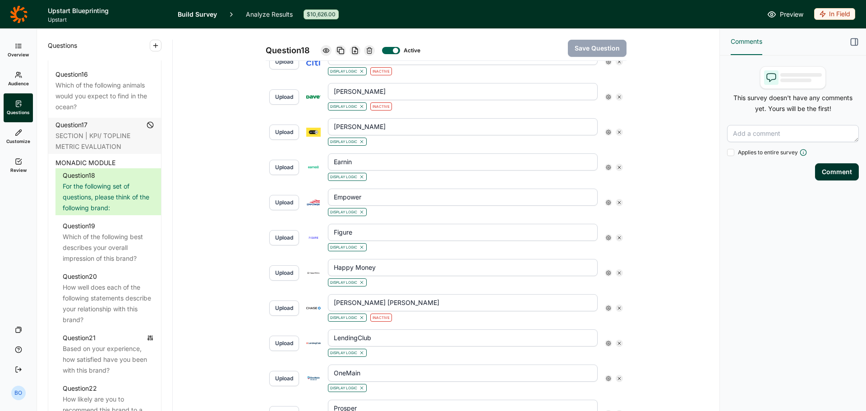
scroll to position [689, 0]
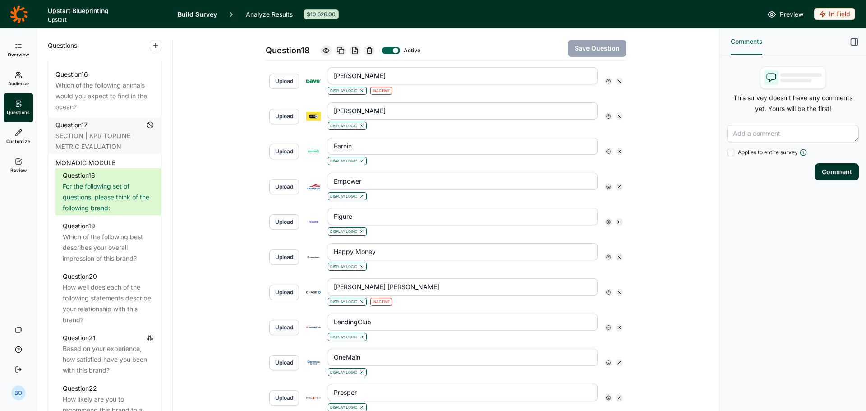
click at [606, 185] on icon at bounding box center [608, 186] width 5 height 5
click at [668, 206] on icon at bounding box center [668, 203] width 5 height 5
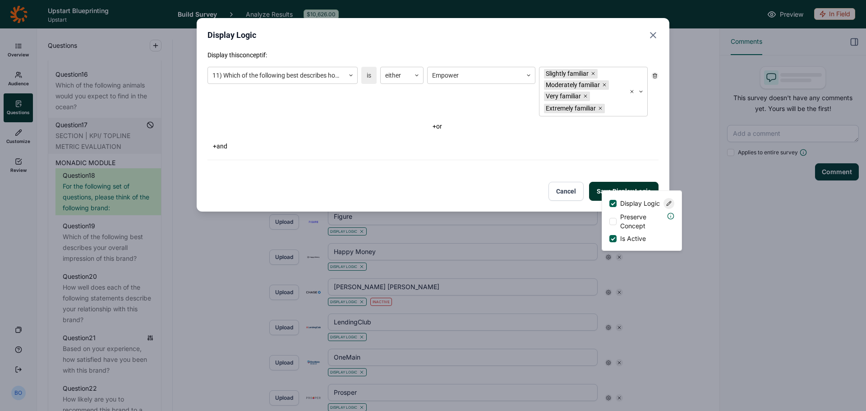
click at [655, 37] on icon "Close" at bounding box center [652, 35] width 11 height 11
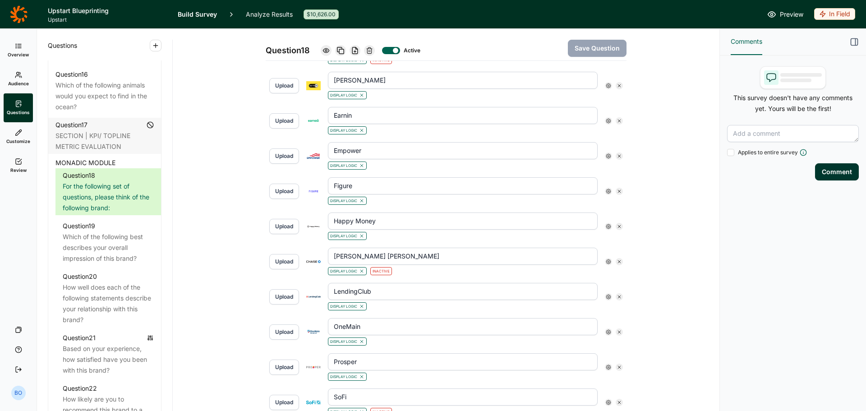
scroll to position [734, 0]
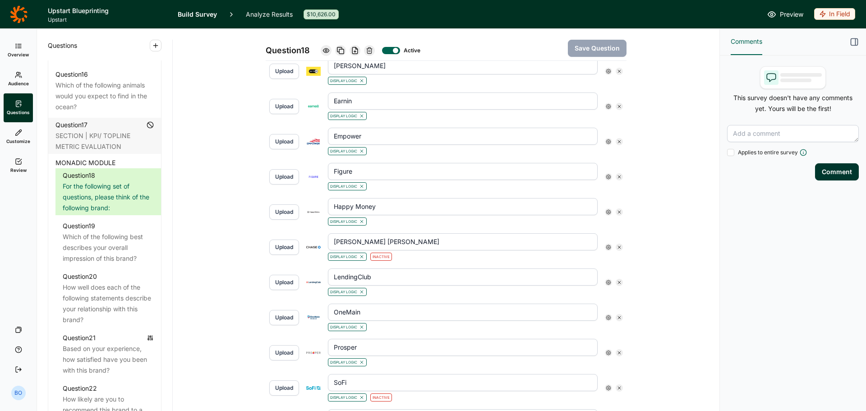
click at [606, 177] on use at bounding box center [608, 176] width 5 height 5
click at [670, 195] on use at bounding box center [668, 193] width 5 height 5
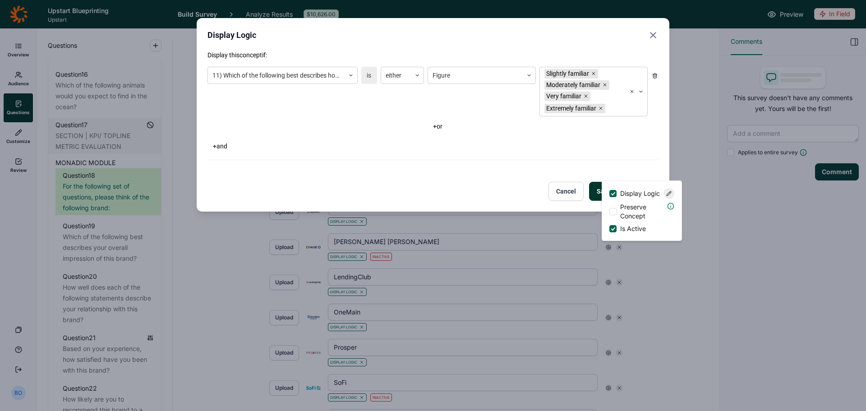
click at [653, 37] on icon "Close" at bounding box center [652, 35] width 11 height 11
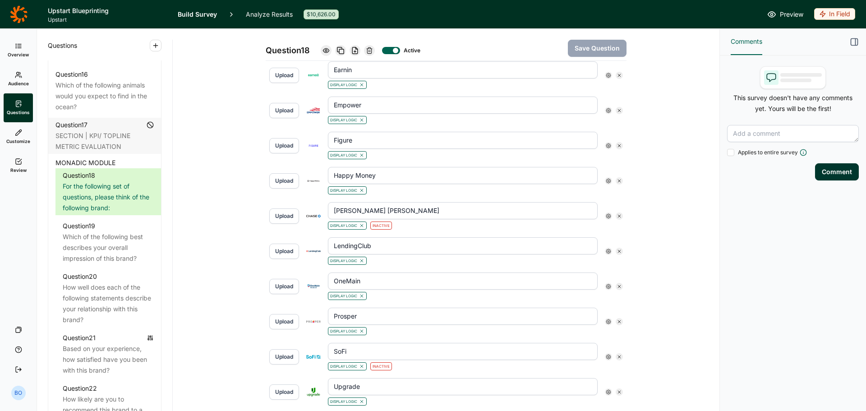
scroll to position [779, 0]
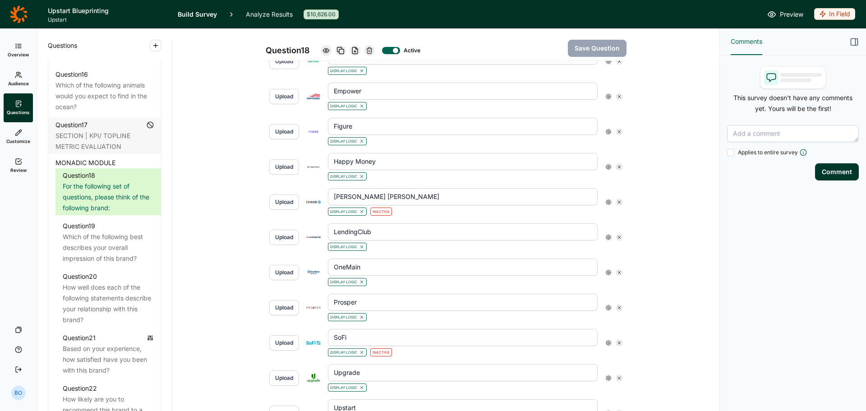
click at [606, 168] on icon at bounding box center [608, 166] width 5 height 5
click at [666, 189] on div at bounding box center [668, 183] width 11 height 11
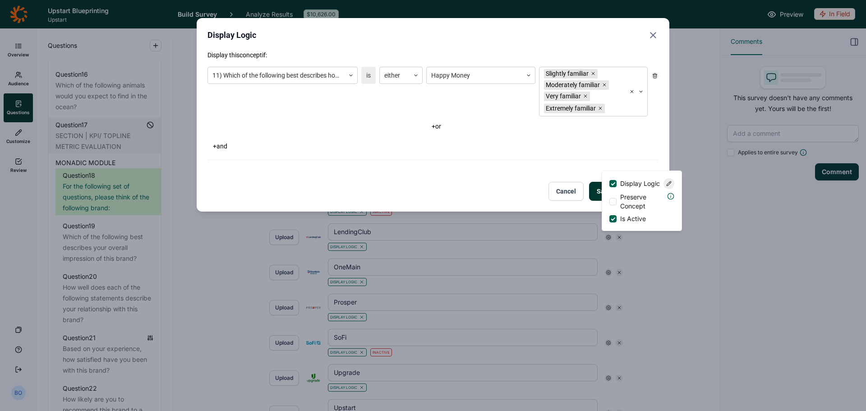
click at [659, 35] on div "Display Logic Display this concept if: 11) Which of the following best describe…" at bounding box center [433, 114] width 473 height 193
click at [652, 33] on use "Close" at bounding box center [652, 34] width 5 height 5
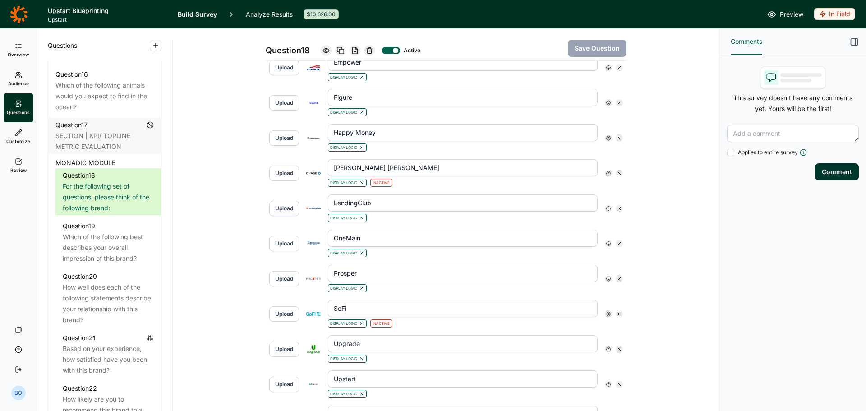
scroll to position [824, 0]
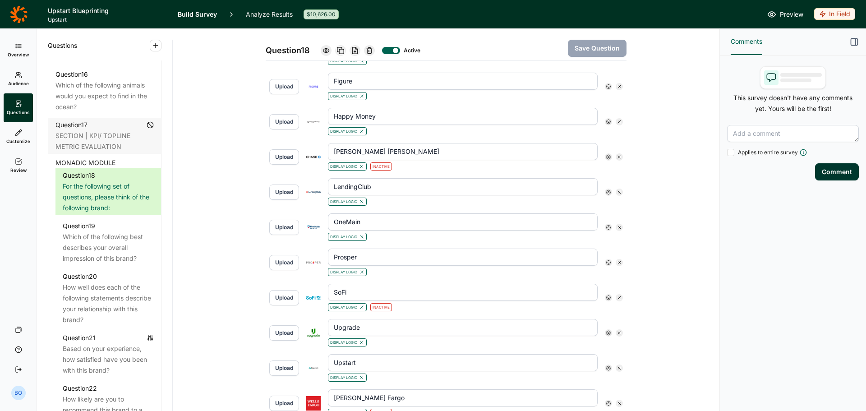
click at [606, 155] on use at bounding box center [608, 157] width 5 height 5
click at [669, 176] on icon at bounding box center [668, 173] width 5 height 5
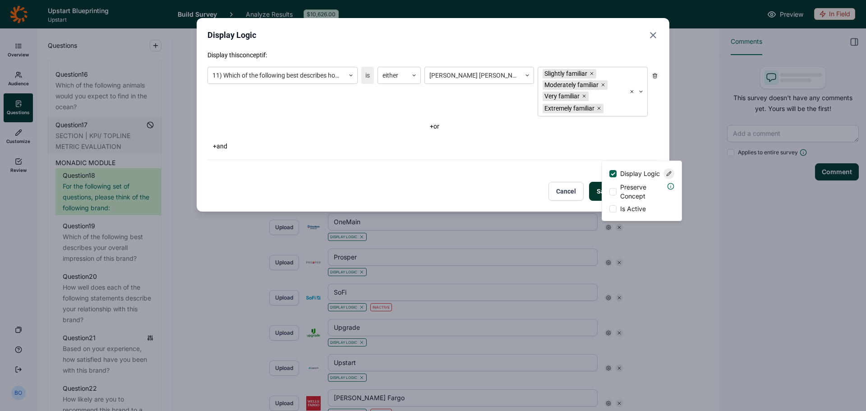
click at [651, 36] on icon "Close" at bounding box center [652, 35] width 11 height 11
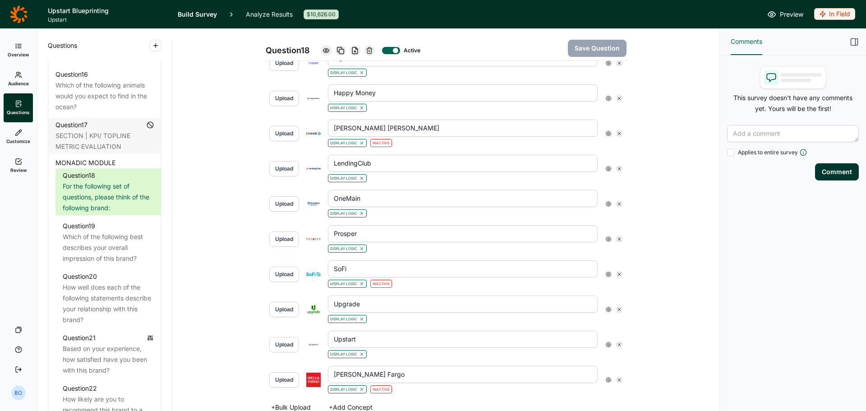
scroll to position [869, 0]
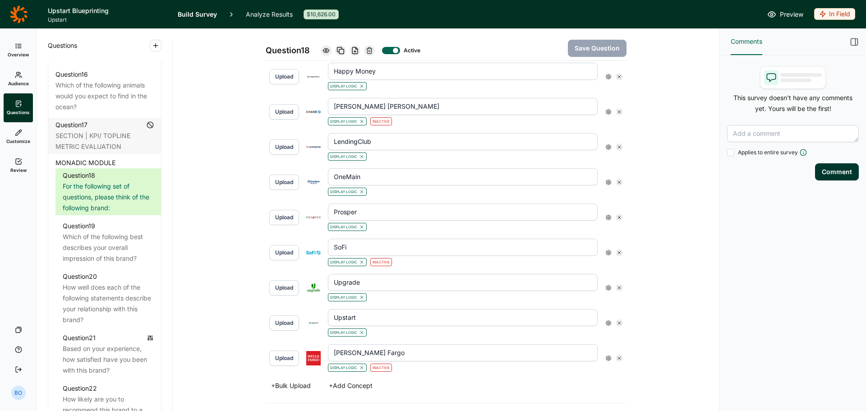
click at [606, 146] on icon at bounding box center [608, 146] width 5 height 5
click at [669, 165] on icon at bounding box center [668, 163] width 5 height 5
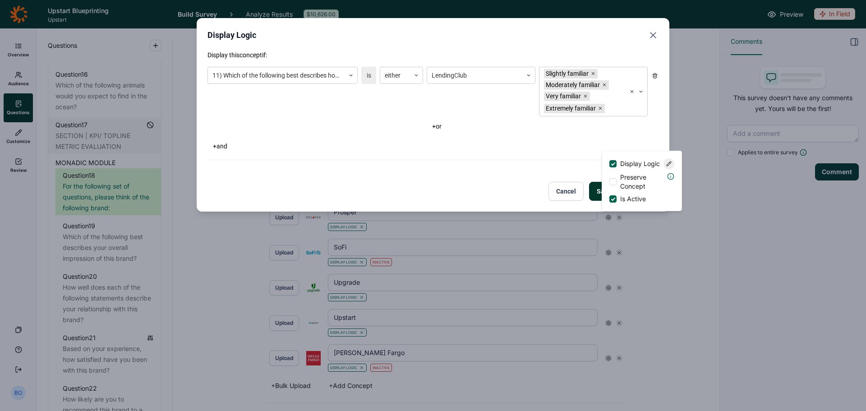
click at [649, 37] on icon "Close" at bounding box center [652, 35] width 11 height 11
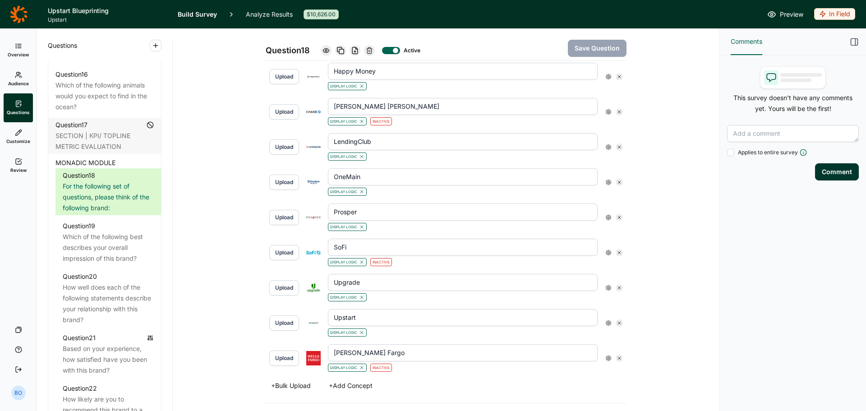
click at [606, 184] on use at bounding box center [608, 182] width 5 height 5
click at [666, 202] on div at bounding box center [668, 198] width 11 height 11
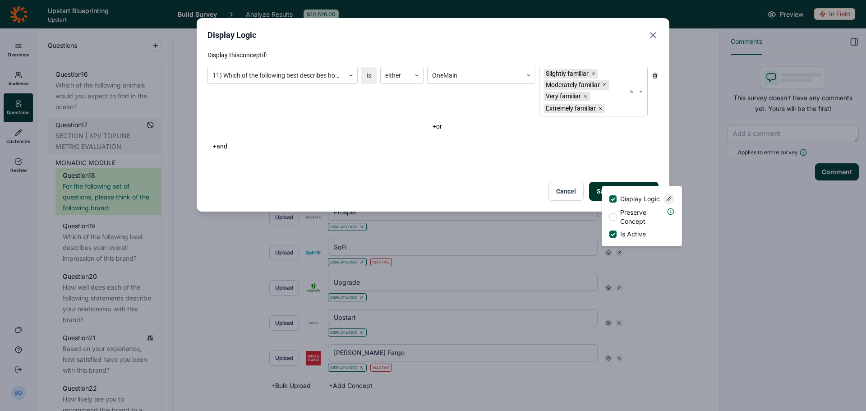
click at [652, 33] on icon "Close" at bounding box center [652, 35] width 11 height 11
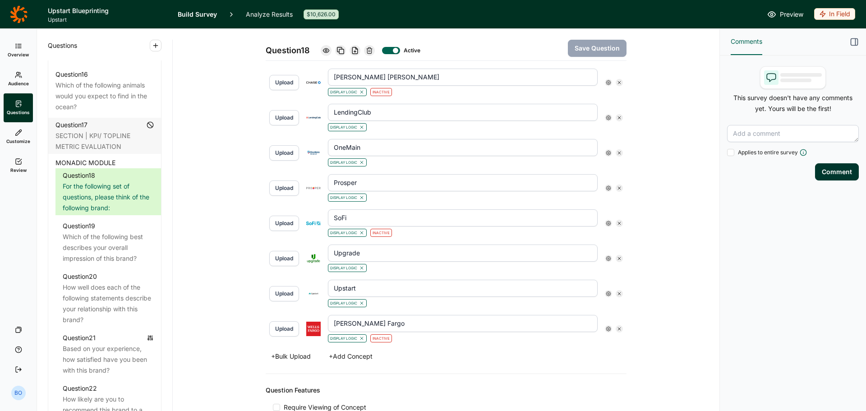
scroll to position [914, 0]
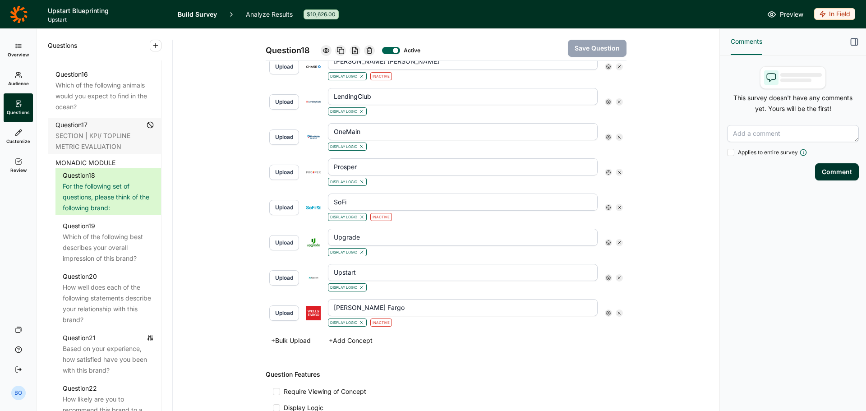
click at [606, 175] on div at bounding box center [608, 172] width 7 height 7
click at [670, 192] on icon at bounding box center [668, 188] width 5 height 5
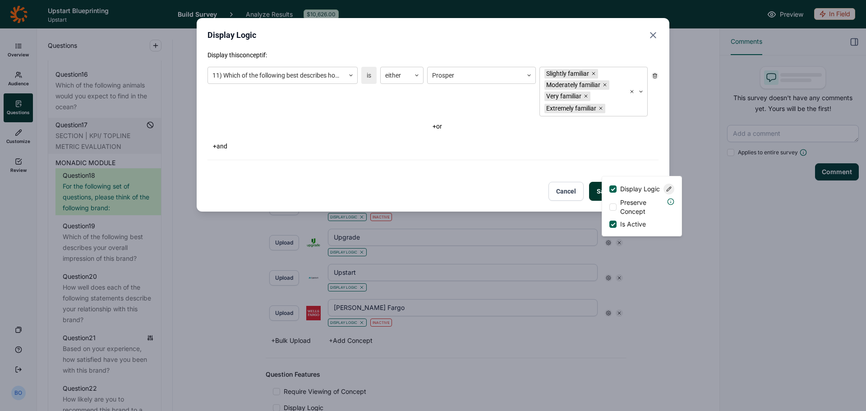
click at [653, 33] on icon "Close" at bounding box center [652, 35] width 11 height 11
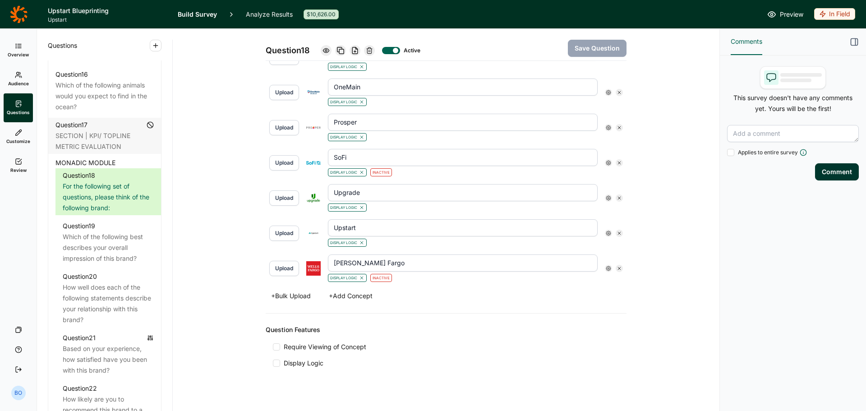
scroll to position [959, 0]
click at [607, 164] on icon at bounding box center [608, 162] width 5 height 5
click at [669, 181] on use at bounding box center [668, 179] width 5 height 5
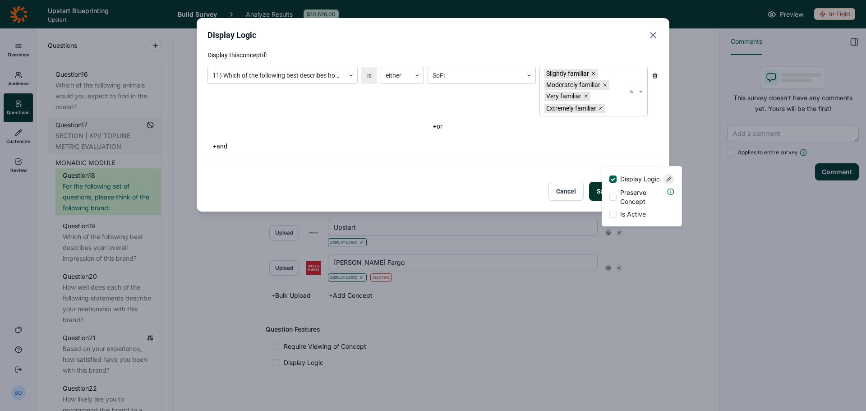
click at [656, 34] on icon "Close" at bounding box center [652, 35] width 11 height 11
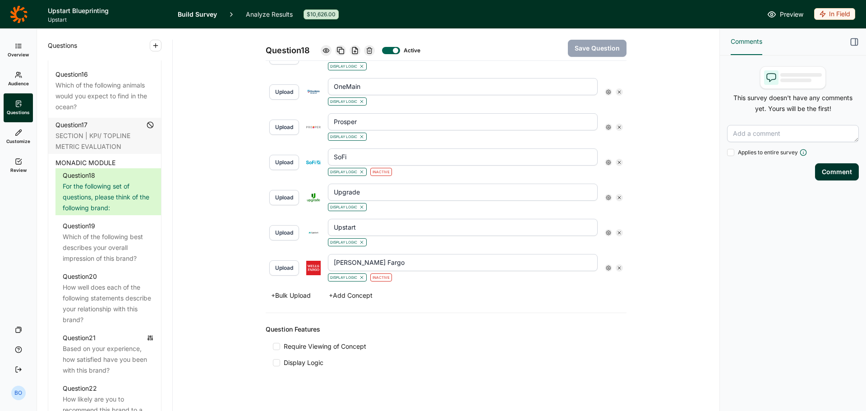
click at [606, 197] on use at bounding box center [608, 197] width 5 height 5
click at [669, 216] on icon at bounding box center [668, 213] width 5 height 5
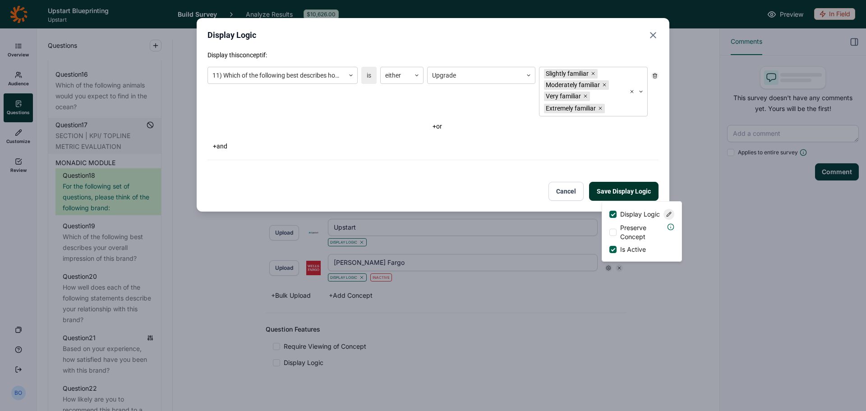
drag, startPoint x: 654, startPoint y: 32, endPoint x: 656, endPoint y: 46, distance: 14.1
click at [654, 33] on icon "Close" at bounding box center [652, 35] width 11 height 11
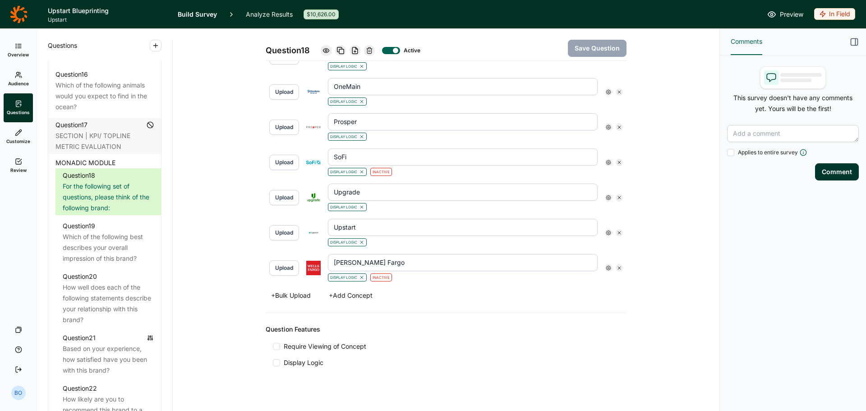
click at [607, 233] on icon at bounding box center [608, 232] width 5 height 5
click at [668, 252] on icon at bounding box center [668, 249] width 5 height 5
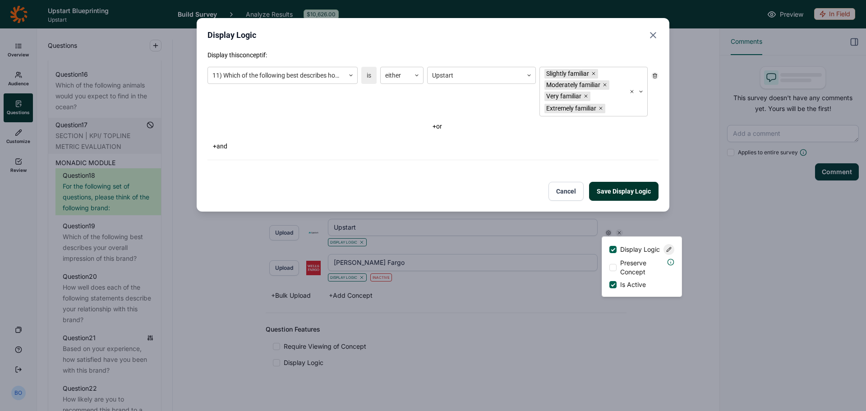
click at [652, 32] on icon "Close" at bounding box center [652, 35] width 11 height 11
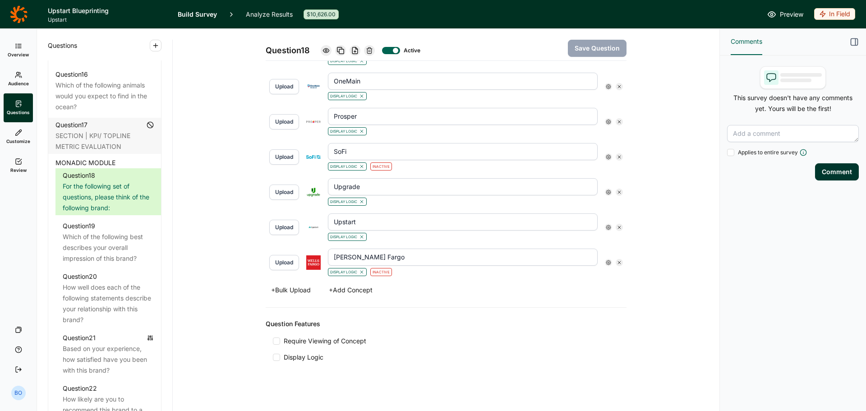
scroll to position [970, 0]
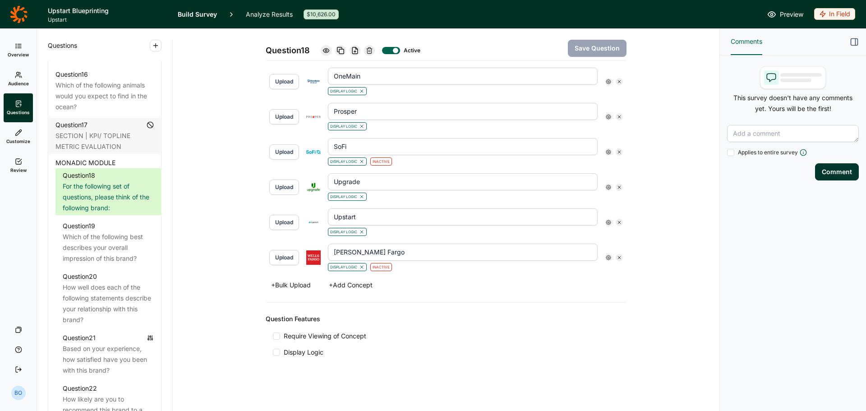
click at [606, 256] on icon at bounding box center [608, 257] width 5 height 5
click at [670, 277] on icon at bounding box center [668, 273] width 5 height 5
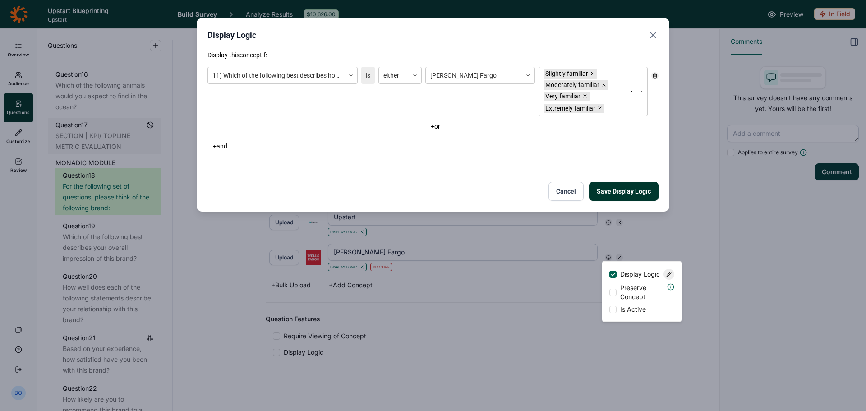
click at [651, 33] on icon "Close" at bounding box center [652, 35] width 11 height 11
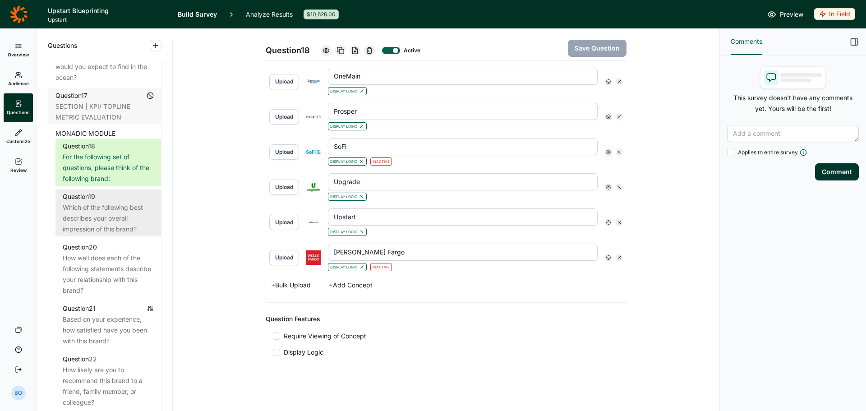
scroll to position [1262, 0]
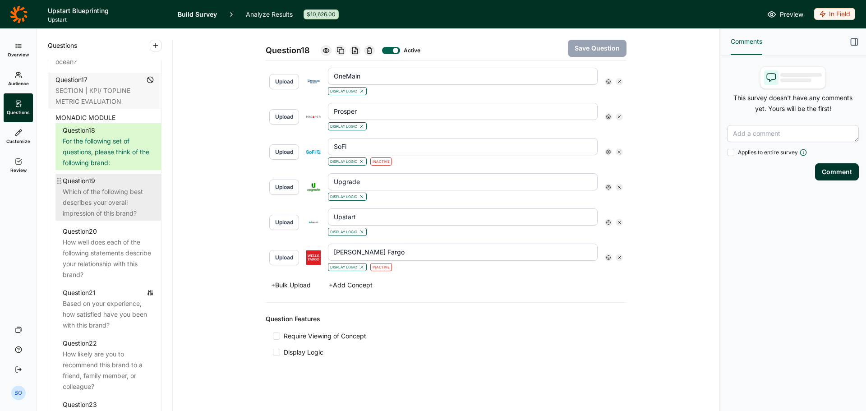
click at [107, 214] on div "Which of the following best describes your overall impression of this brand?" at bounding box center [108, 202] width 91 height 32
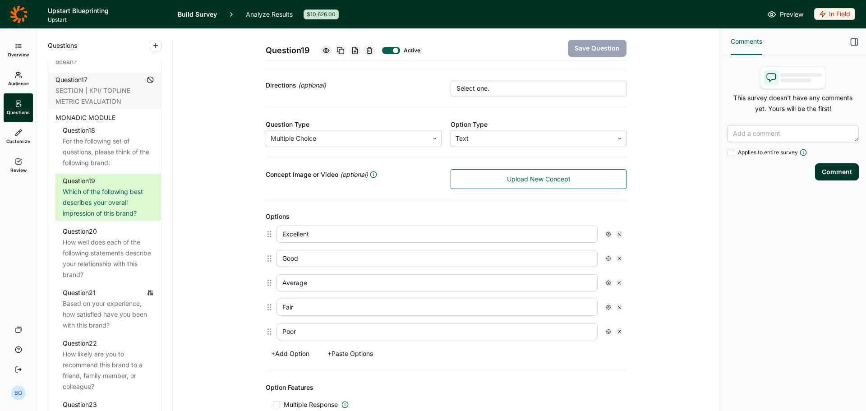
scroll to position [225, 0]
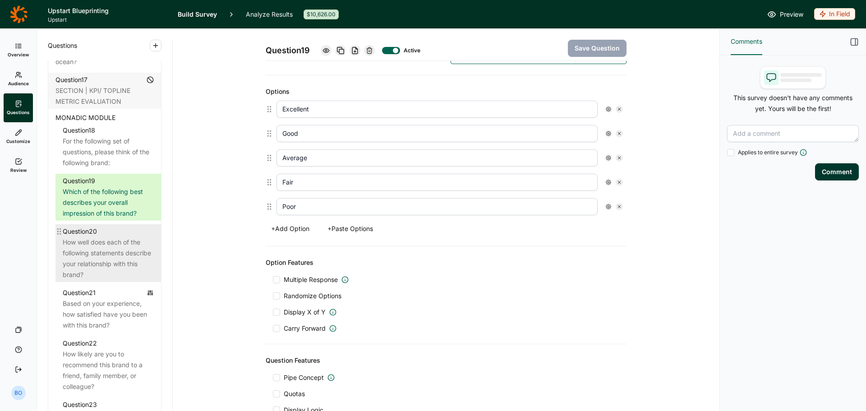
click at [107, 266] on div "How well does each of the following statements describe your relationship with …" at bounding box center [108, 258] width 91 height 43
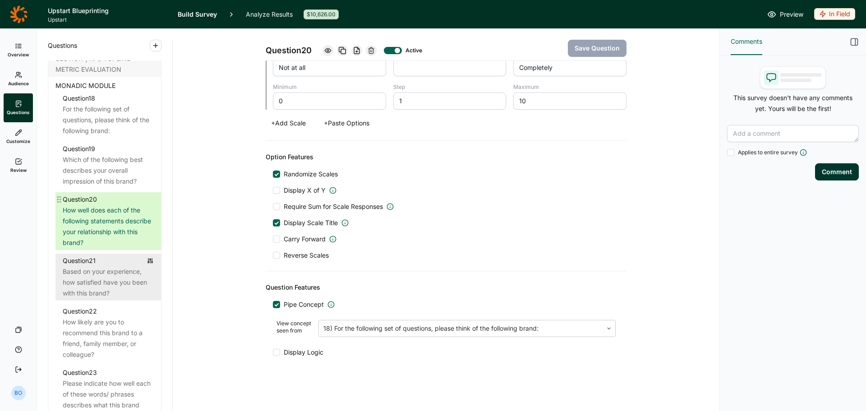
scroll to position [1308, 0]
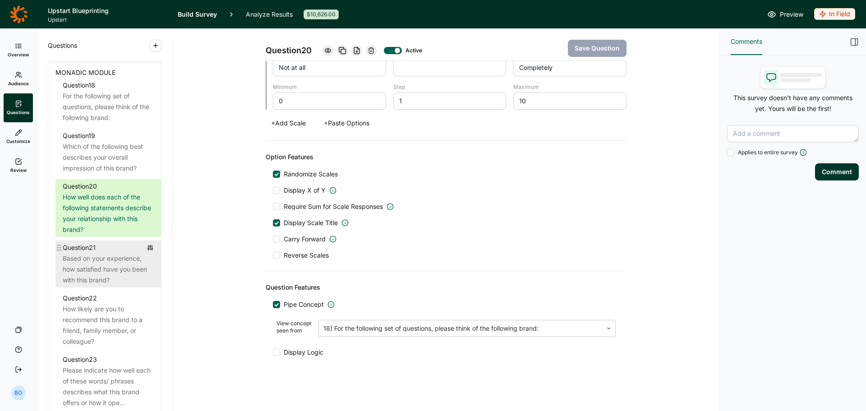
click at [106, 268] on div "Based on your experience, how satisfied have you been with this brand?" at bounding box center [108, 269] width 91 height 32
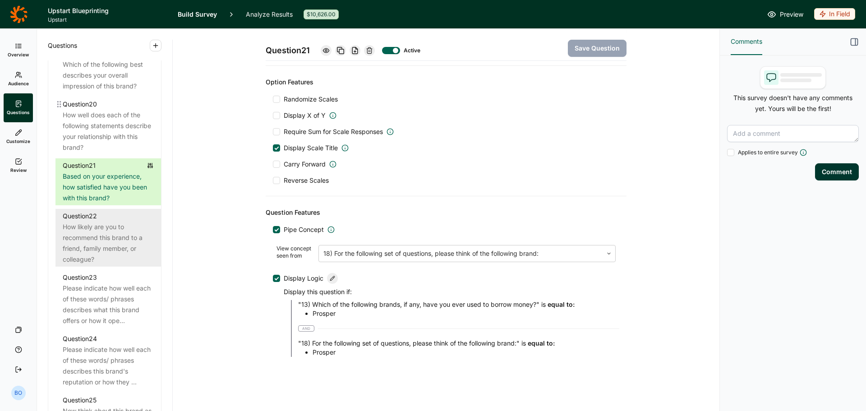
scroll to position [1398, 0]
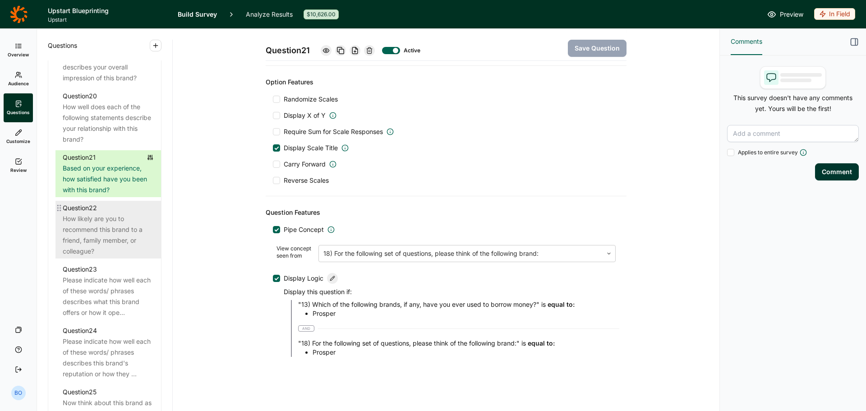
click at [112, 255] on div "How likely are you to recommend this brand to a friend, family member, or colle…" at bounding box center [108, 234] width 91 height 43
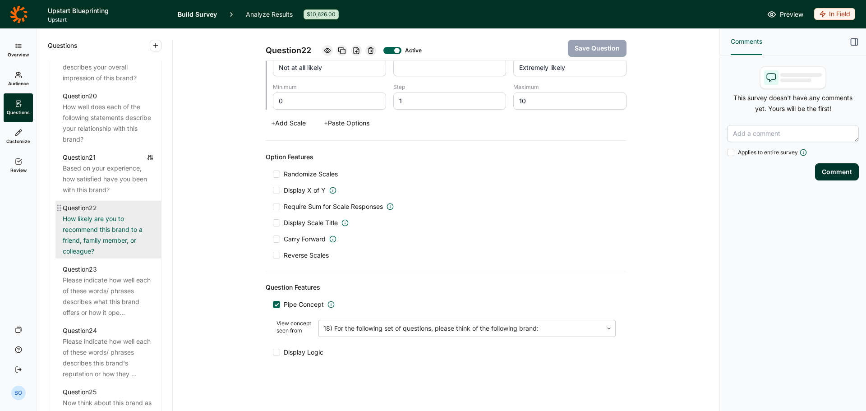
scroll to position [336, 0]
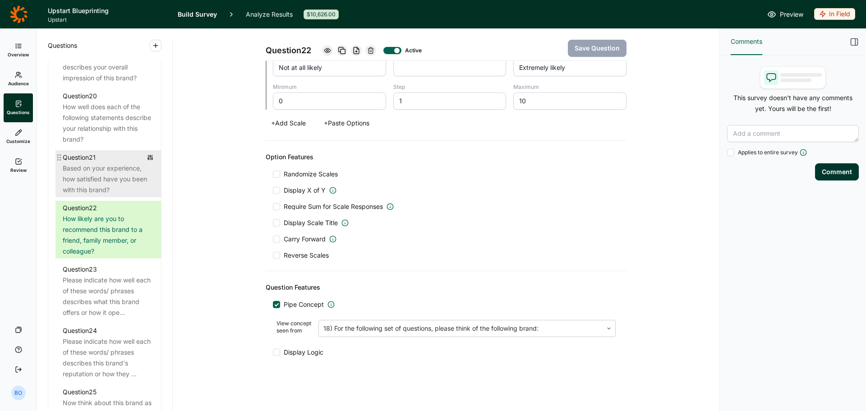
click at [124, 197] on div "Question 21 Based on your experience, how satisfied have you been with this bra…" at bounding box center [108, 173] width 106 height 47
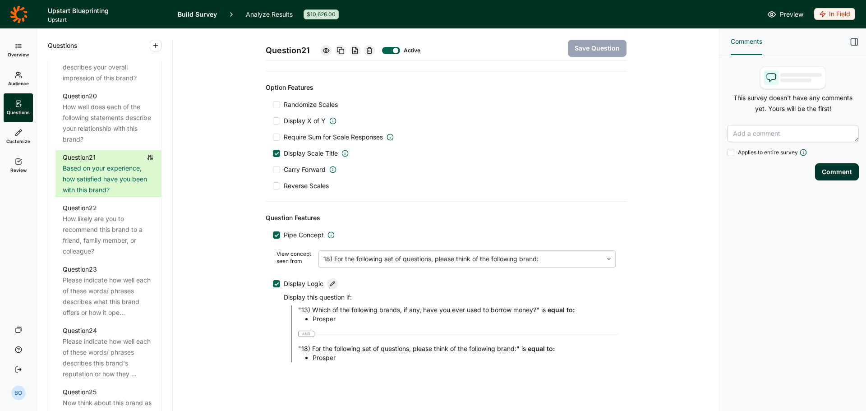
scroll to position [411, 0]
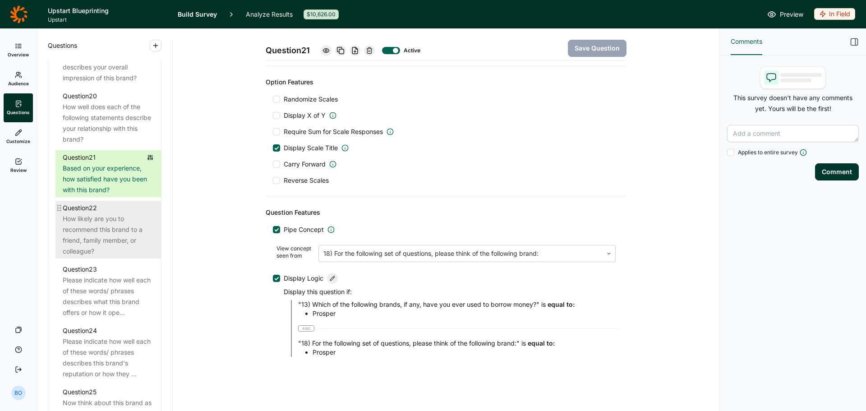
click at [125, 247] on div "How likely are you to recommend this brand to a friend, family member, or colle…" at bounding box center [108, 234] width 91 height 43
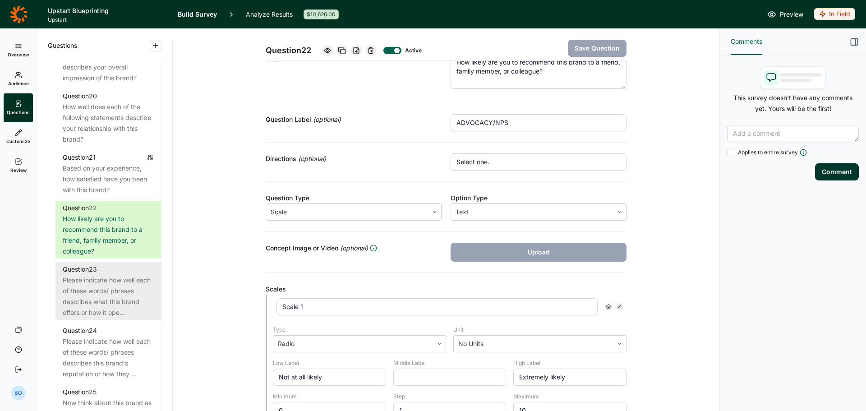
scroll to position [21, 0]
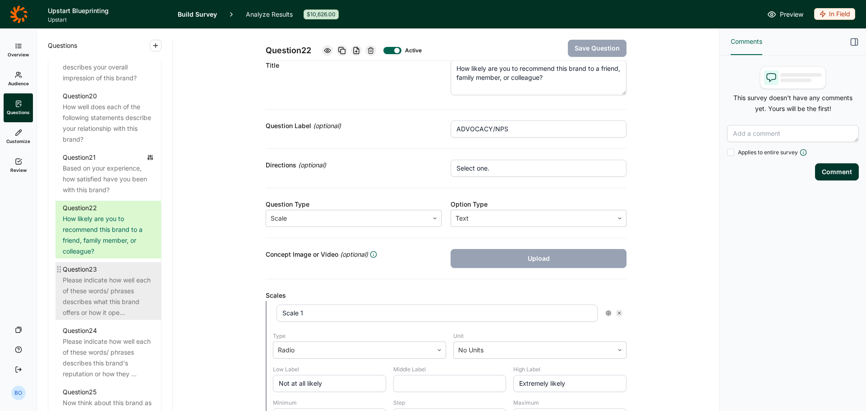
click at [101, 303] on div "Please indicate how well each of these words/ phrases describes what this brand…" at bounding box center [108, 296] width 91 height 43
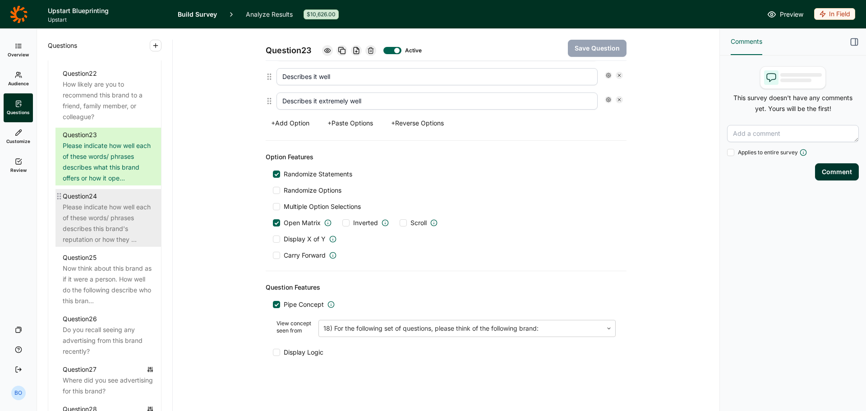
scroll to position [1533, 0]
click at [115, 224] on div "Please indicate how well each of these words/ phrases describes this brand's re…" at bounding box center [108, 222] width 91 height 43
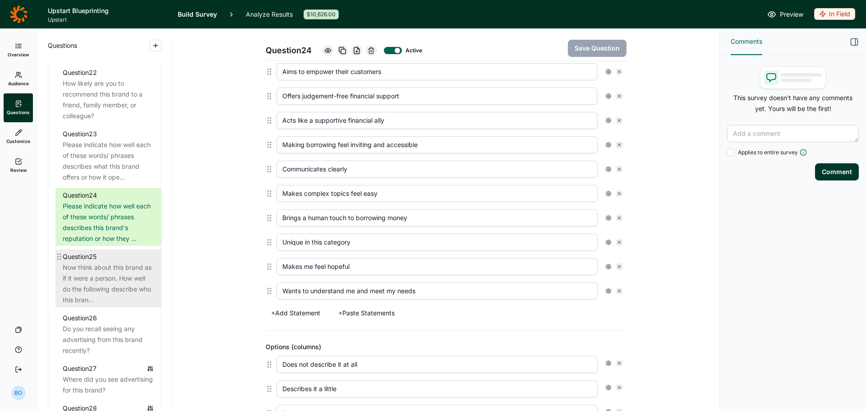
click at [117, 305] on div "Now think about this brand as if it were a person. How well do the following de…" at bounding box center [108, 283] width 91 height 43
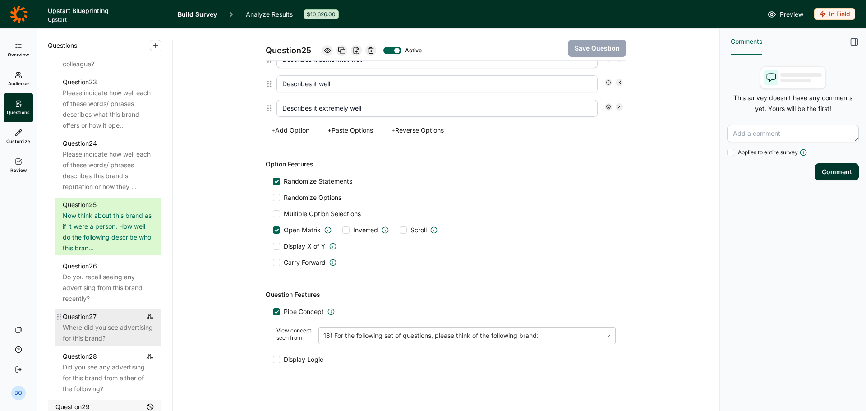
scroll to position [1623, 0]
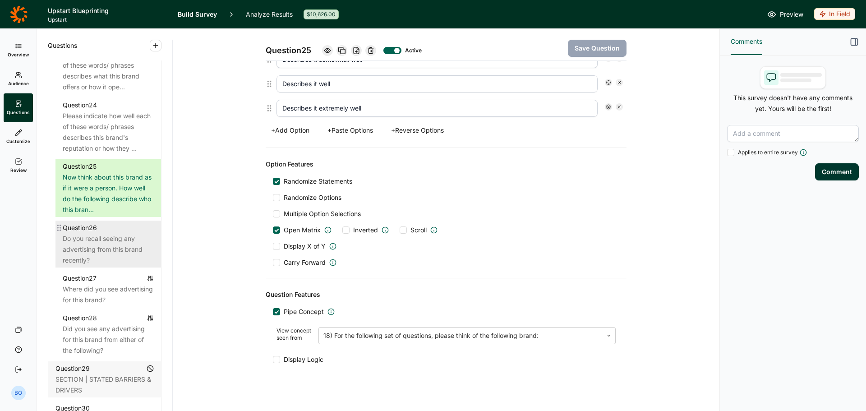
click at [115, 266] on div "Do you recall seeing any advertising from this brand recently?" at bounding box center [108, 249] width 91 height 32
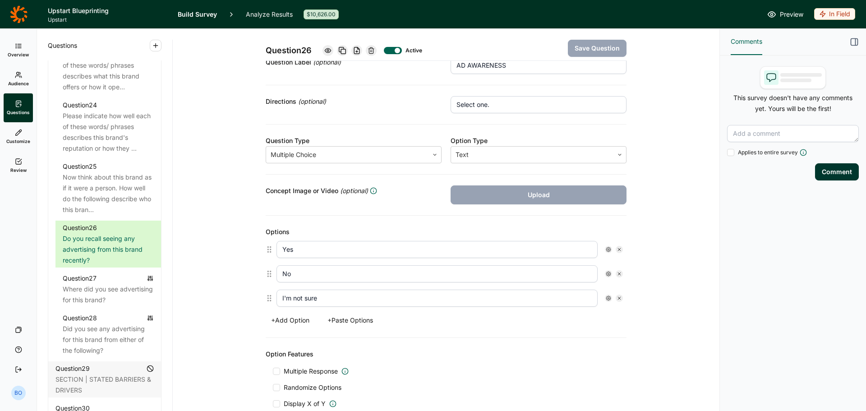
scroll to position [180, 0]
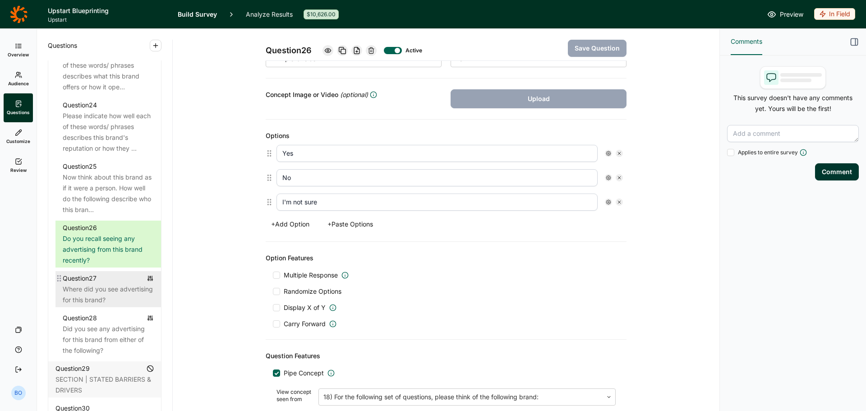
click at [113, 305] on div "Where did you see advertising for this brand?" at bounding box center [108, 295] width 91 height 22
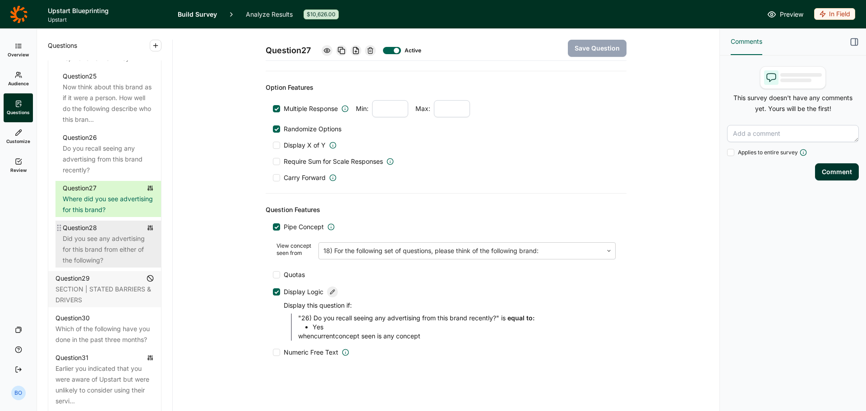
click at [121, 266] on div "Did you see any advertising for this brand from either of the following?" at bounding box center [108, 249] width 91 height 32
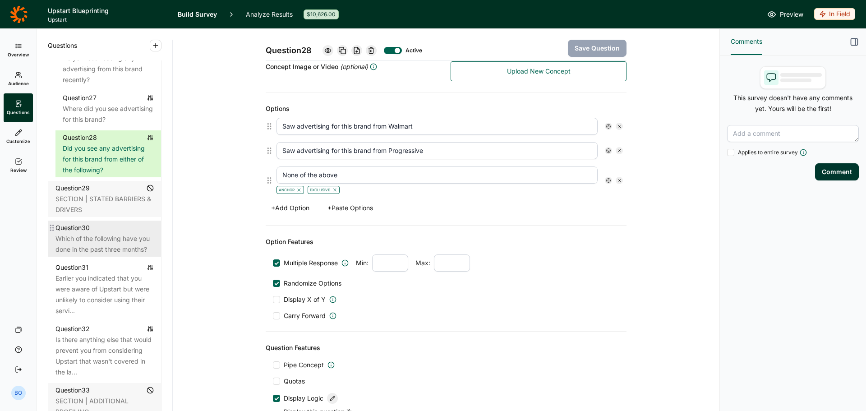
click at [98, 255] on div "Which of the following have you done in the past three months?" at bounding box center [104, 244] width 98 height 22
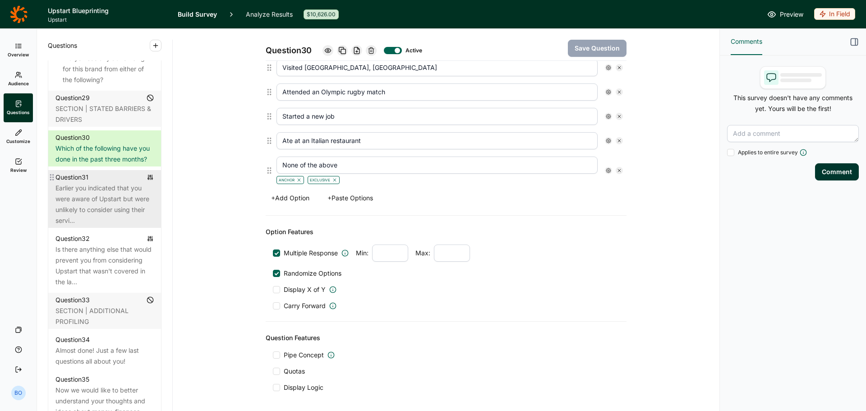
click at [93, 226] on div "Earlier you indicated that you were aware of Upstart but were unlikely to consi…" at bounding box center [104, 204] width 98 height 43
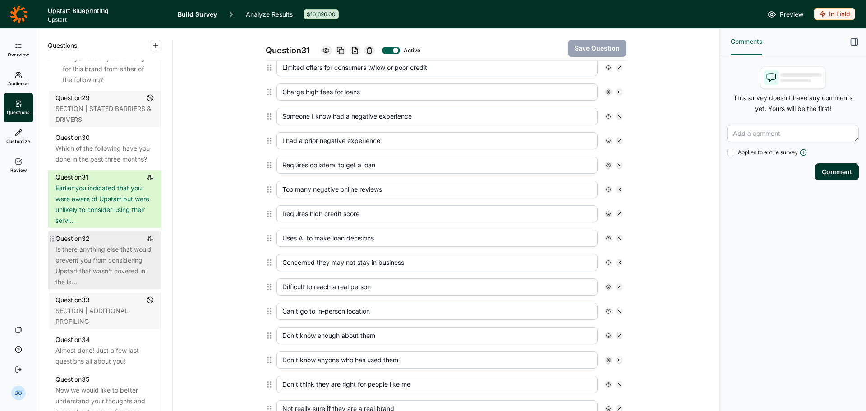
click at [96, 287] on div "Is there anything else that would prevent you from considering Upstart that was…" at bounding box center [104, 265] width 98 height 43
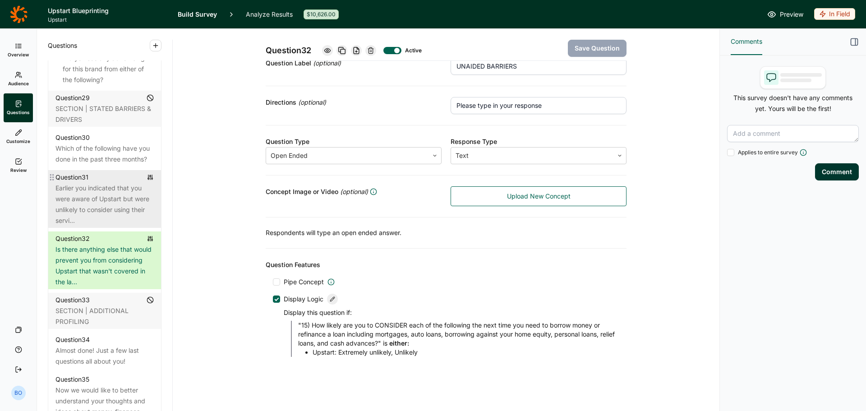
click at [116, 226] on div "Earlier you indicated that you were aware of Upstart but were unlikely to consi…" at bounding box center [104, 204] width 98 height 43
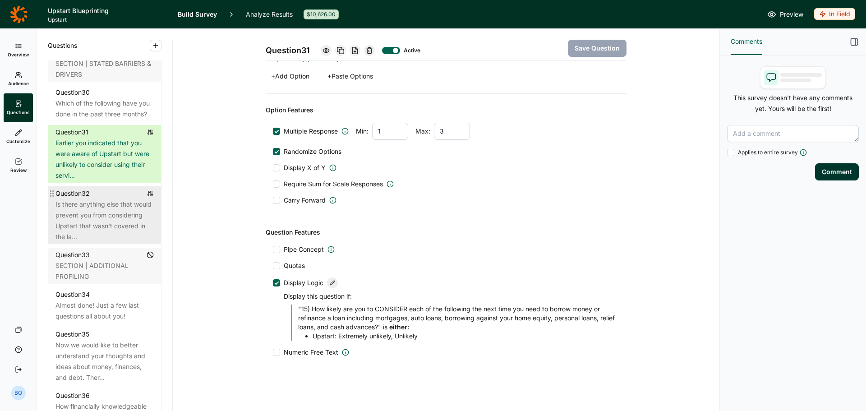
click at [103, 242] on div "Is there anything else that would prevent you from considering Upstart that was…" at bounding box center [104, 220] width 98 height 43
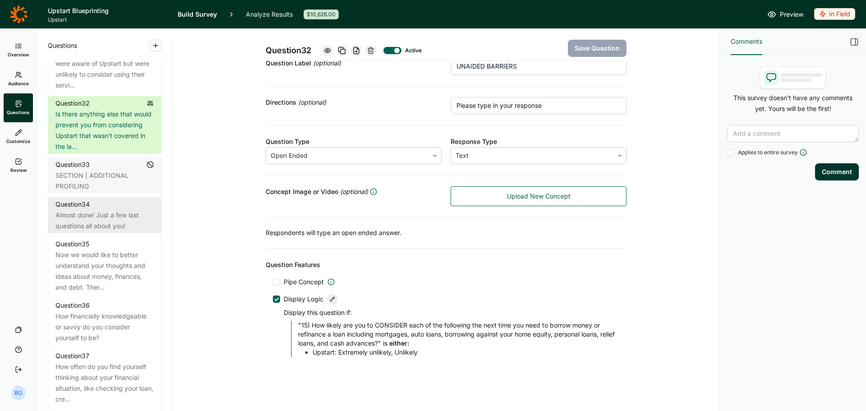
click at [101, 231] on div "Almost done! Just a few last questions all about you!" at bounding box center [104, 221] width 98 height 22
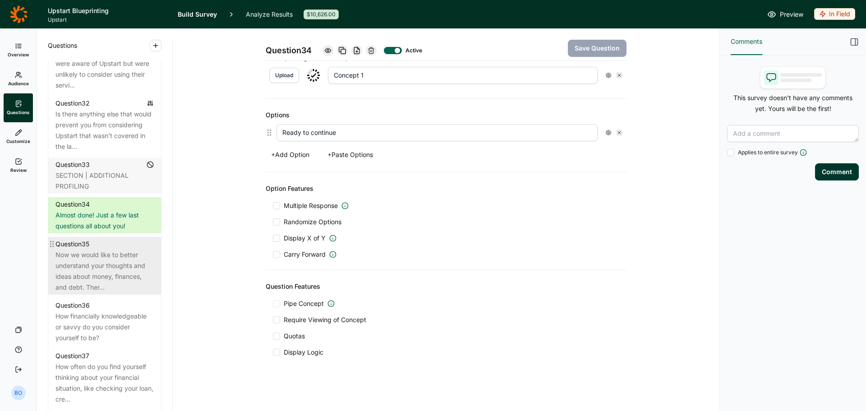
click at [97, 293] on div "Now we would like to better understand your thoughts and ideas about money, fin…" at bounding box center [104, 270] width 98 height 43
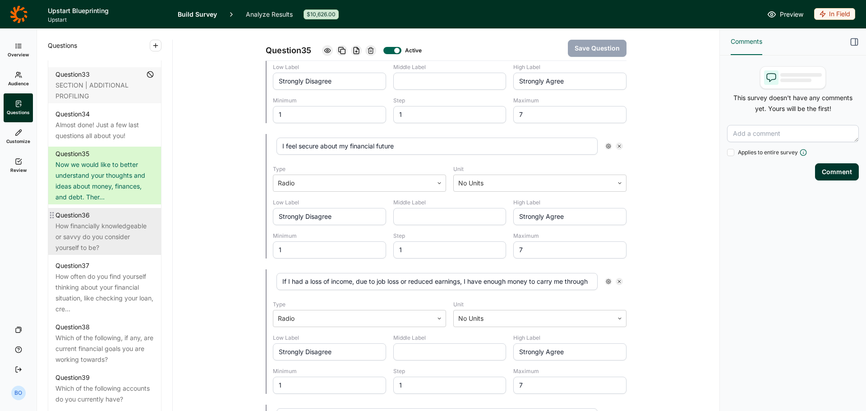
click at [95, 253] on div "How financially knowledgeable or savvy do you consider yourself to be?" at bounding box center [104, 236] width 98 height 32
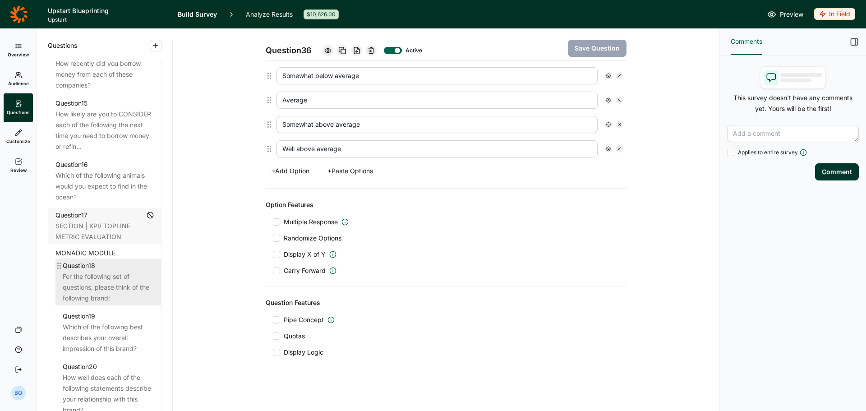
drag, startPoint x: 81, startPoint y: 306, endPoint x: 146, endPoint y: 308, distance: 65.4
click at [81, 303] on div "For the following set of questions, please think of the following brand:" at bounding box center [108, 287] width 91 height 32
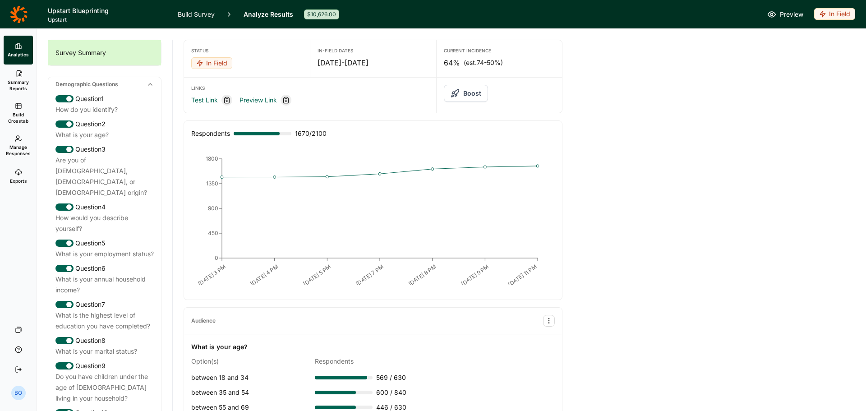
click at [188, 12] on link "Build Survey" at bounding box center [196, 14] width 37 height 28
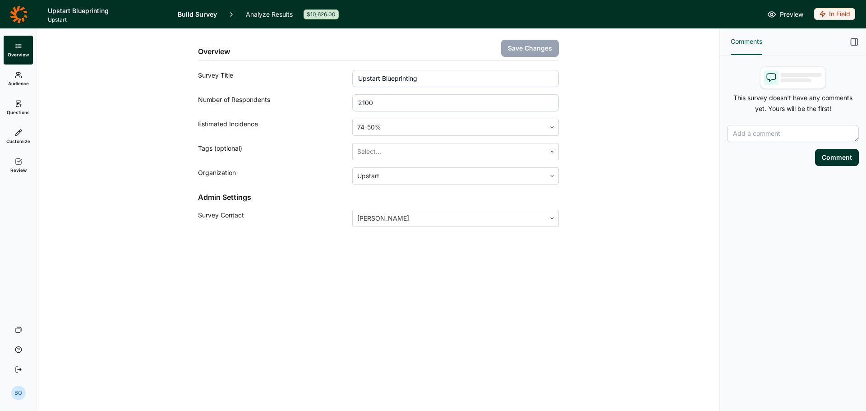
click at [27, 99] on link "Questions" at bounding box center [18, 107] width 29 height 29
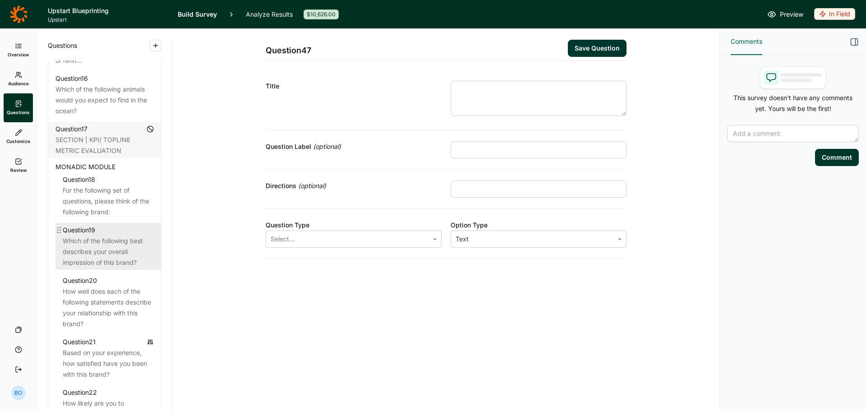
scroll to position [1217, 0]
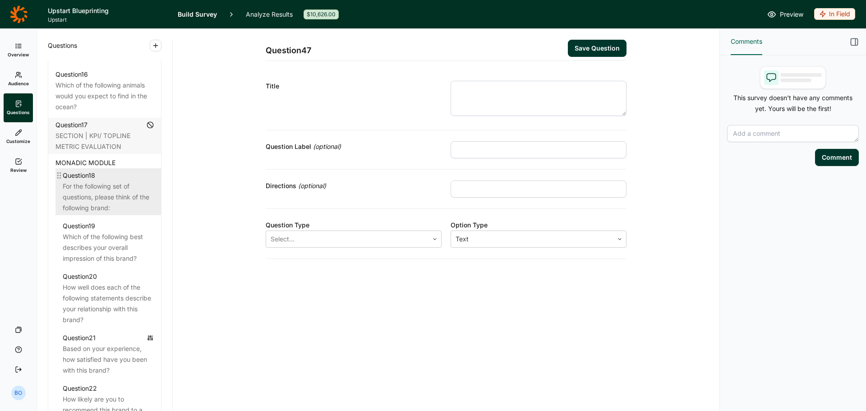
click at [99, 210] on div "For the following set of questions, please think of the following brand:" at bounding box center [108, 197] width 91 height 32
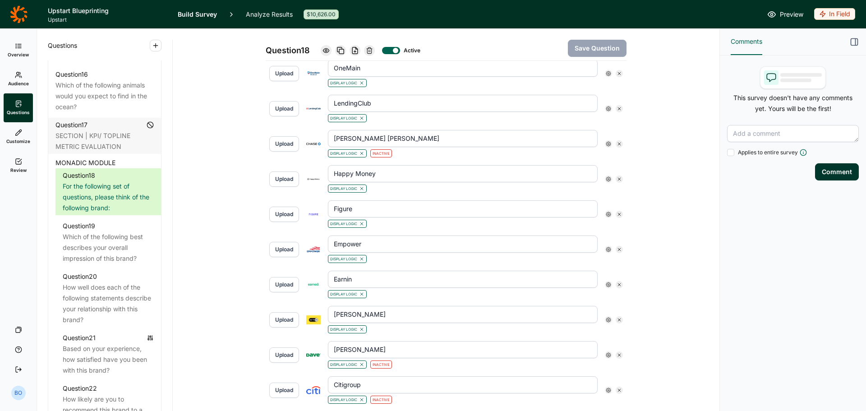
scroll to position [541, 0]
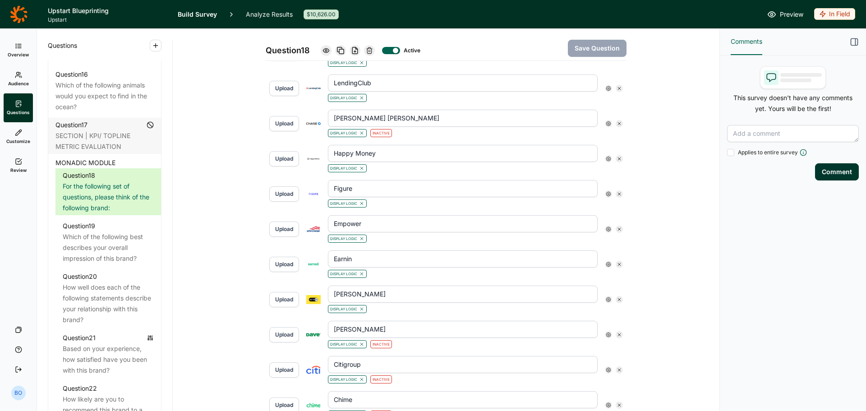
click at [606, 300] on use at bounding box center [608, 299] width 5 height 5
click at [674, 319] on div "Display Logic Preserve Concept Is Active" at bounding box center [641, 333] width 79 height 60
click at [670, 319] on icon at bounding box center [668, 315] width 5 height 5
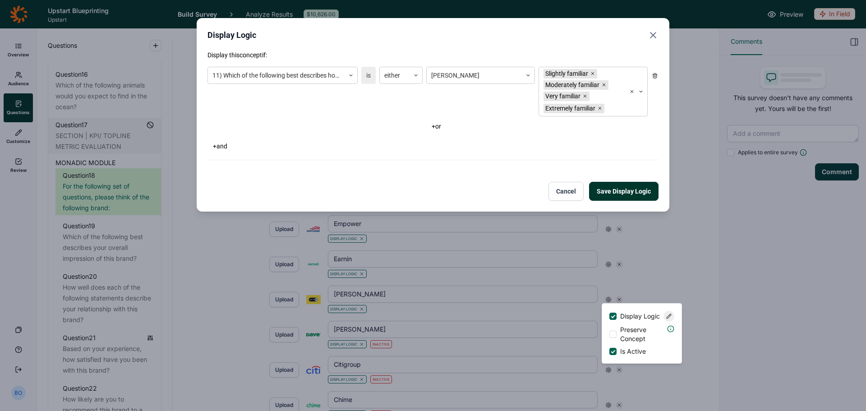
click at [654, 35] on icon "Close" at bounding box center [652, 35] width 11 height 11
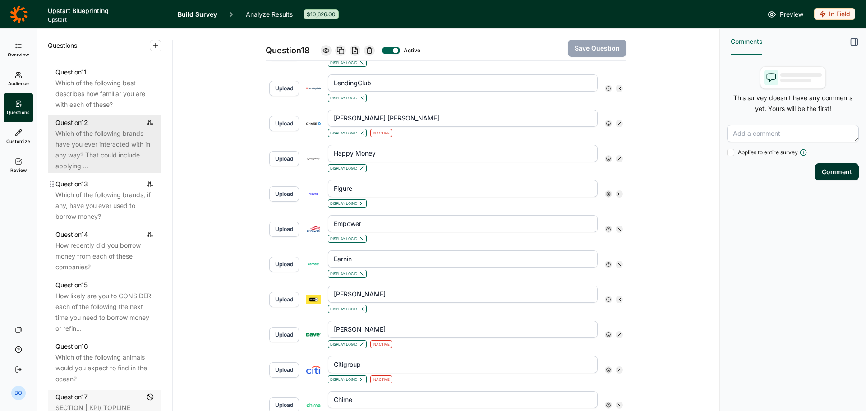
scroll to position [902, 0]
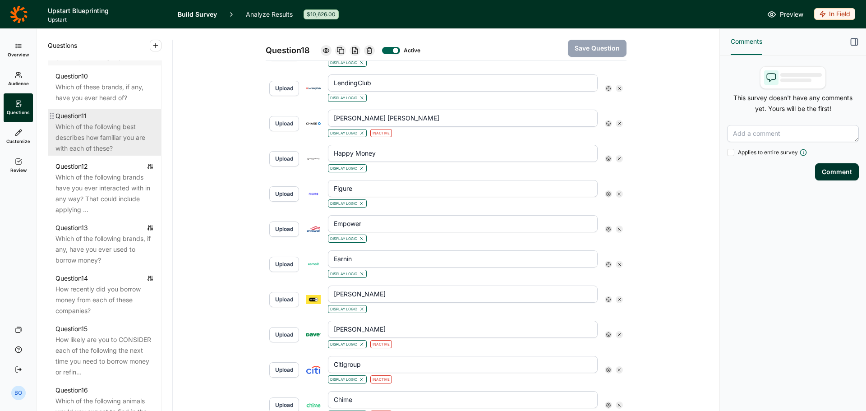
click at [101, 141] on div "Which of the following best describes how familiar you are with each of these?" at bounding box center [104, 137] width 98 height 32
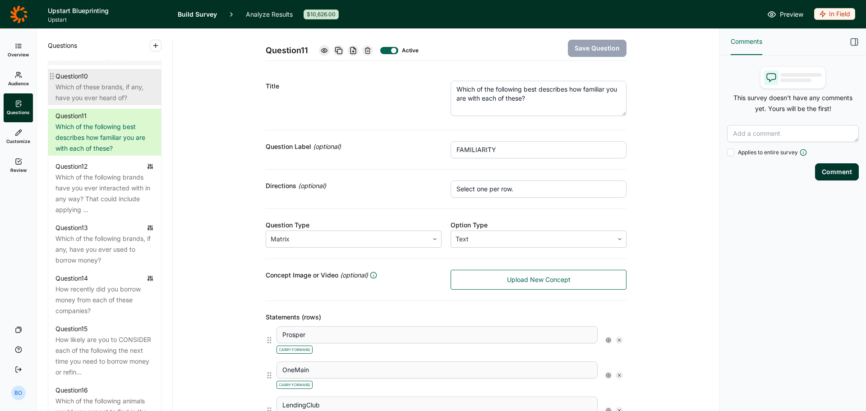
click at [133, 98] on div "Which of these brands, if any, have you ever heard of?" at bounding box center [104, 93] width 98 height 22
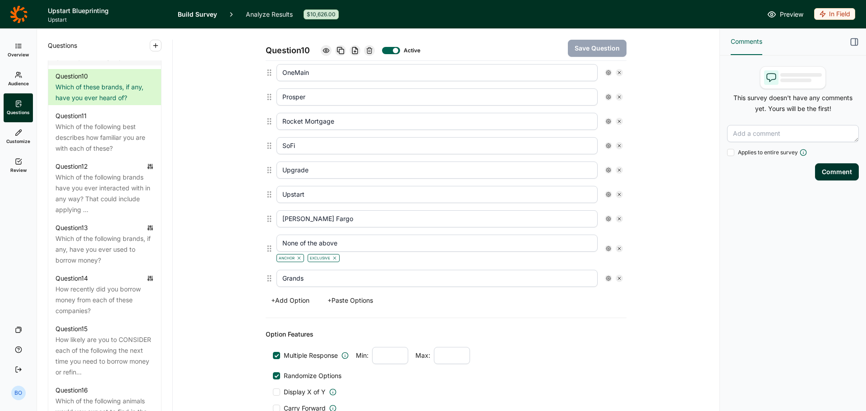
scroll to position [676, 0]
click at [268, 16] on link "Analyze Results" at bounding box center [269, 14] width 47 height 28
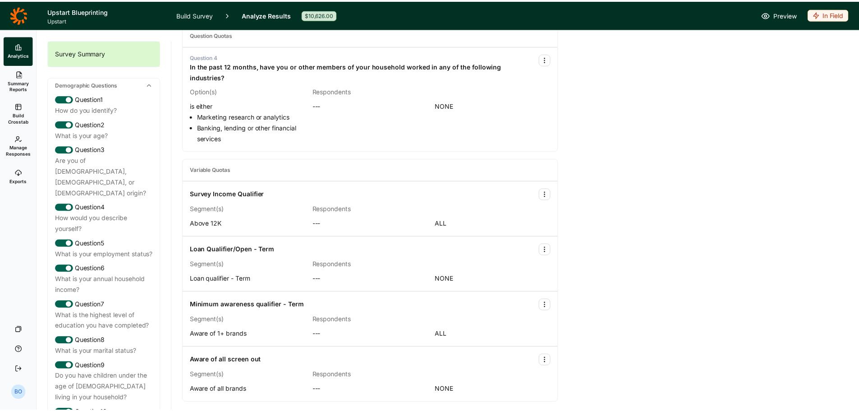
scroll to position [430, 0]
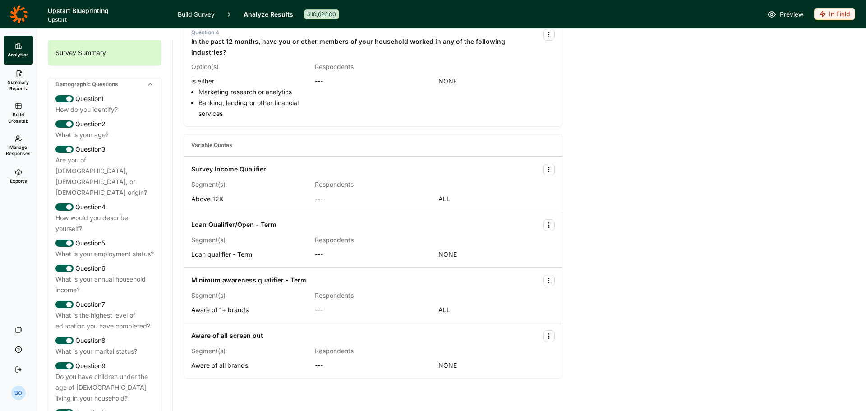
click at [19, 14] on icon at bounding box center [19, 14] width 18 height 18
